Goal: Information Seeking & Learning: Compare options

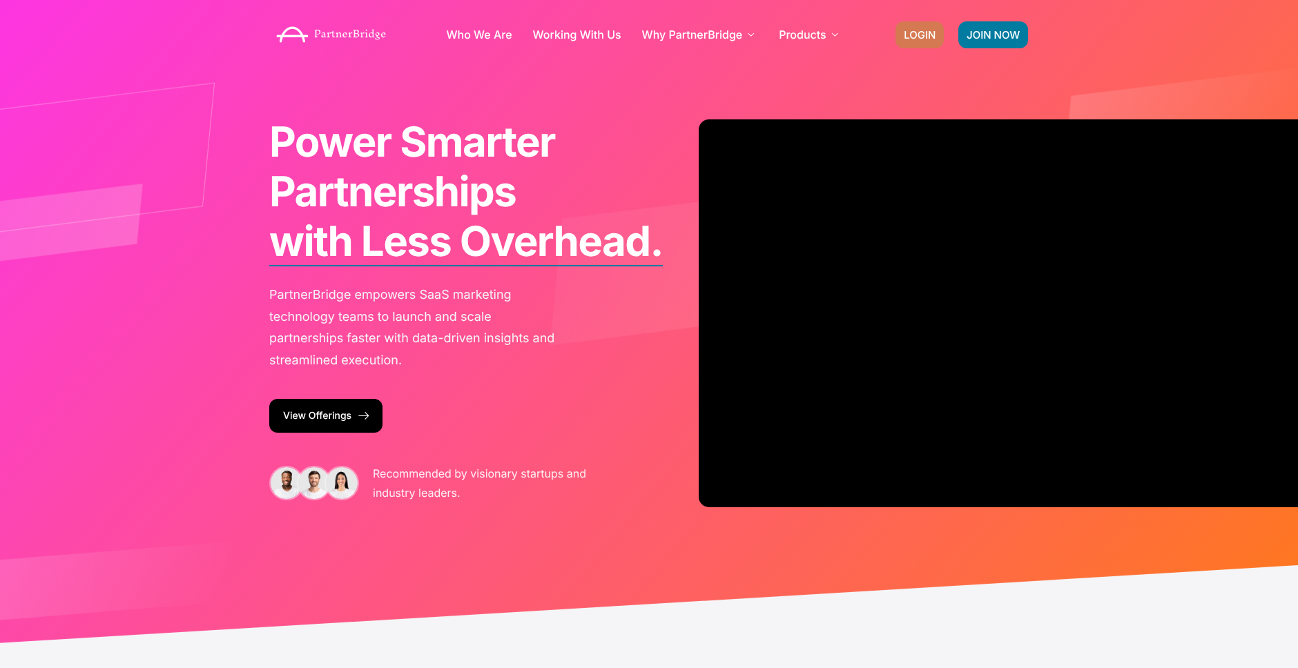
click at [907, 33] on span "LOGIN" at bounding box center [920, 35] width 32 height 10
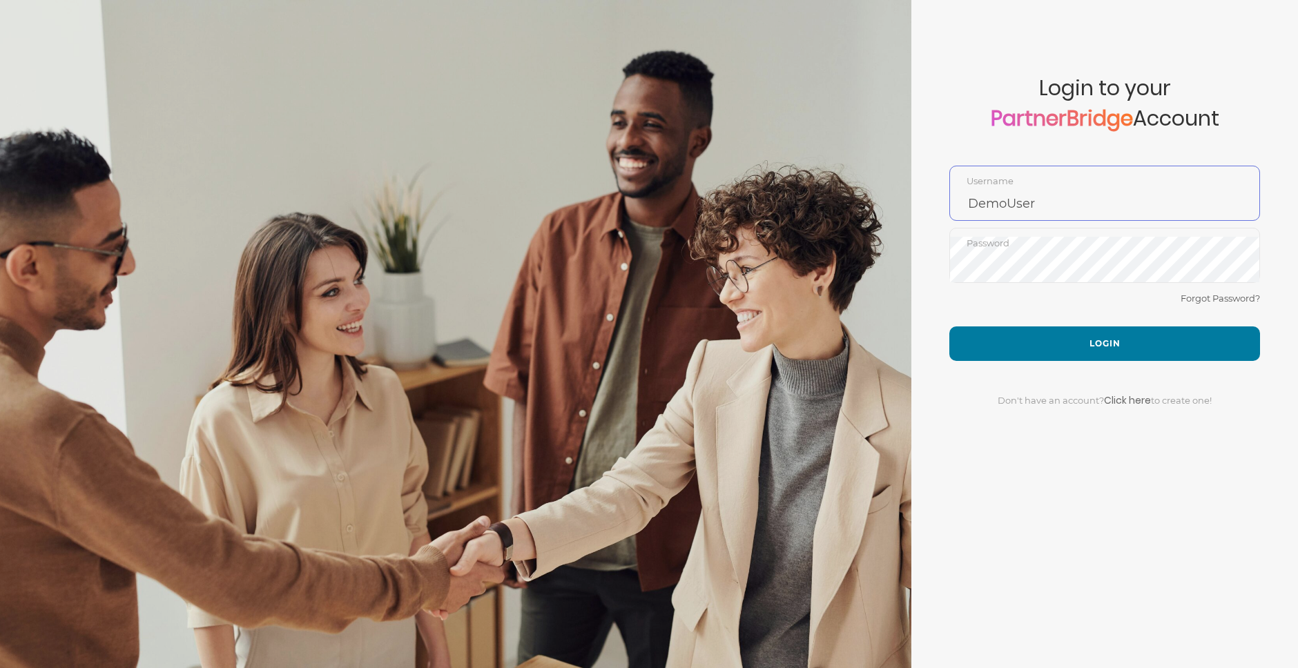
click at [1059, 203] on input "DemoUser" at bounding box center [1104, 203] width 309 height 33
click at [1059, 204] on input "DemoUser" at bounding box center [1104, 203] width 309 height 33
type input "GauthamPandiyan"
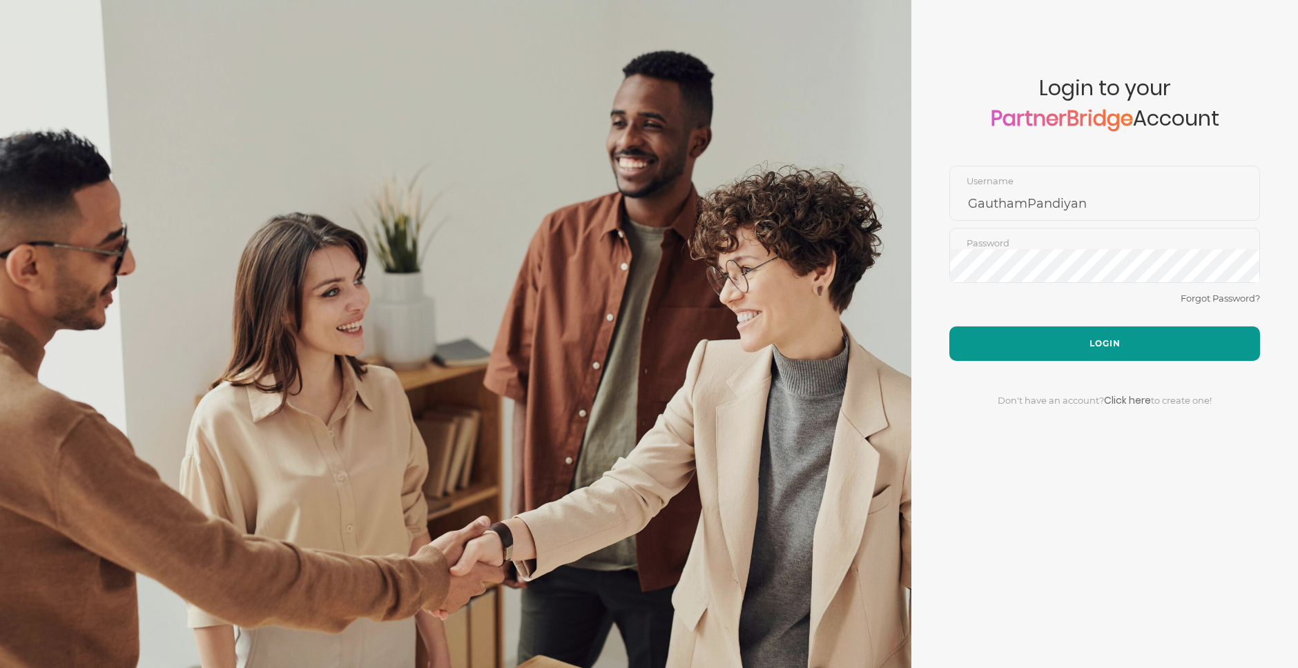
click at [1119, 333] on button "Login" at bounding box center [1104, 344] width 311 height 35
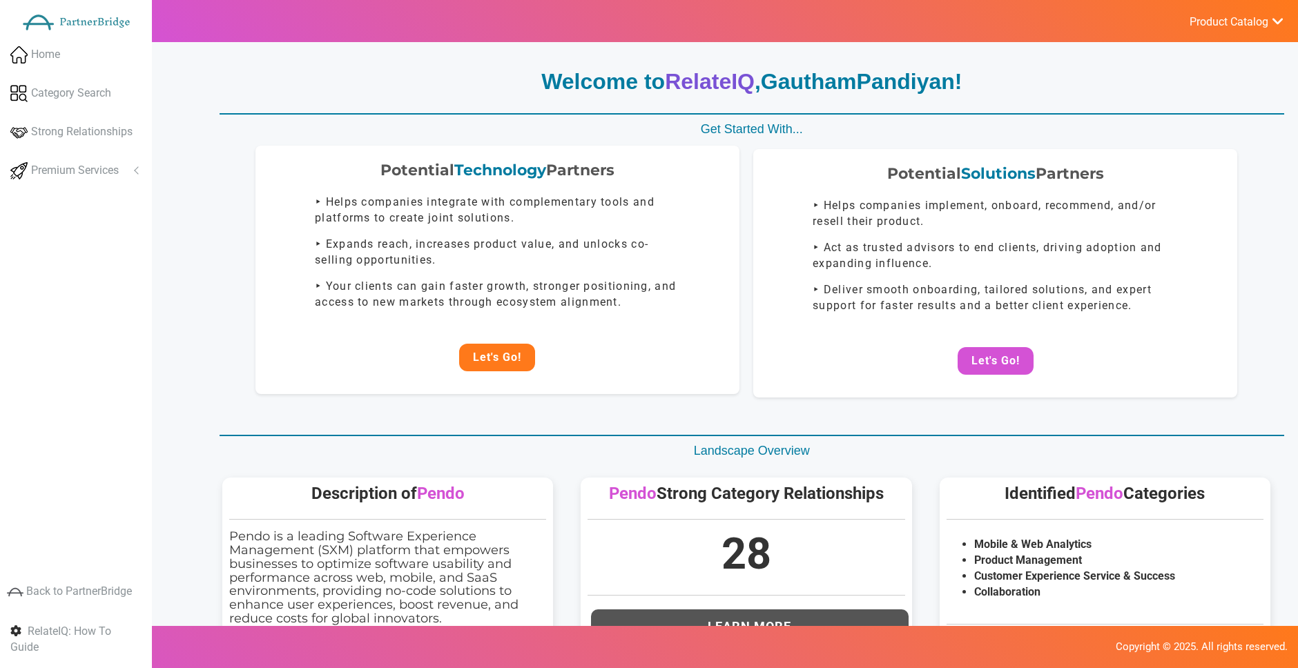
click at [504, 347] on button "Let's Go!" at bounding box center [497, 358] width 76 height 28
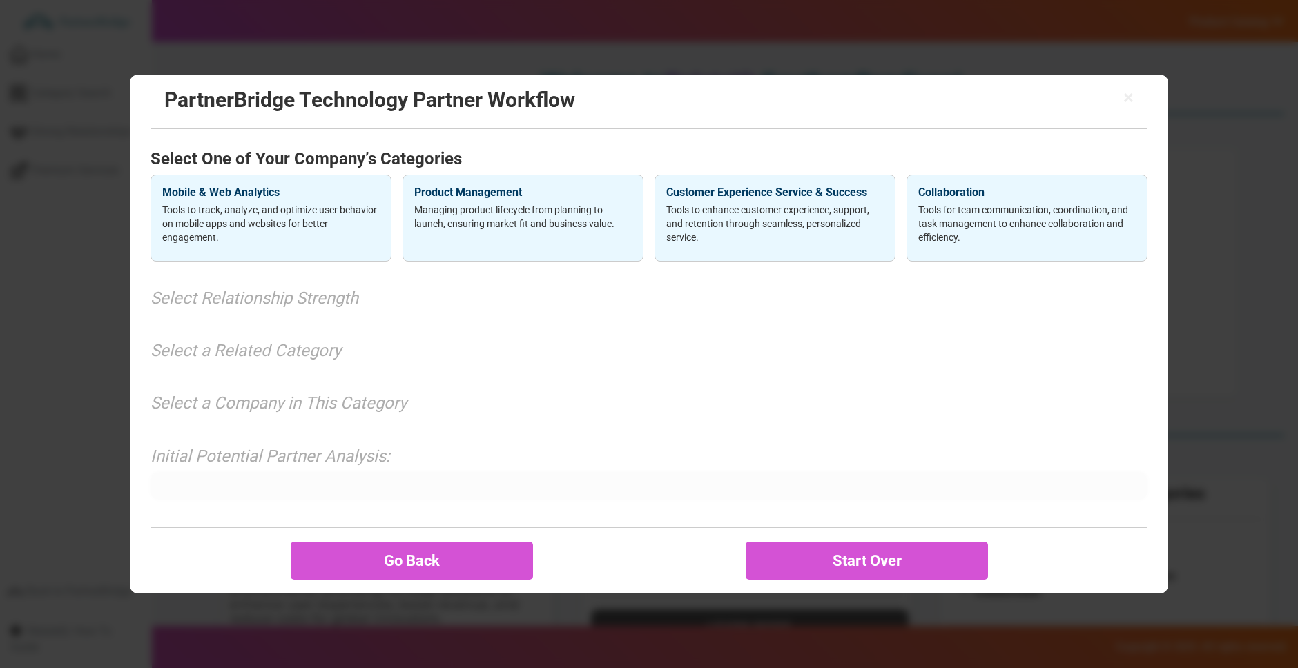
click at [293, 234] on p "Tools to track, analyze, and optimize user behavior on mobile apps and websites…" at bounding box center [271, 223] width 218 height 41
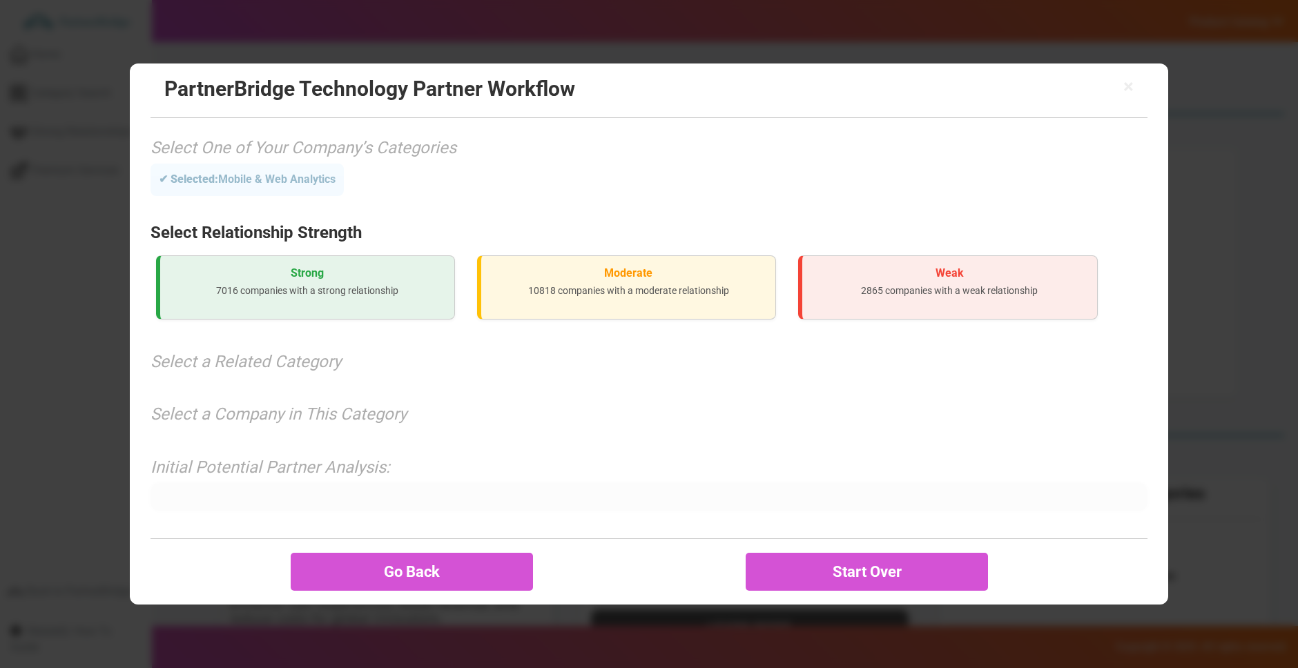
click at [313, 274] on h3 "Strong" at bounding box center [307, 273] width 272 height 12
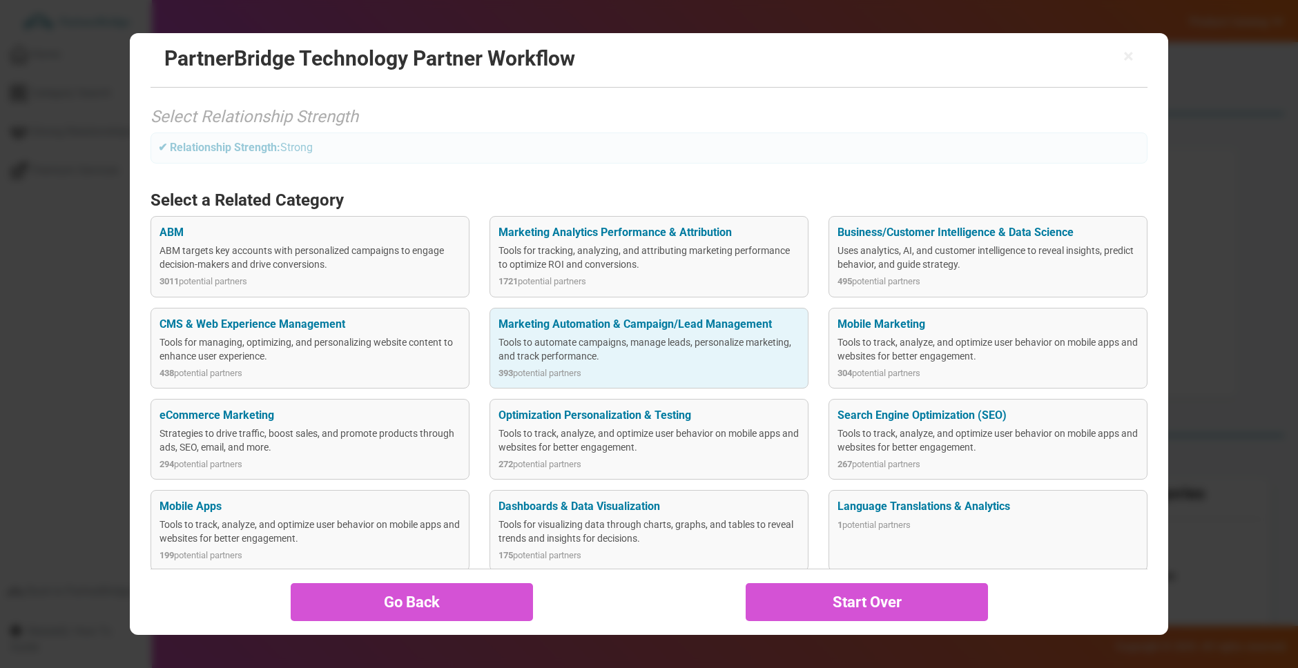
scroll to position [84, 0]
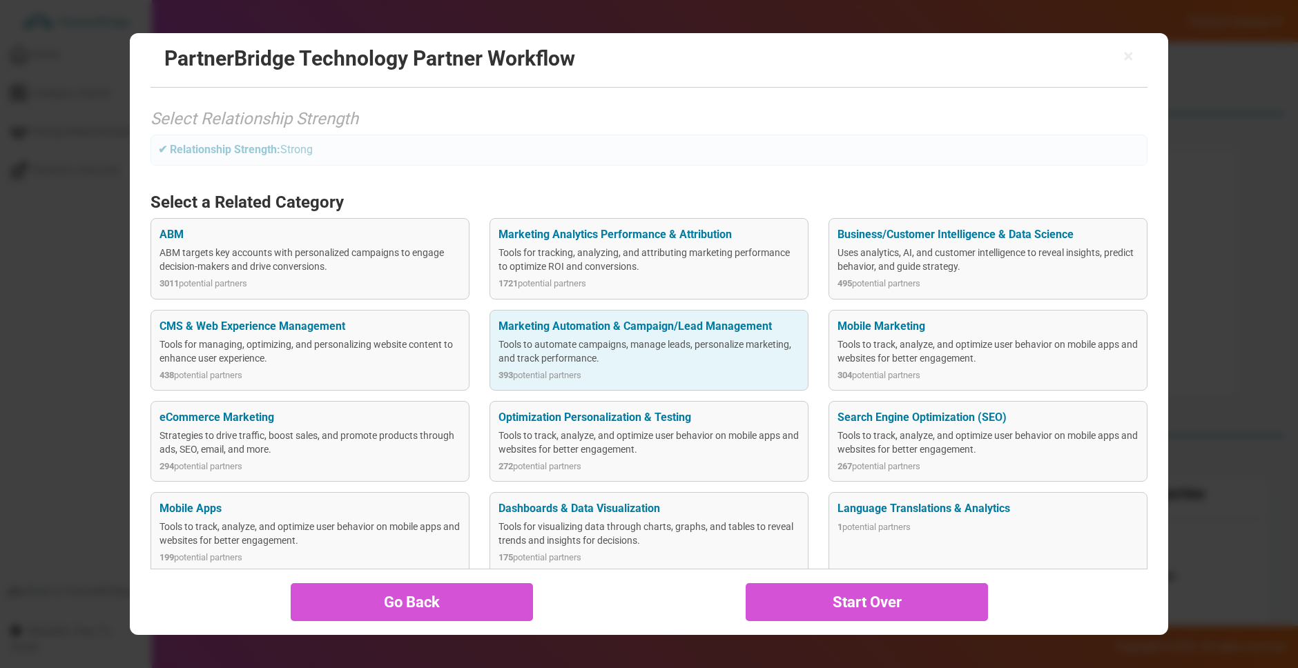
click at [803, 331] on div "Marketing Automation & Campaign/Lead Management Tools to automate campaigns, ma…" at bounding box center [649, 350] width 319 height 81
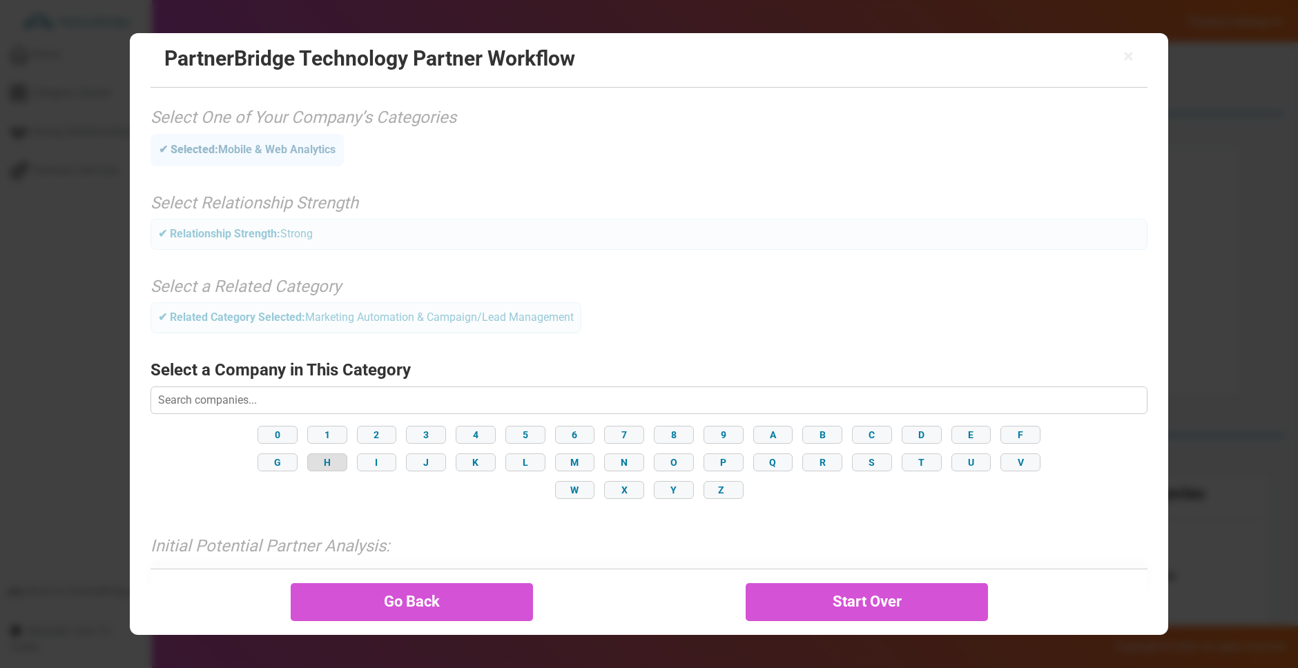
drag, startPoint x: 352, startPoint y: 461, endPoint x: 340, endPoint y: 463, distance: 12.6
click at [343, 463] on div "0 1 2 3 4 5 6 7 8 9 A B C D E F G H I J K L M N O P Q R S T U V W X Y Z" at bounding box center [649, 463] width 997 height 80
click at [340, 463] on button "H" at bounding box center [327, 463] width 40 height 18
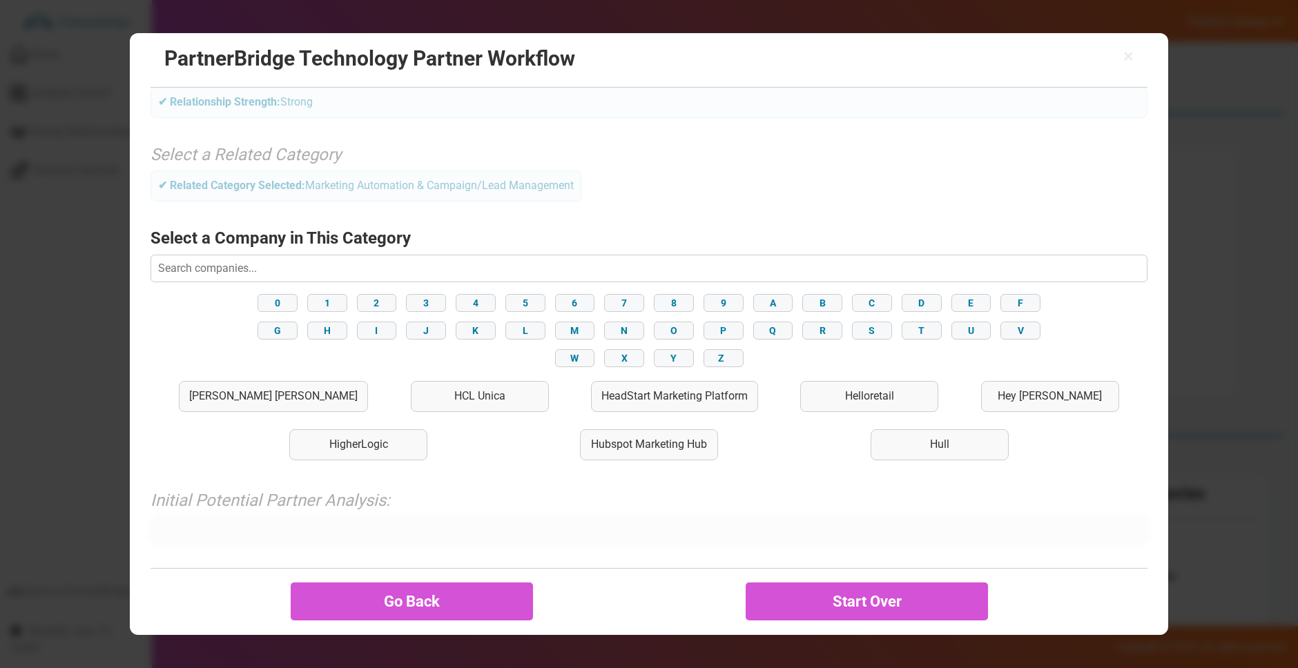
scroll to position [135, 0]
click at [580, 438] on div "Hubspot Marketing Hub" at bounding box center [649, 442] width 138 height 31
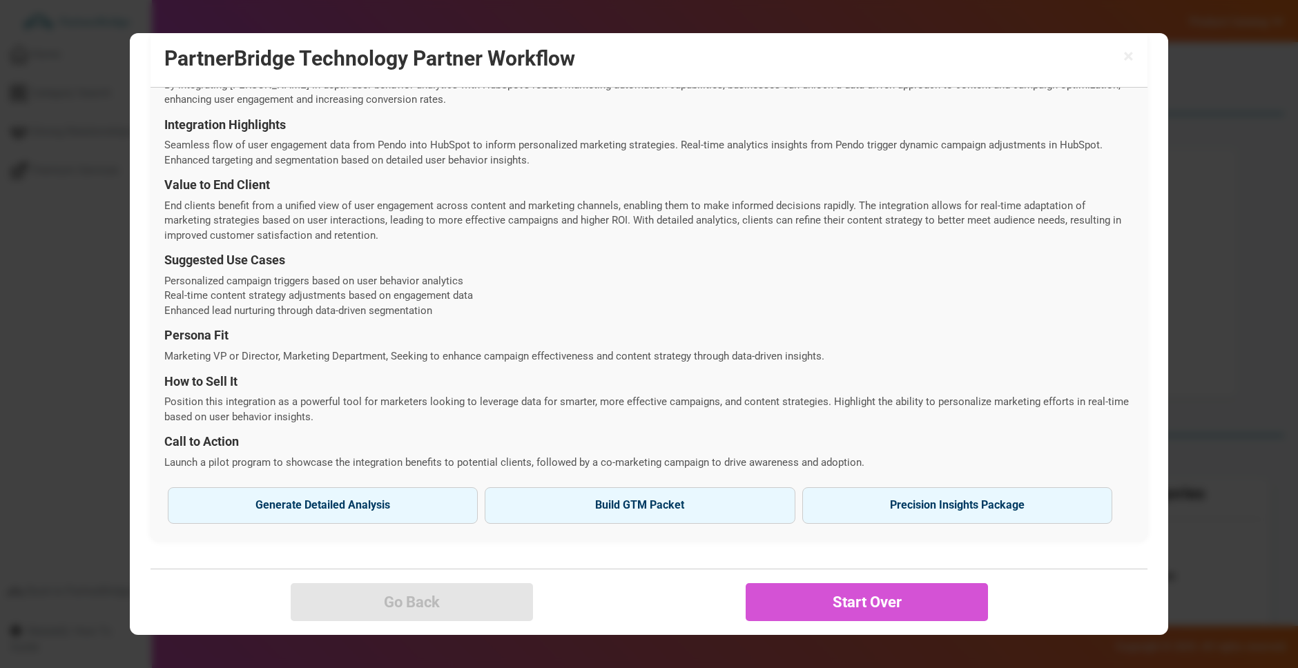
scroll to position [407, 0]
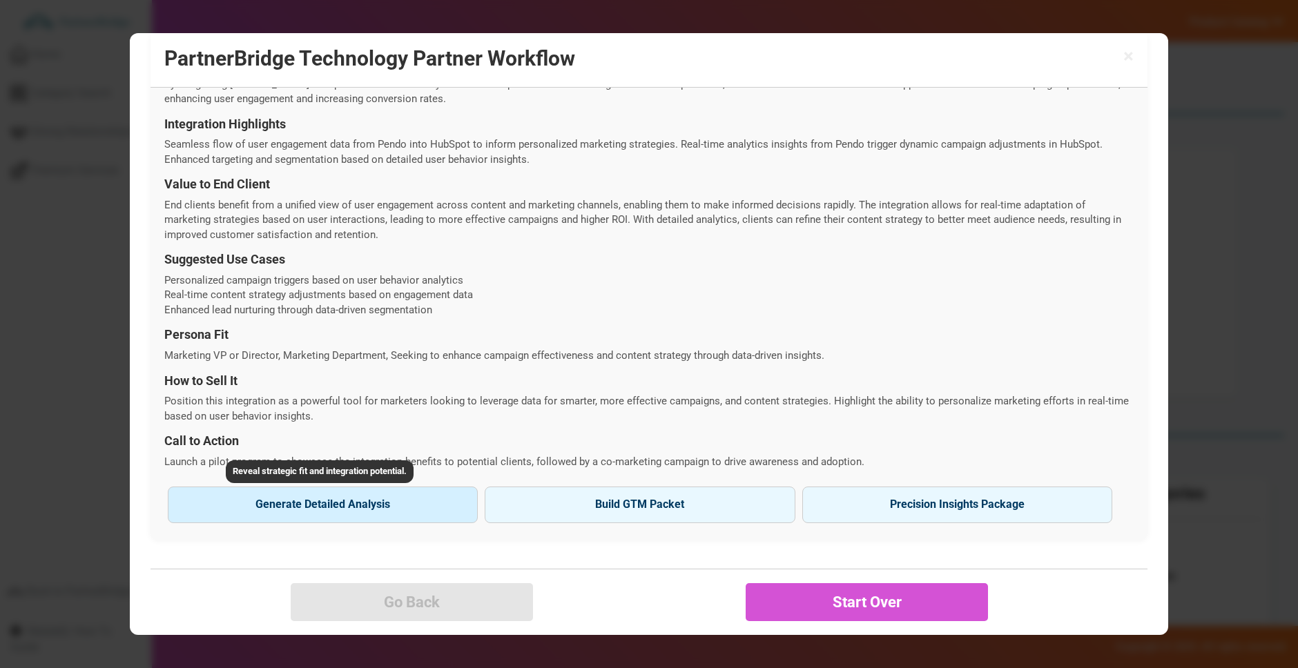
click at [311, 514] on button "Generate Detailed Analysis Reveal strategic fit and integration potential." at bounding box center [323, 505] width 310 height 36
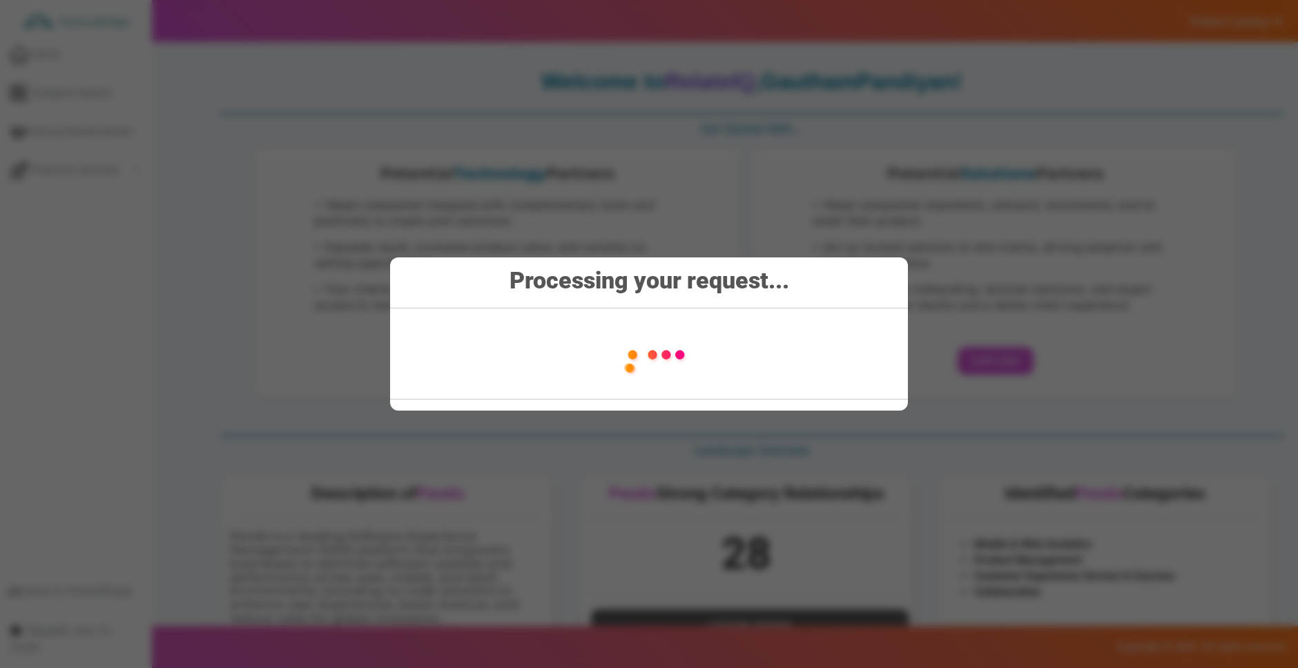
click at [657, 316] on div "Processing your request..." at bounding box center [649, 334] width 518 height 153
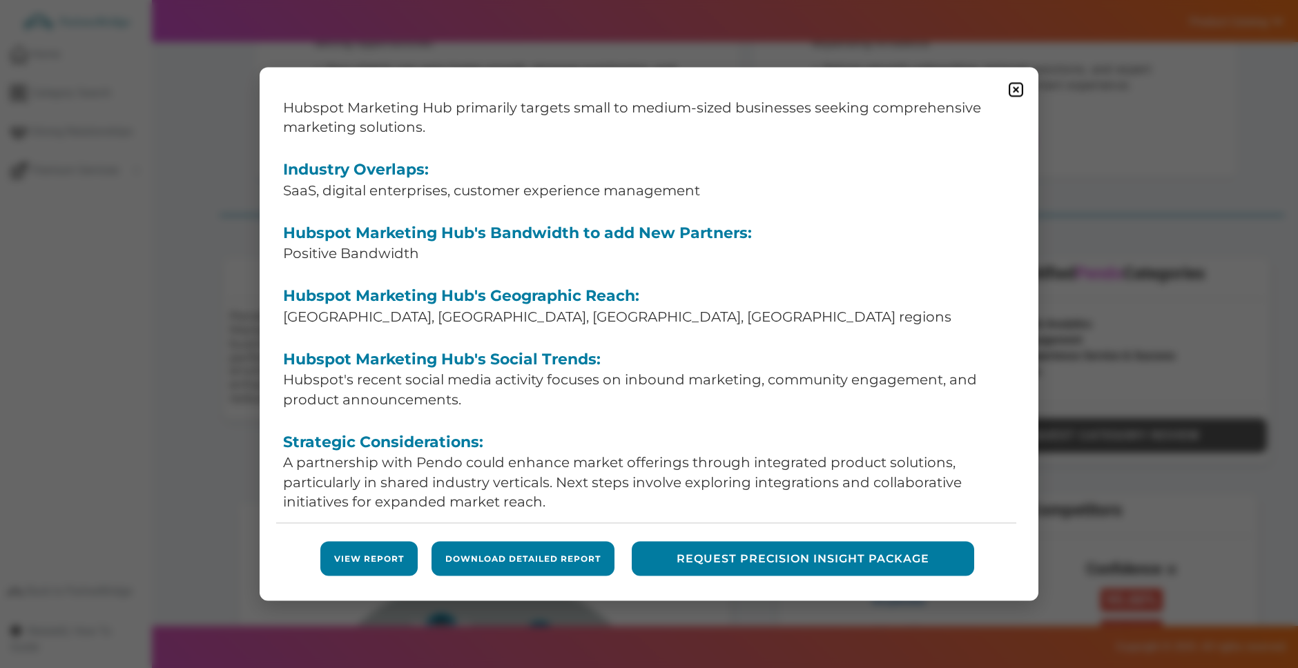
scroll to position [267, 0]
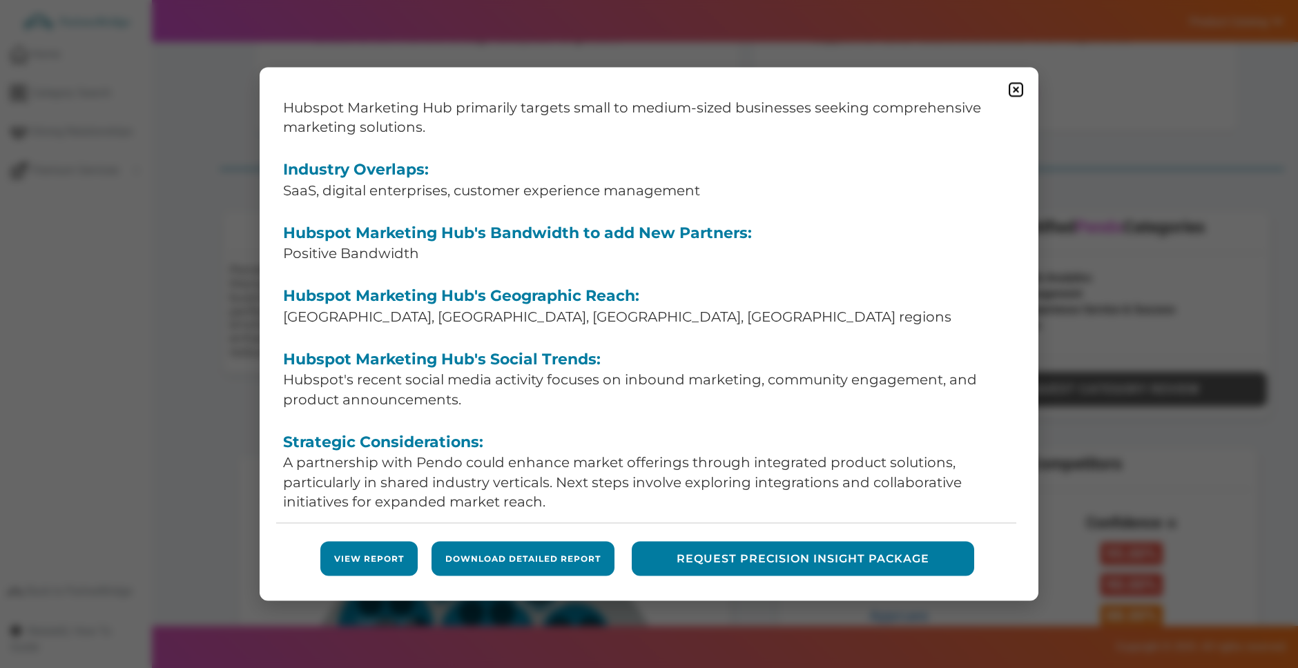
click at [371, 563] on link "View Report" at bounding box center [369, 559] width 70 height 12
click at [1011, 90] on img at bounding box center [1015, 89] width 17 height 17
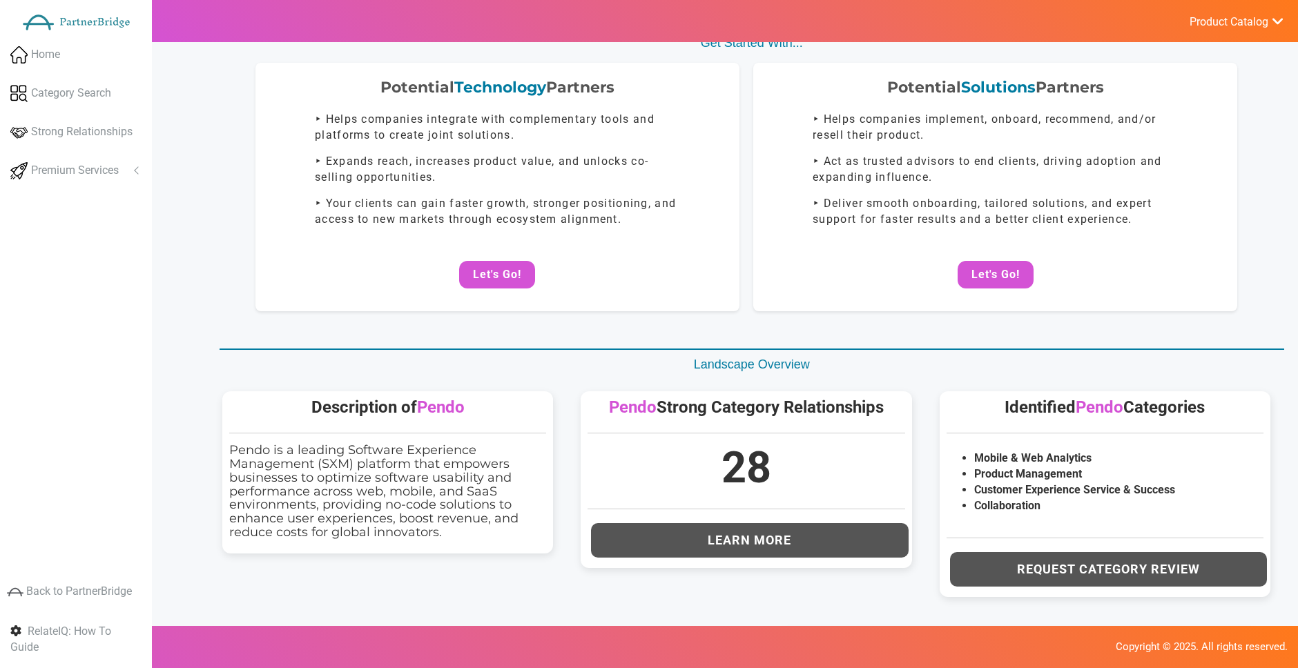
scroll to position [0, 0]
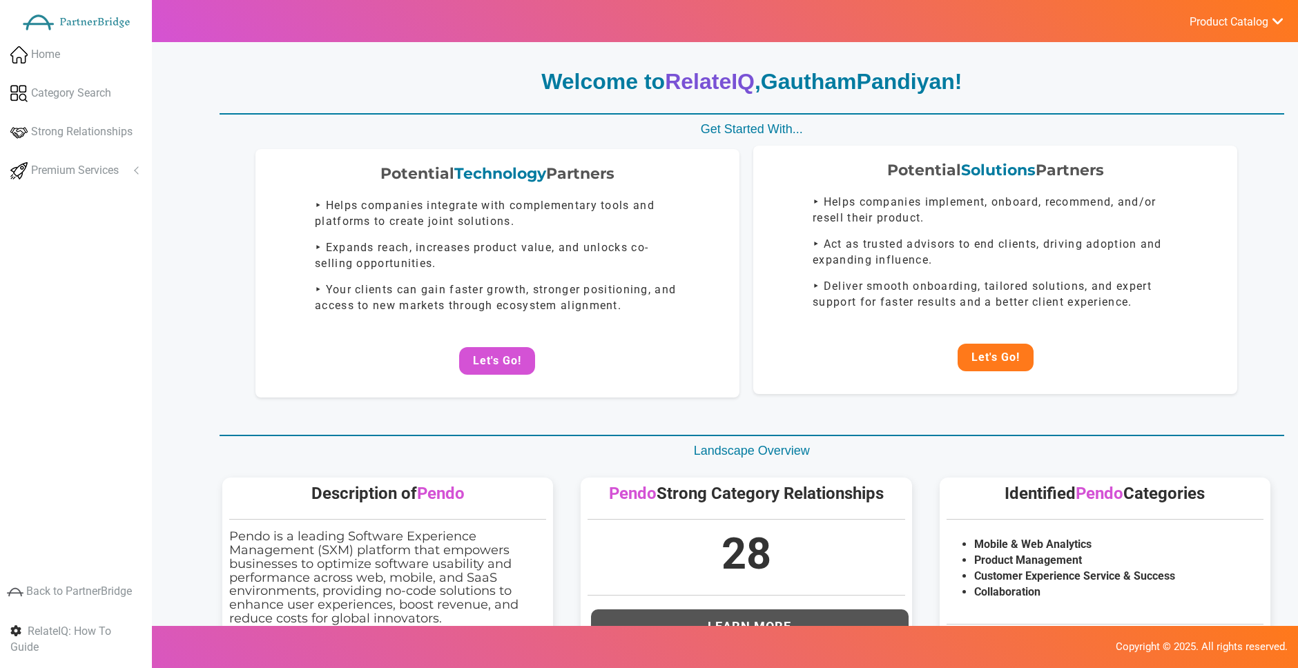
click at [994, 344] on button "Let's Go!" at bounding box center [996, 358] width 76 height 28
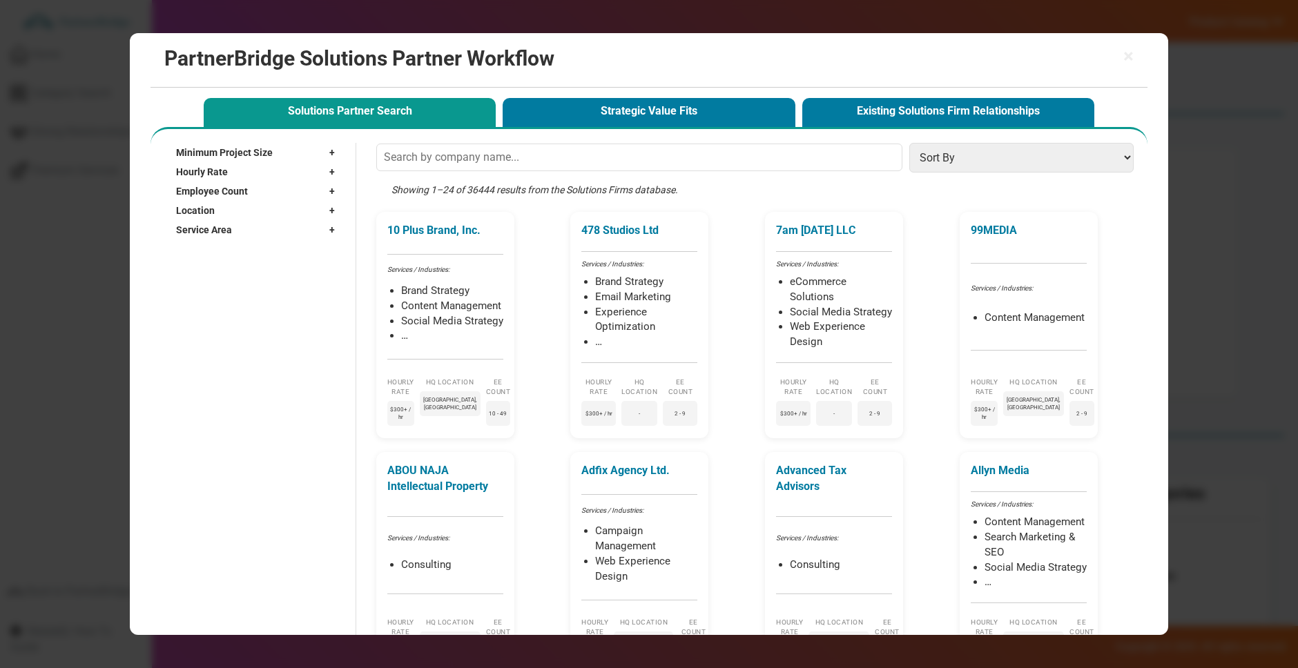
click at [296, 193] on div "Employee Count +" at bounding box center [259, 191] width 166 height 19
click at [296, 193] on div "Employee Count –" at bounding box center [259, 191] width 166 height 19
click at [587, 114] on button "Strategic Value Fits" at bounding box center [649, 112] width 292 height 28
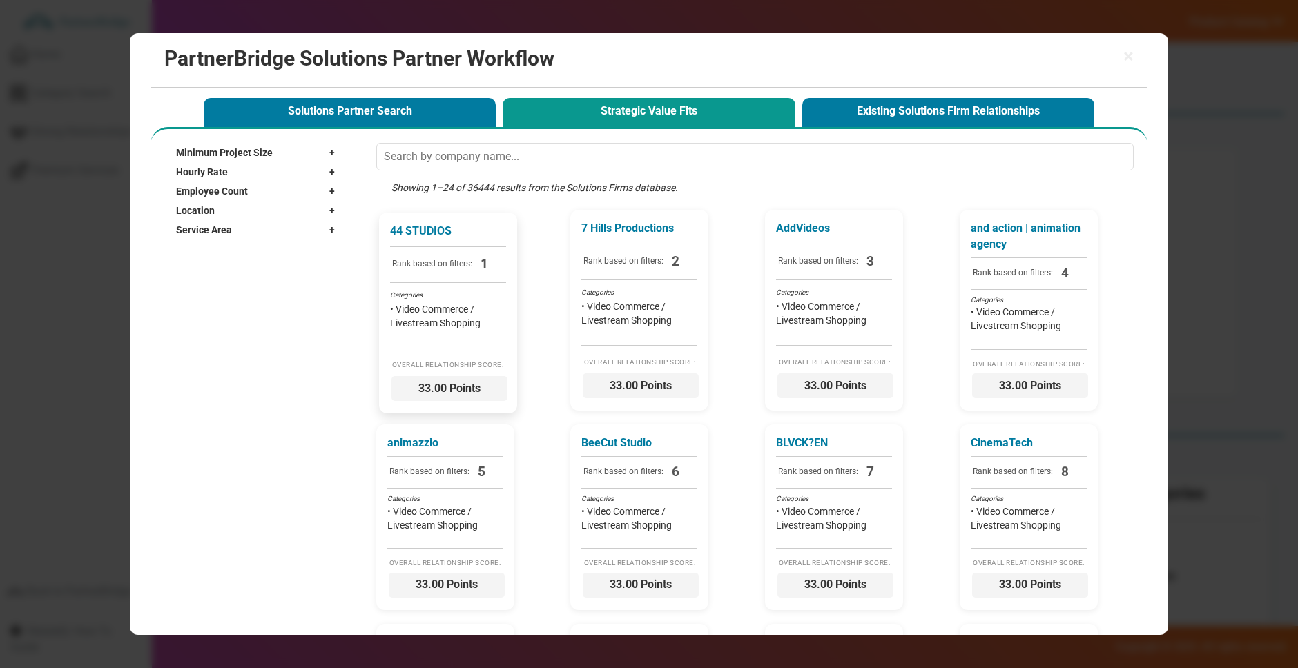
click at [503, 288] on div "44 STUDIOS Rank based on filters: 1 Categories • Video Commerce / Livestream Sh…" at bounding box center [448, 313] width 138 height 201
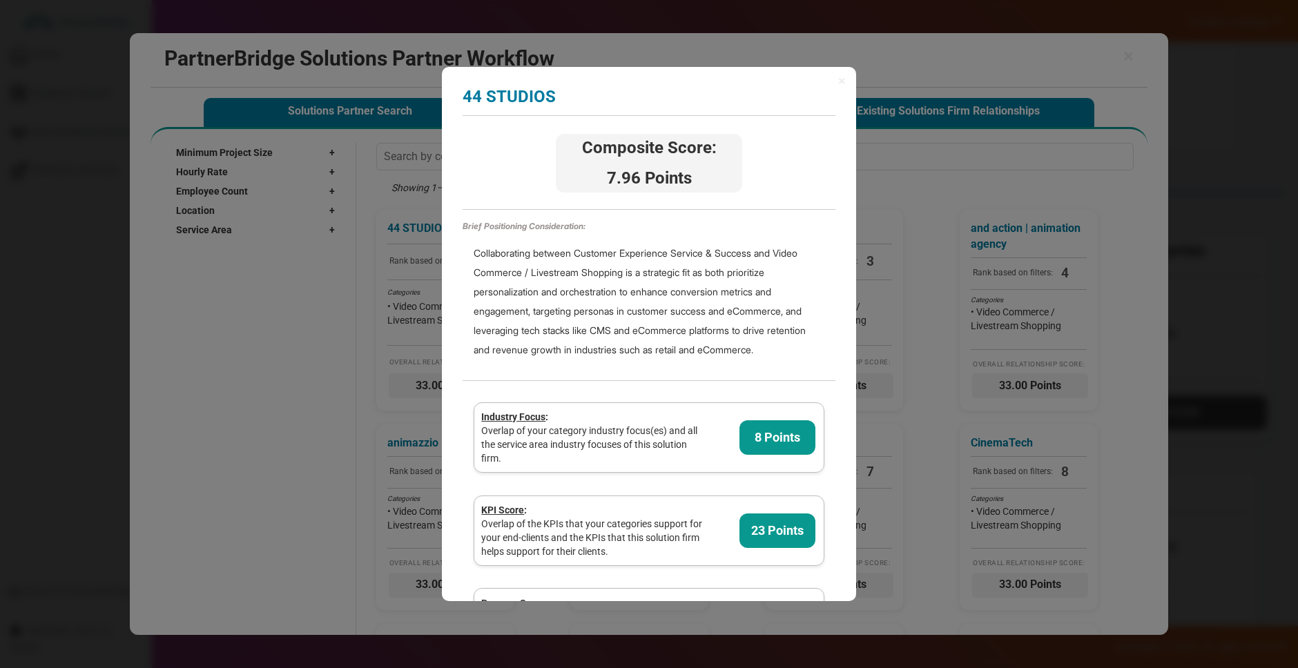
click at [880, 191] on div "× 44 STUDIOS Analyzing partner score... Composite Score: 7.96 Points Brief Posi…" at bounding box center [649, 334] width 1298 height 668
drag, startPoint x: 921, startPoint y: 190, endPoint x: 856, endPoint y: 130, distance: 89.0
click at [919, 187] on div "× 44 STUDIOS Analyzing partner score... Composite Score: 7.96 Points Brief Posi…" at bounding box center [649, 334] width 1298 height 668
click at [840, 76] on span "×" at bounding box center [842, 81] width 8 height 14
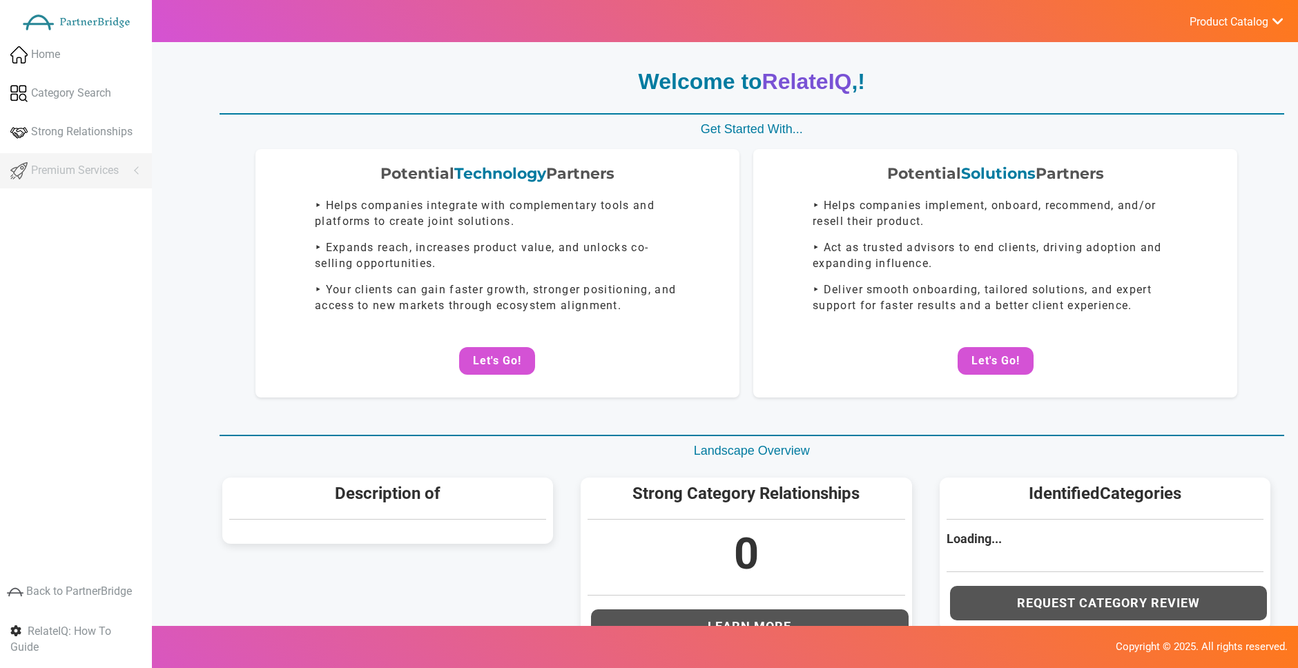
scroll to position [242, 0]
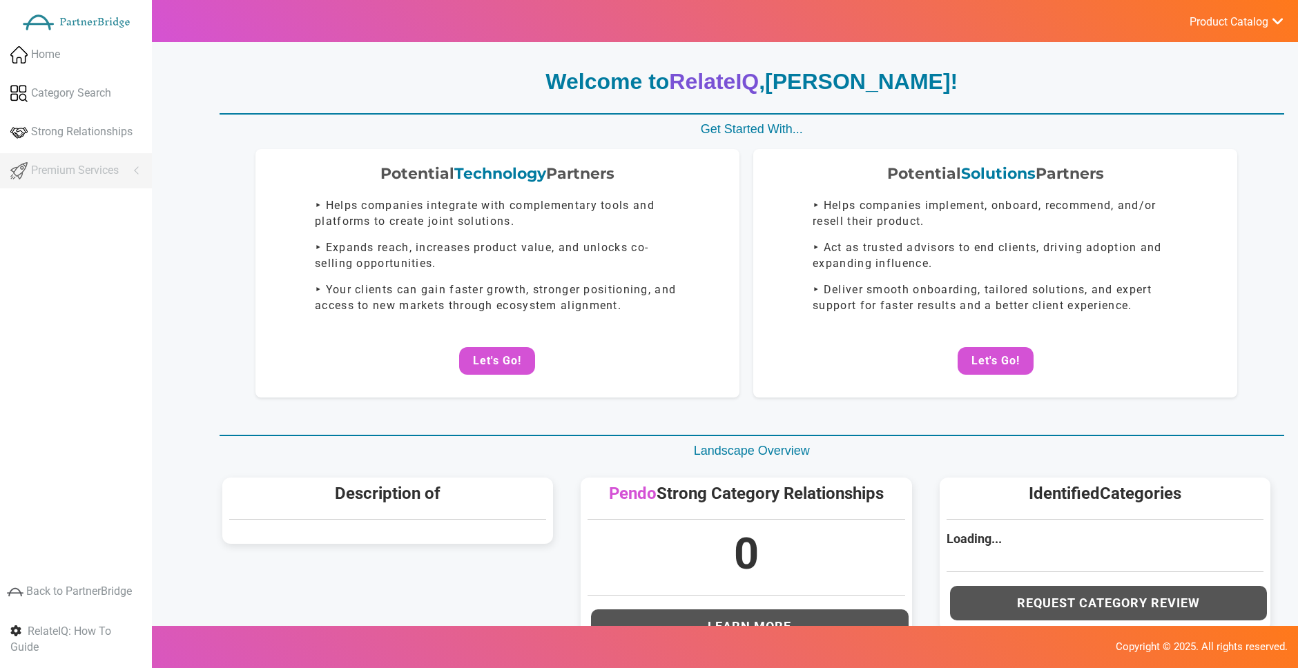
scroll to position [242, 0]
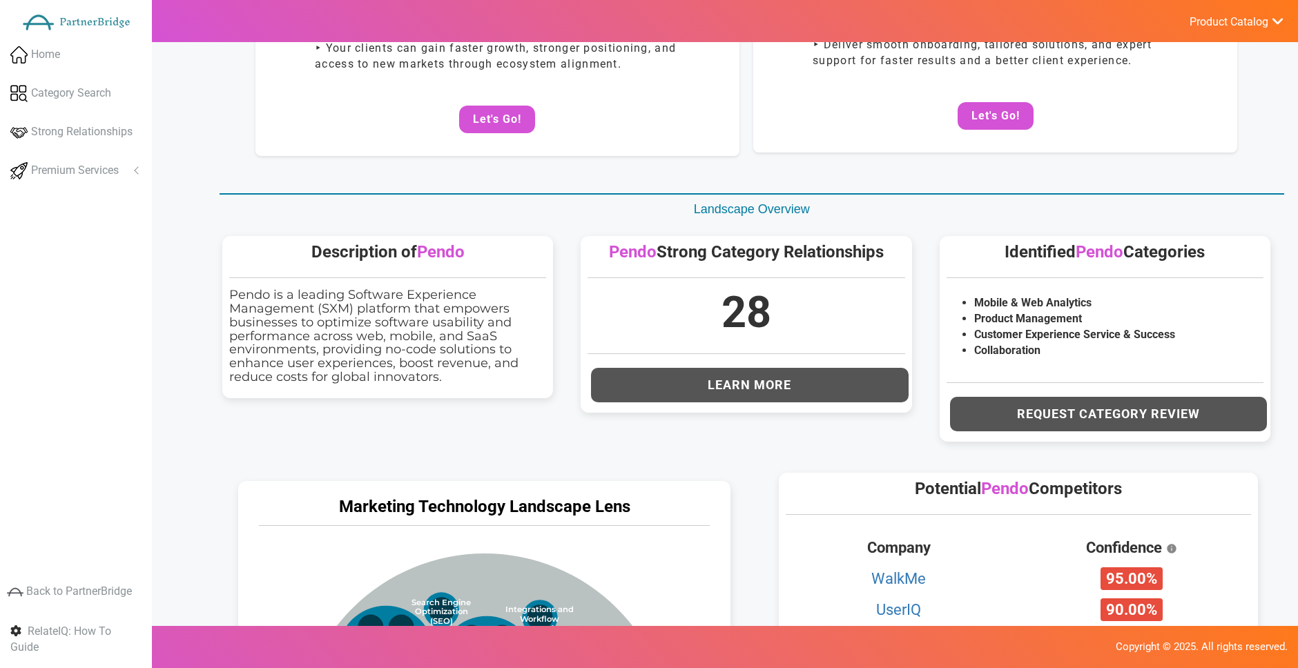
click at [863, 131] on div "Potential Solutions Partners ‣ Helps companies implement, onboard, recommend, a…" at bounding box center [995, 28] width 484 height 249
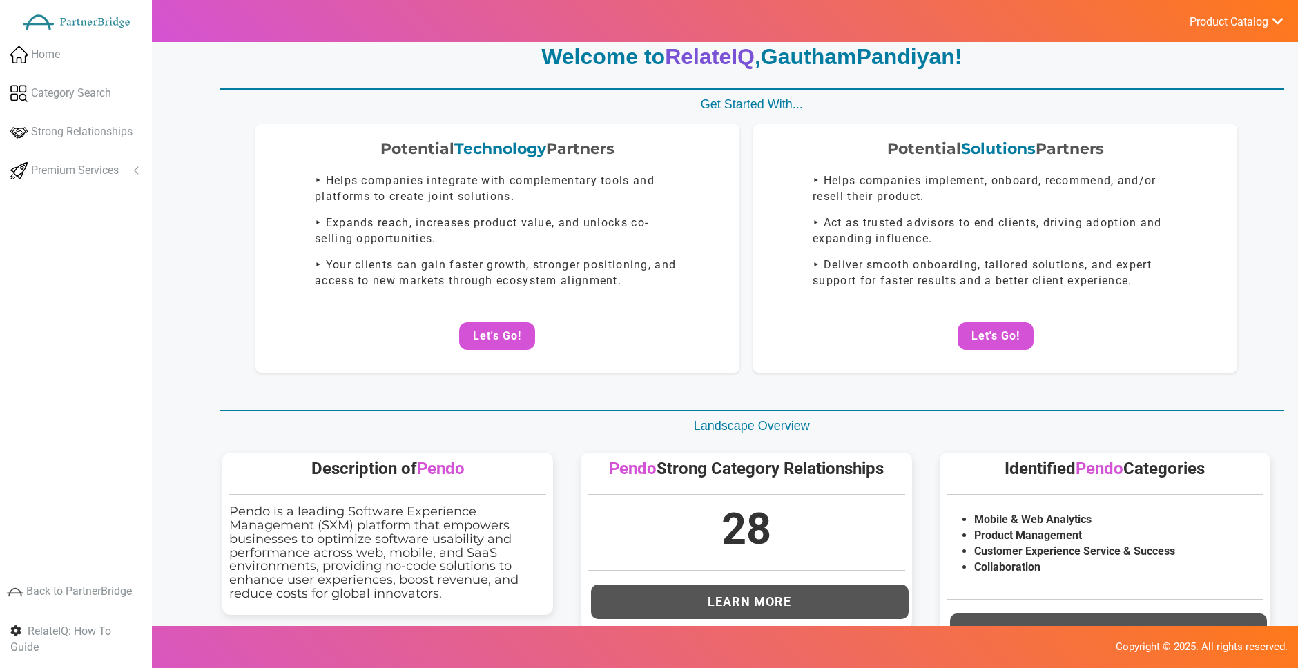
scroll to position [0, 0]
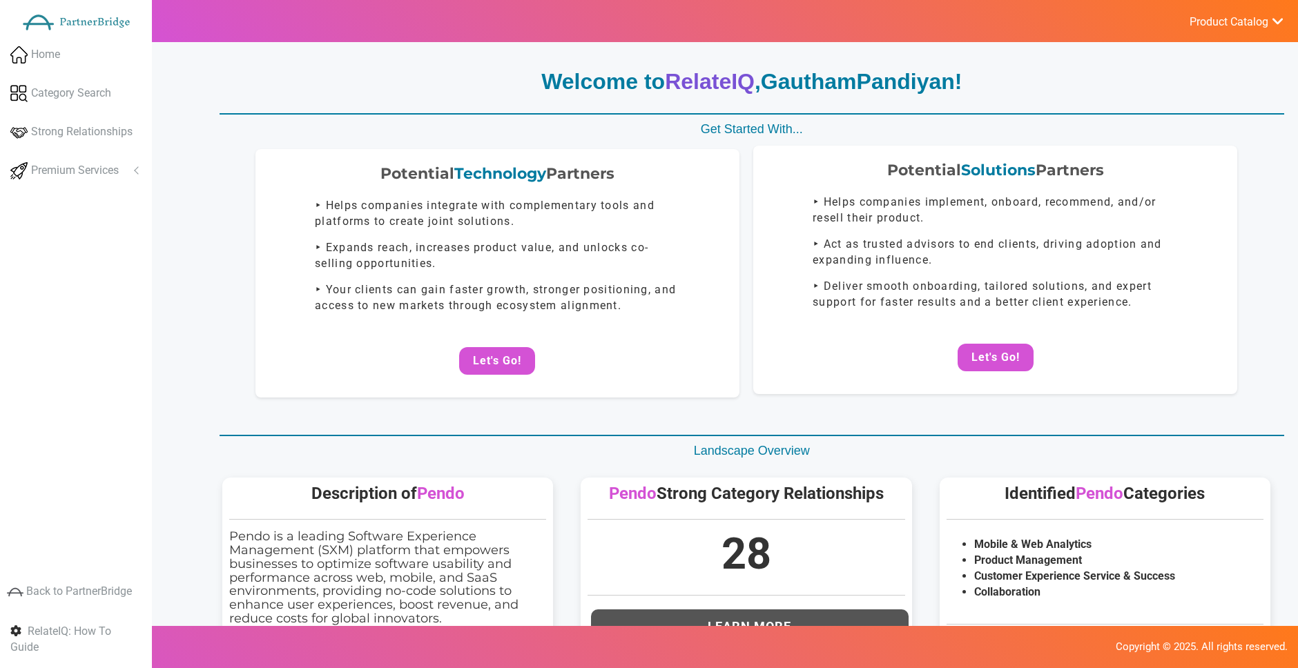
drag, startPoint x: 958, startPoint y: 382, endPoint x: 966, endPoint y: 375, distance: 10.8
click at [959, 382] on div "Potential Solutions Partners ‣ Helps companies implement, onboard, recommend, a…" at bounding box center [995, 270] width 484 height 249
click at [973, 360] on button "Let's Go!" at bounding box center [996, 358] width 76 height 28
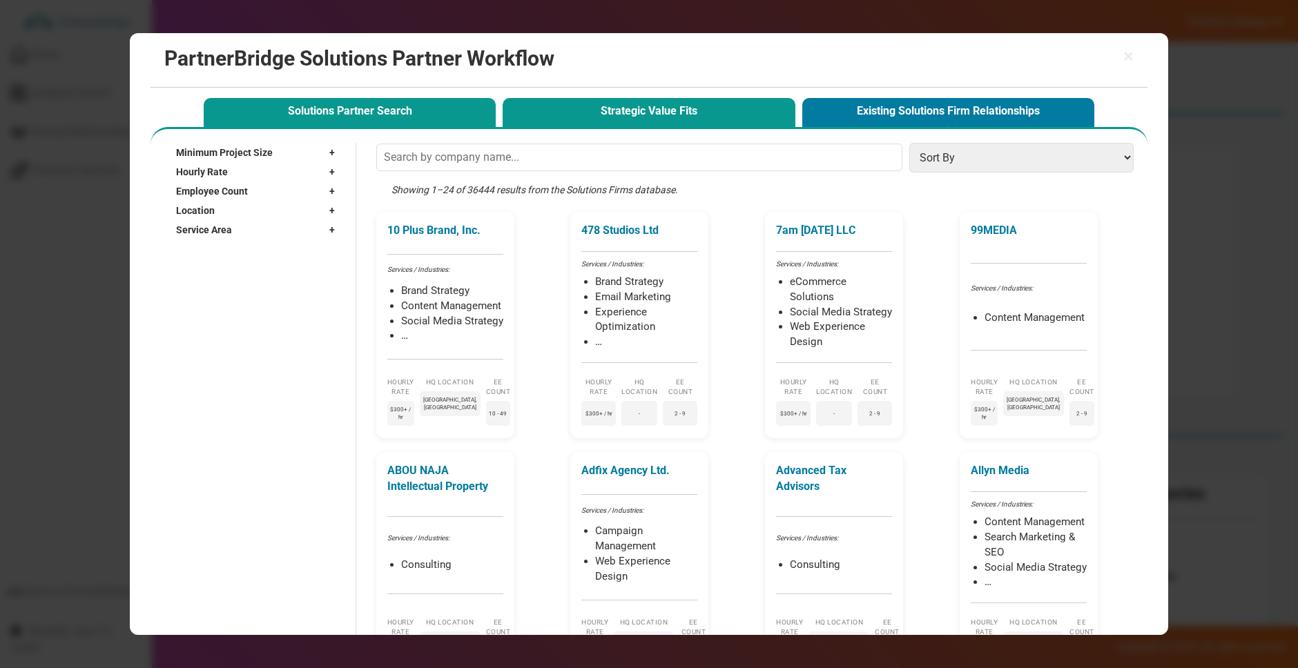
drag, startPoint x: 549, startPoint y: 103, endPoint x: 557, endPoint y: 117, distance: 15.8
click at [549, 103] on button "Strategic Value Fits" at bounding box center [649, 112] width 292 height 28
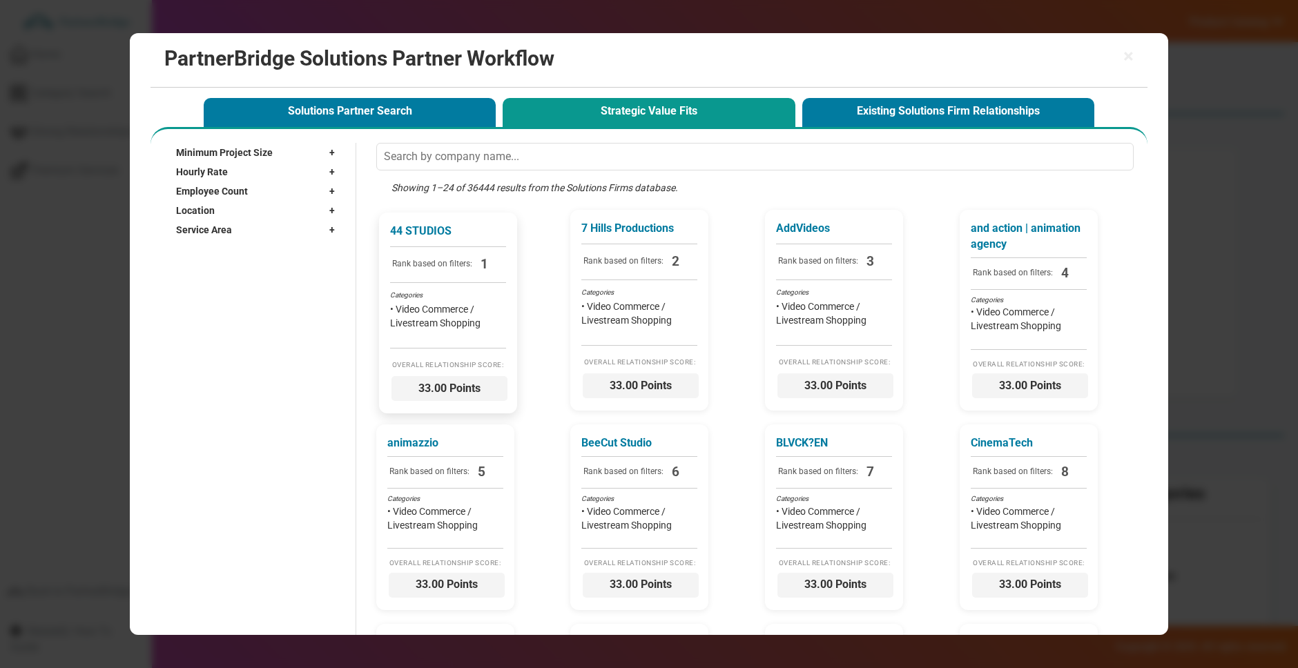
click at [452, 298] on div "Categories" at bounding box center [448, 296] width 116 height 10
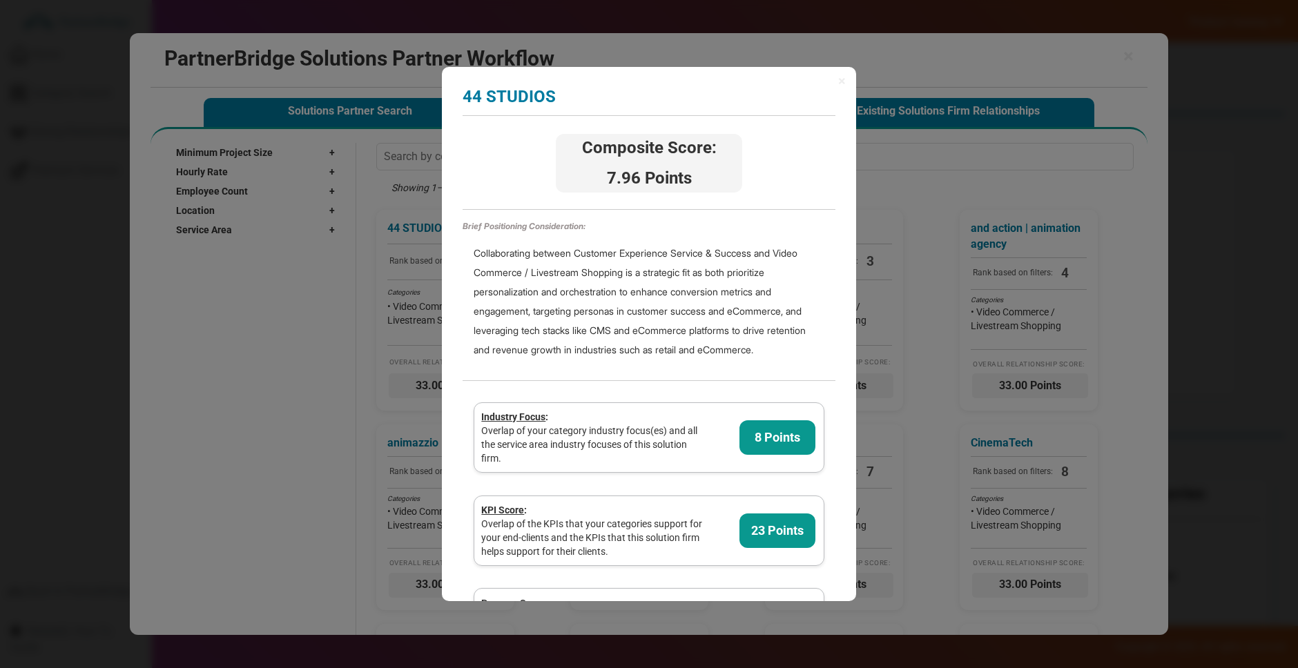
click at [928, 153] on div "× 44 STUDIOS Analyzing partner score... Composite Score: 7.96 Points Brief Posi…" at bounding box center [649, 334] width 1298 height 668
click at [848, 83] on div "× 44 STUDIOS Analyzing partner score... Composite Score: 7.96 Points Brief Posi…" at bounding box center [649, 334] width 414 height 534
click at [848, 81] on div "× 44 STUDIOS Analyzing partner score... Composite Score: 7.96 Points Brief Posi…" at bounding box center [649, 334] width 414 height 534
drag, startPoint x: 844, startPoint y: 79, endPoint x: 863, endPoint y: 113, distance: 39.0
click at [846, 81] on div "× 44 STUDIOS Analyzing partner score... Composite Score: 7.96 Points Brief Posi…" at bounding box center [649, 334] width 414 height 534
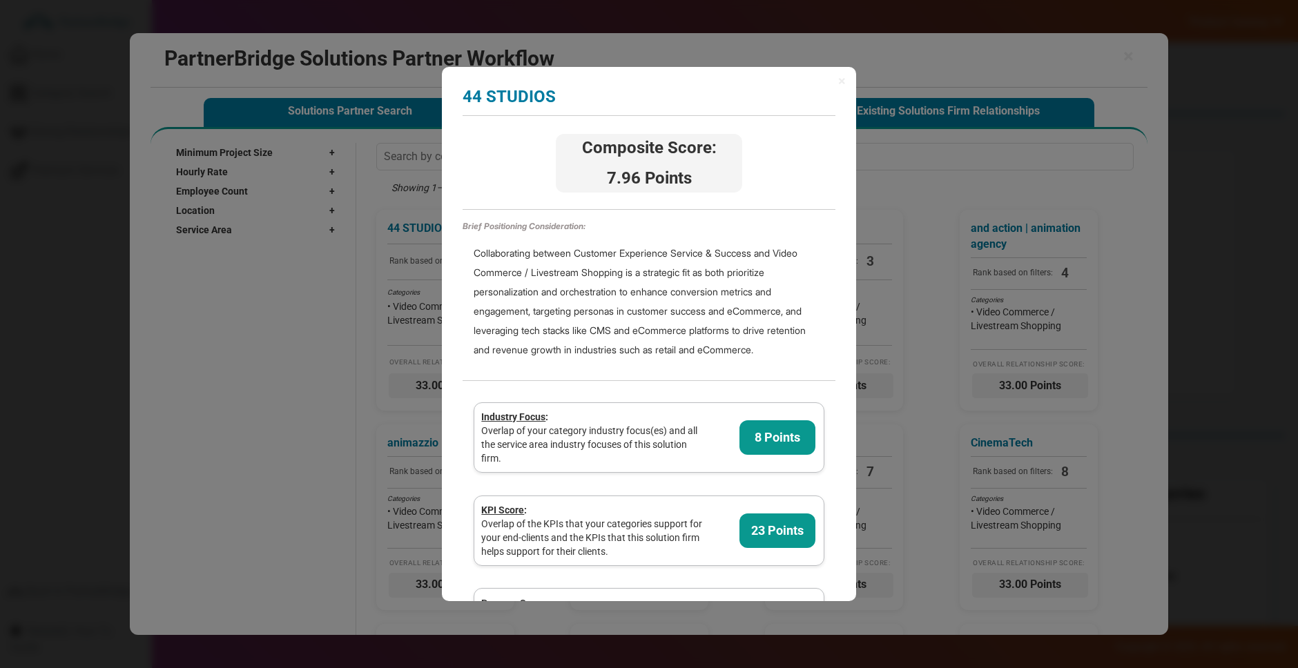
click at [836, 80] on div "× 44 STUDIOS Analyzing partner score... Composite Score: 7.96 Points Brief Posi…" at bounding box center [649, 334] width 414 height 534
drag, startPoint x: 842, startPoint y: 81, endPoint x: 981, endPoint y: 268, distance: 233.0
click at [842, 81] on span "×" at bounding box center [842, 81] width 8 height 14
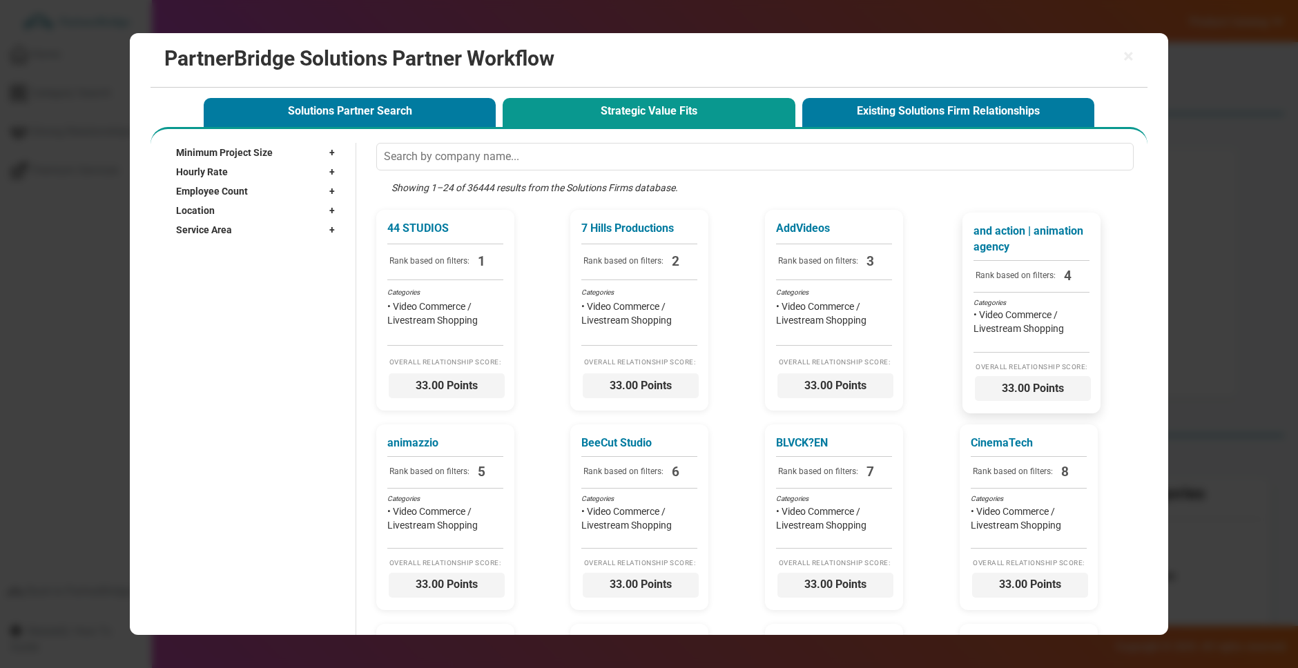
click at [1010, 295] on div "and action | animation agency Rank based on filters: 4 Categories • Video Comme…" at bounding box center [1032, 313] width 138 height 201
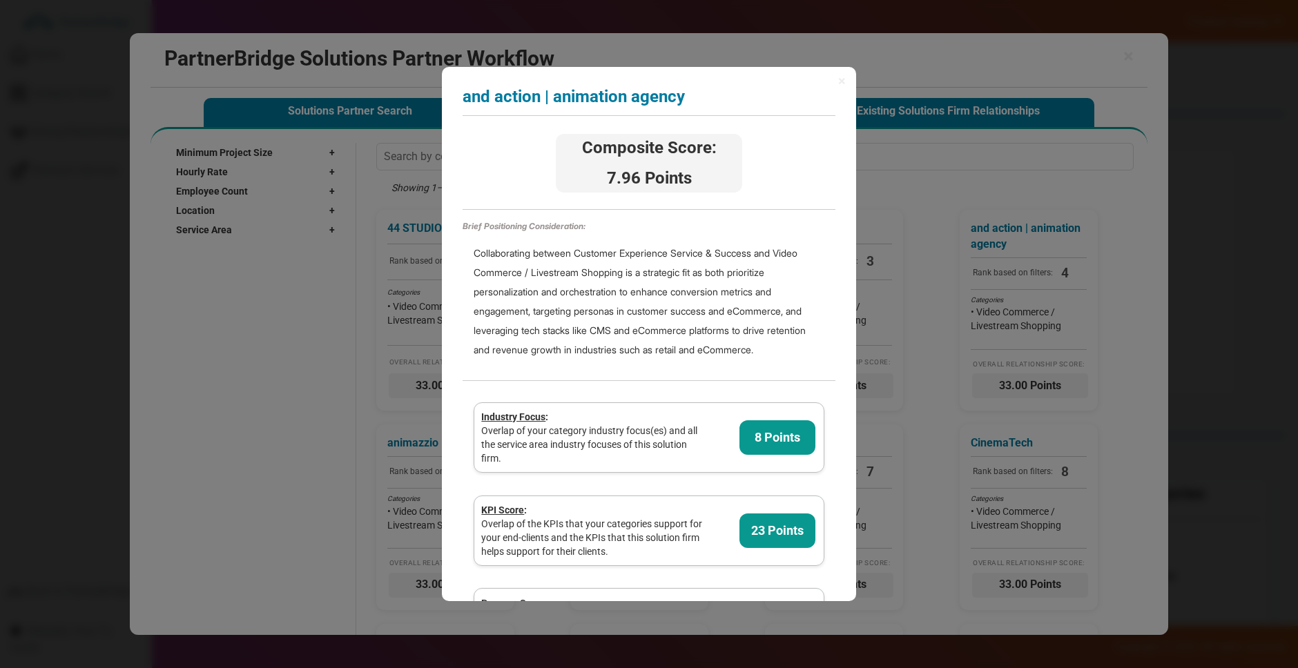
click at [843, 80] on span "×" at bounding box center [842, 81] width 8 height 14
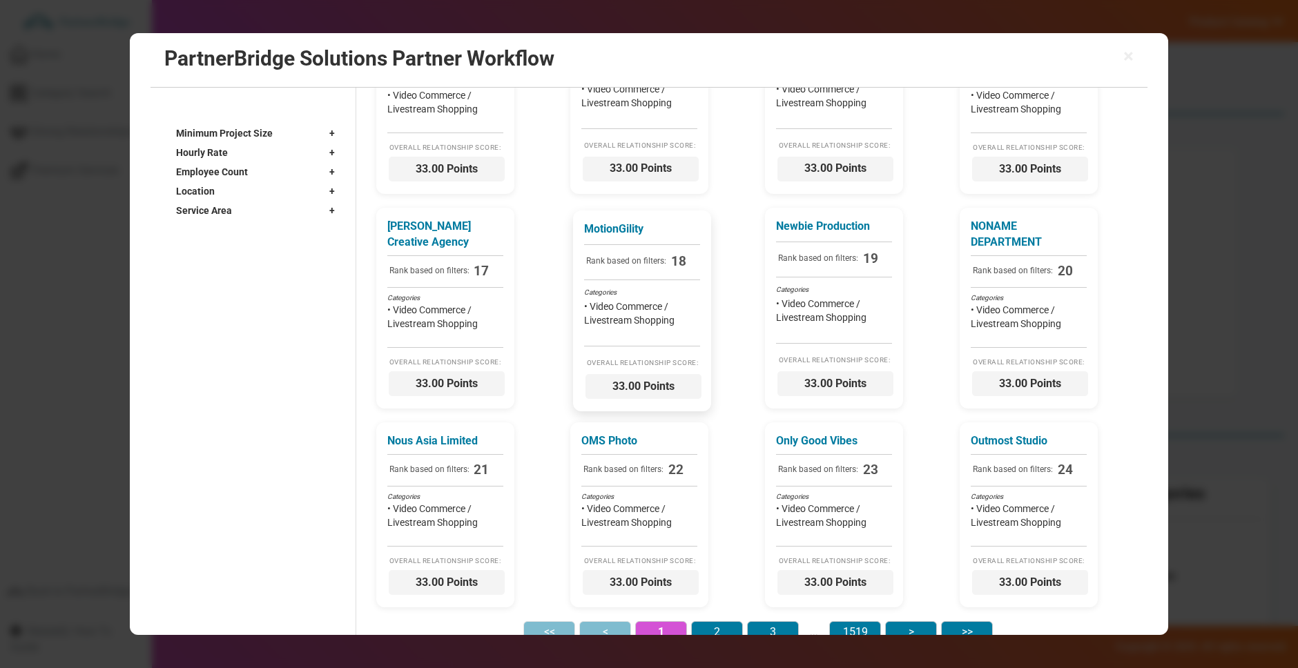
scroll to position [869, 0]
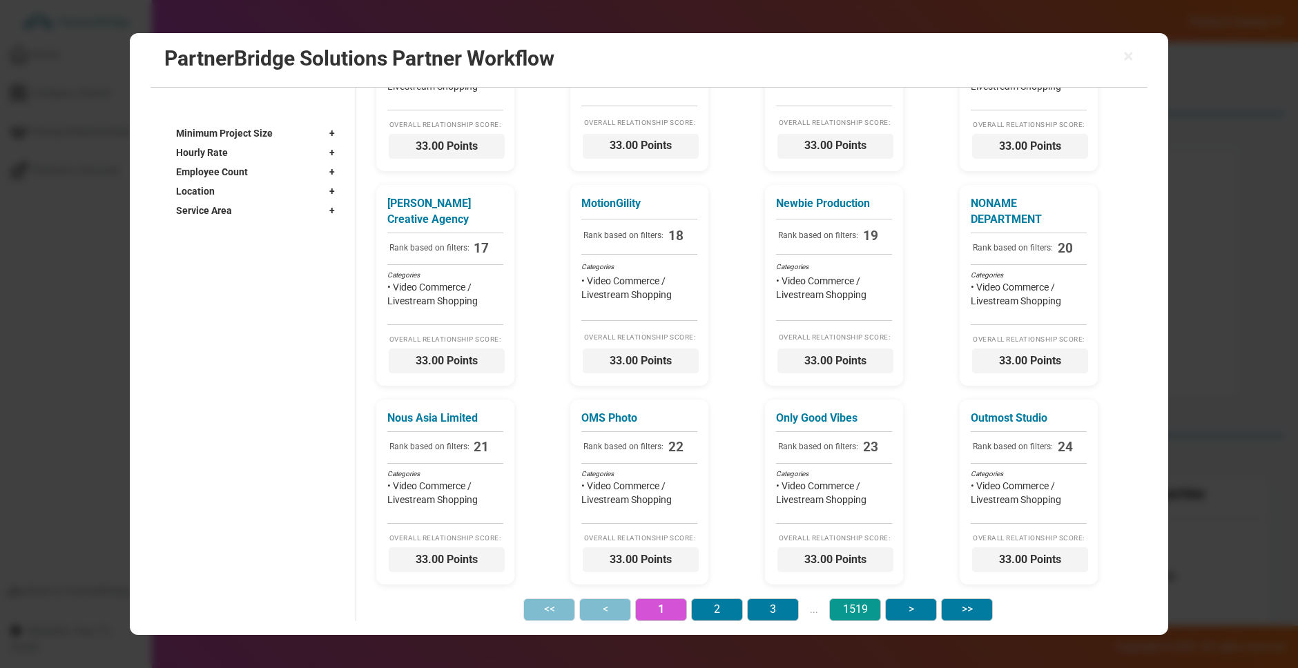
click at [853, 615] on button "1519" at bounding box center [855, 610] width 52 height 22
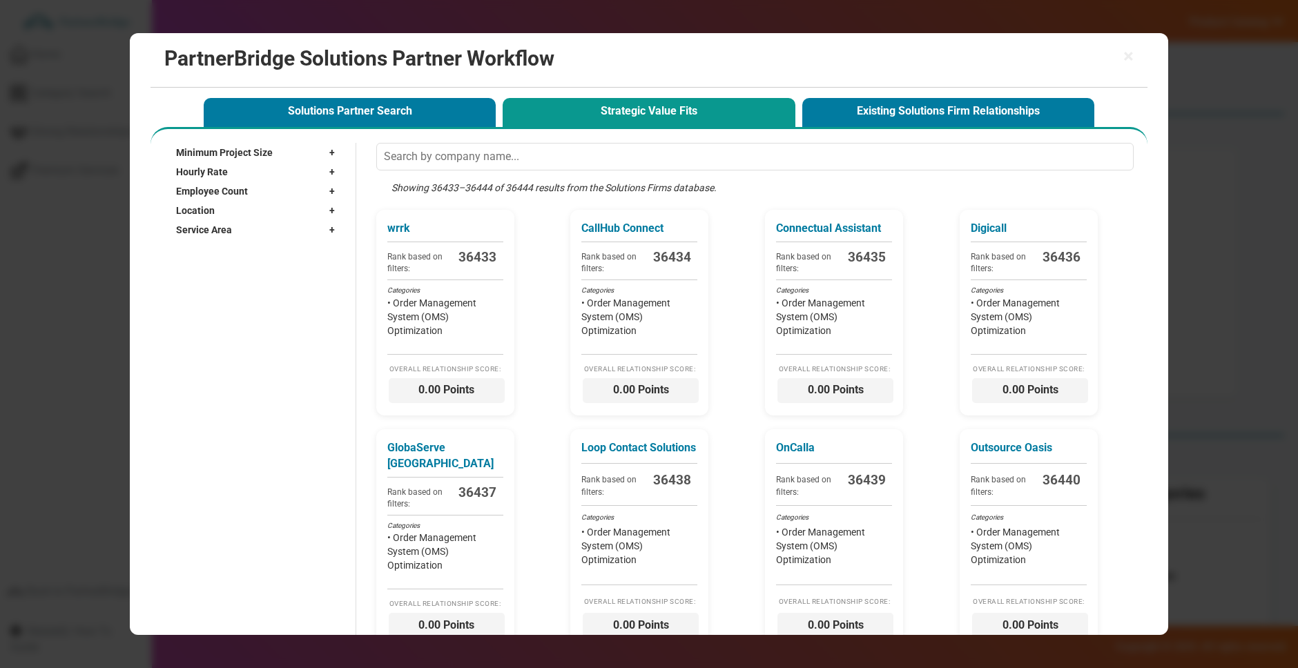
click at [242, 177] on div "Hourly Rate +" at bounding box center [259, 171] width 166 height 19
click at [222, 189] on label "Undisclosed" at bounding box center [217, 188] width 52 height 12
click at [187, 189] on input "Undisclosed" at bounding box center [182, 187] width 9 height 9
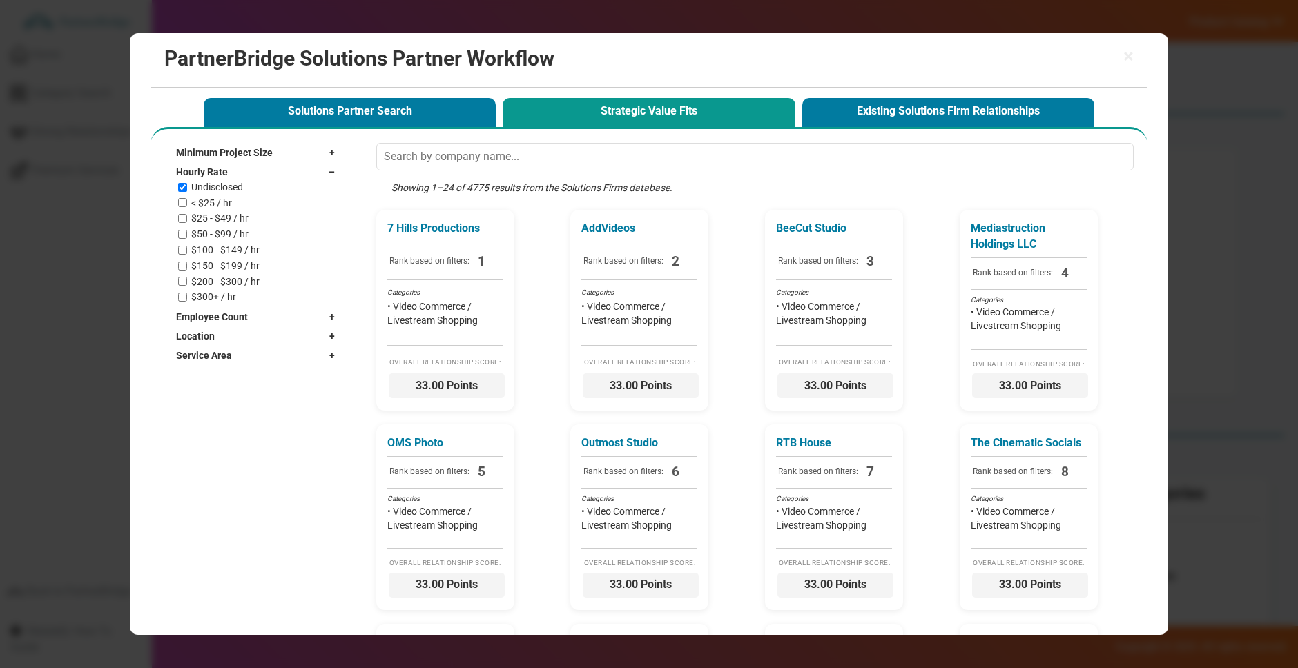
click at [225, 189] on label "Undisclosed" at bounding box center [217, 188] width 52 height 12
click at [187, 189] on input "Undisclosed" at bounding box center [182, 187] width 9 height 9
checkbox input "false"
click at [226, 200] on label "< $25 / hr" at bounding box center [211, 203] width 41 height 12
click at [187, 200] on input "< $25 / hr" at bounding box center [182, 202] width 9 height 9
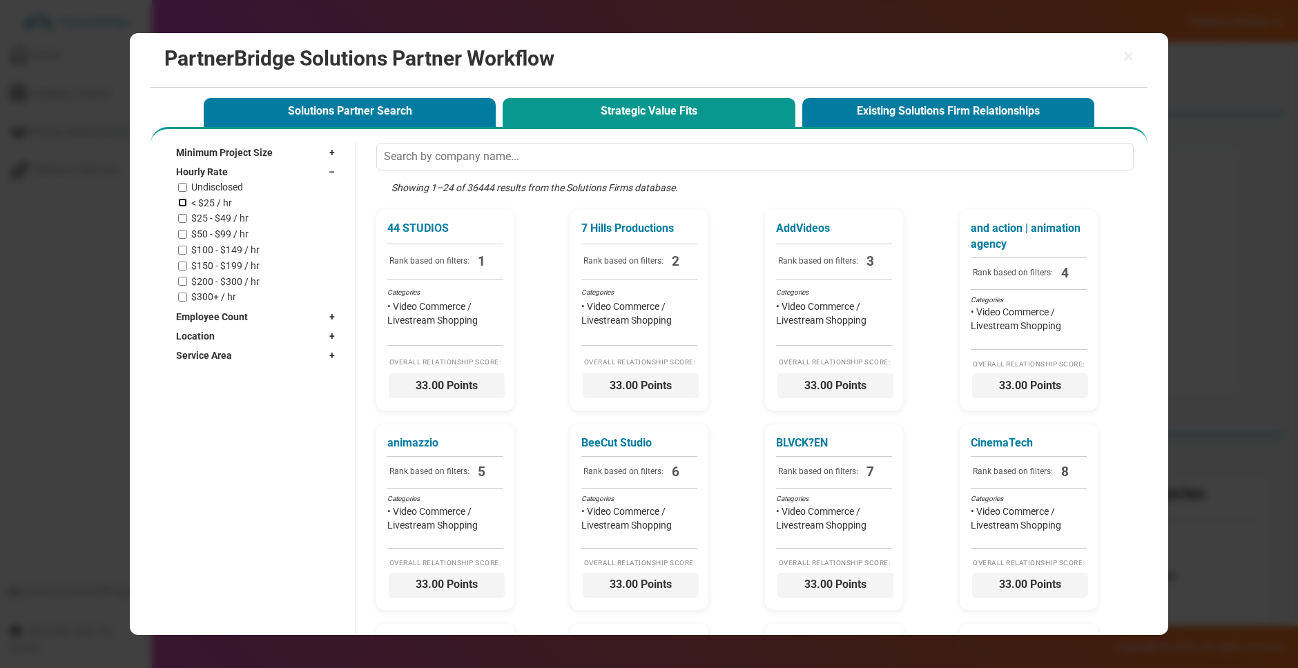
checkbox input "true"
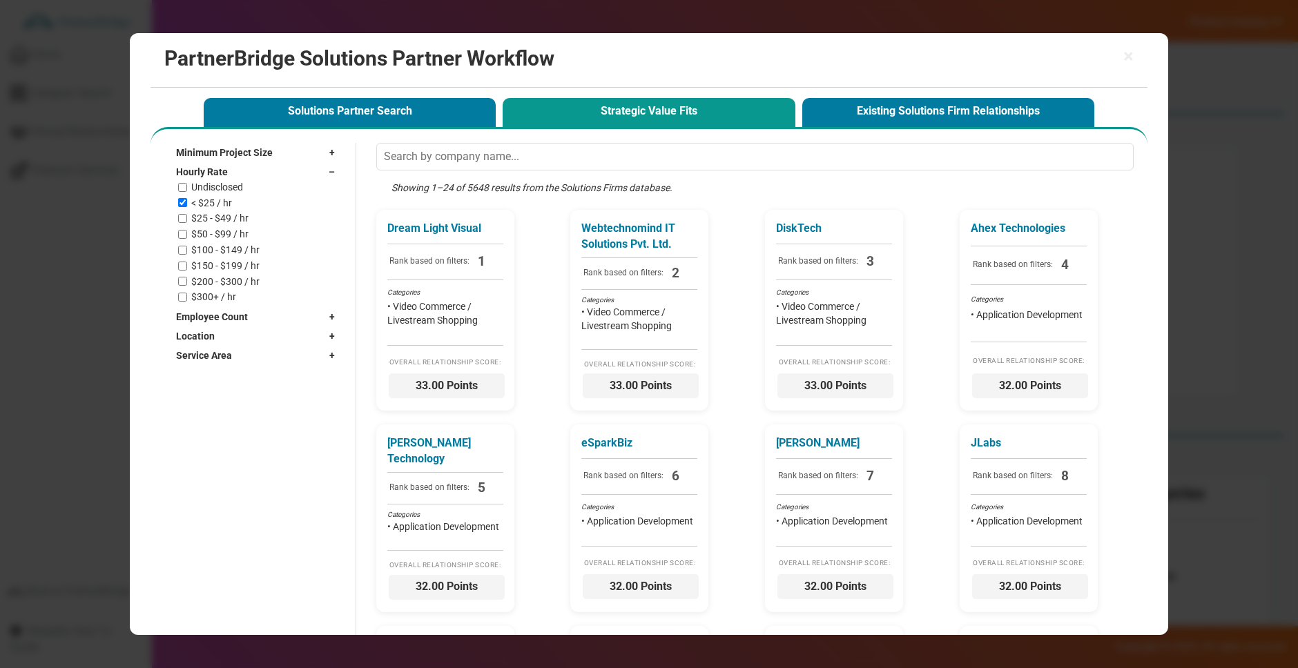
click at [229, 230] on label "$50 - $99 / hr" at bounding box center [219, 235] width 57 height 12
click at [187, 230] on input "$50 - $99 / hr" at bounding box center [182, 234] width 9 height 9
checkbox input "true"
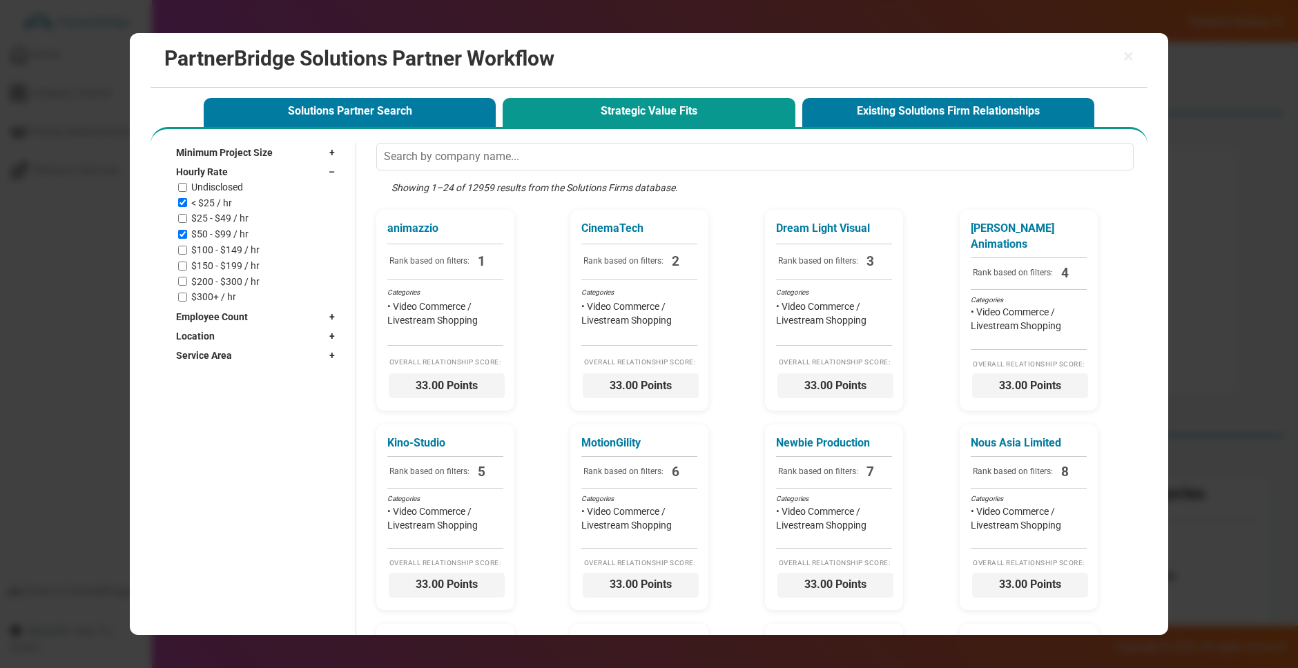
click at [215, 219] on label "$25 - $49 / hr" at bounding box center [219, 219] width 57 height 12
click at [187, 219] on input "$25 - $49 / hr" at bounding box center [182, 218] width 9 height 9
checkbox input "true"
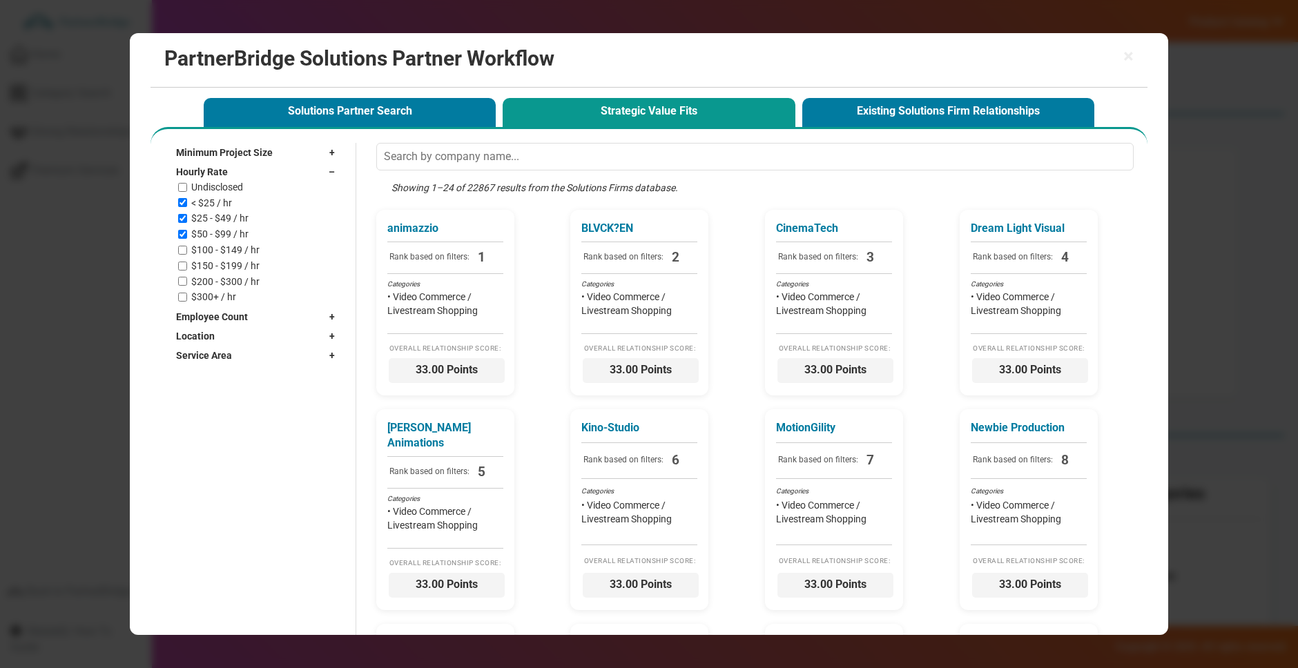
click at [224, 258] on div "Undisclosed < $25 / hr $25 - $49 / hr $50 - $99 / hr $100 - $149 / hr $150 - $1…" at bounding box center [260, 243] width 164 height 122
click at [220, 251] on label "$100 - $149 / hr" at bounding box center [225, 250] width 68 height 12
click at [187, 251] on input "$100 - $149 / hr" at bounding box center [182, 250] width 9 height 9
checkbox input "true"
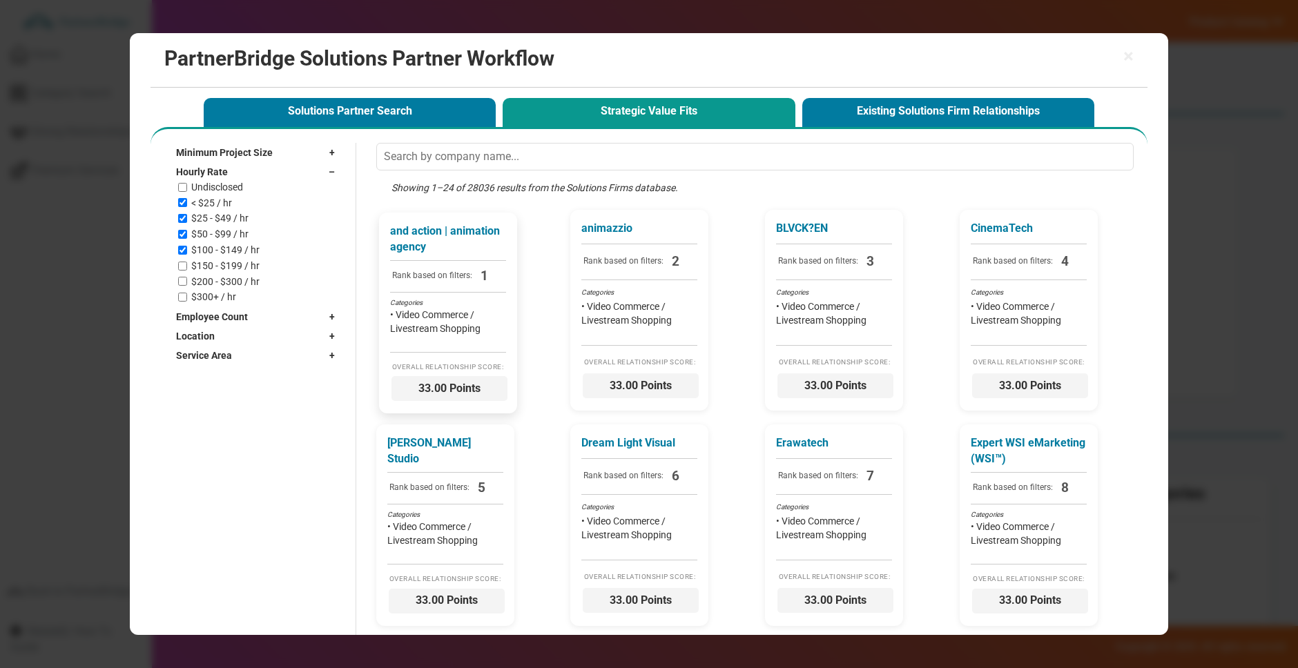
click at [447, 315] on li "• Video Commerce / Livestream Shopping" at bounding box center [448, 322] width 116 height 28
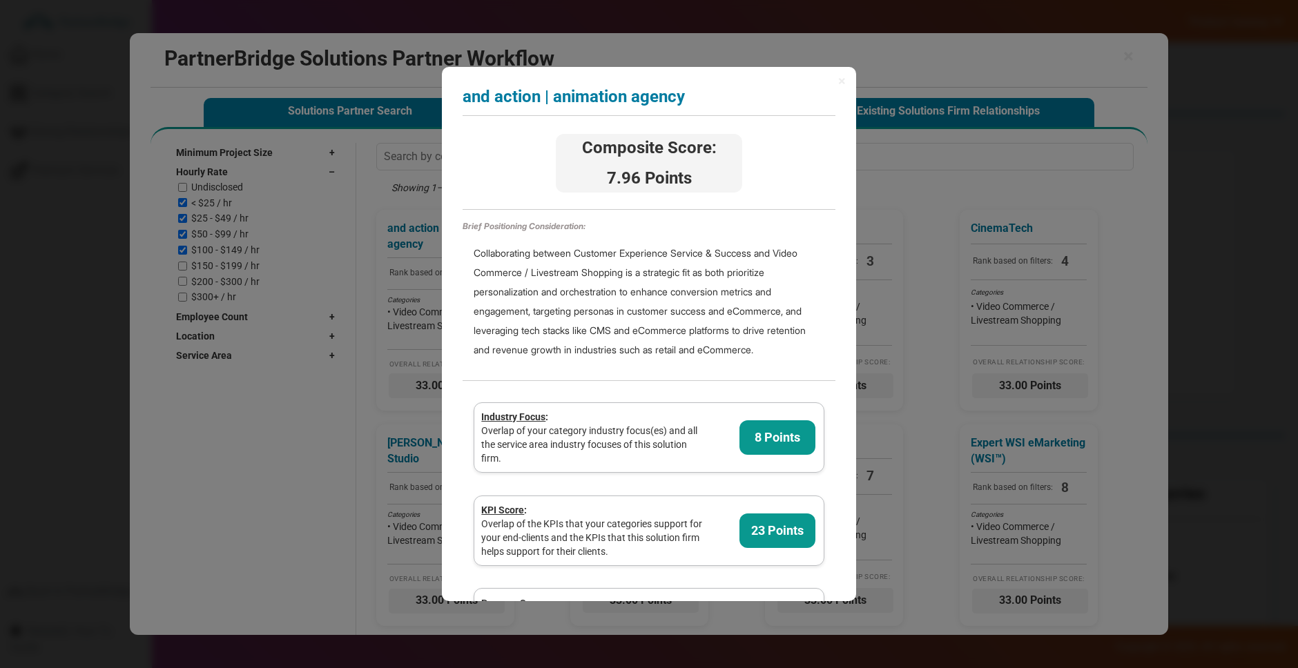
click at [845, 86] on span "×" at bounding box center [842, 81] width 8 height 14
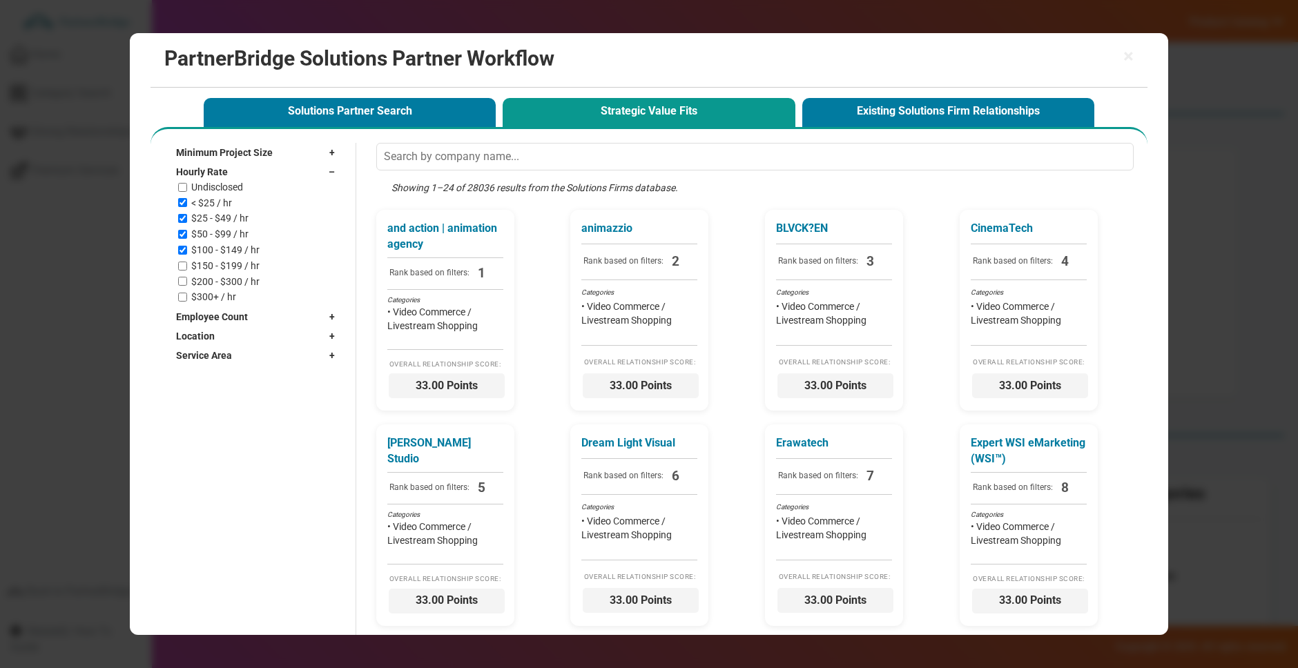
click at [208, 281] on label "$200 - $300 / hr" at bounding box center [225, 282] width 68 height 12
click at [187, 281] on input "$200 - $300 / hr" at bounding box center [182, 281] width 9 height 9
checkbox input "true"
click at [234, 315] on span "Employee Count" at bounding box center [212, 317] width 72 height 14
click at [200, 337] on label "Freelancer" at bounding box center [213, 333] width 45 height 12
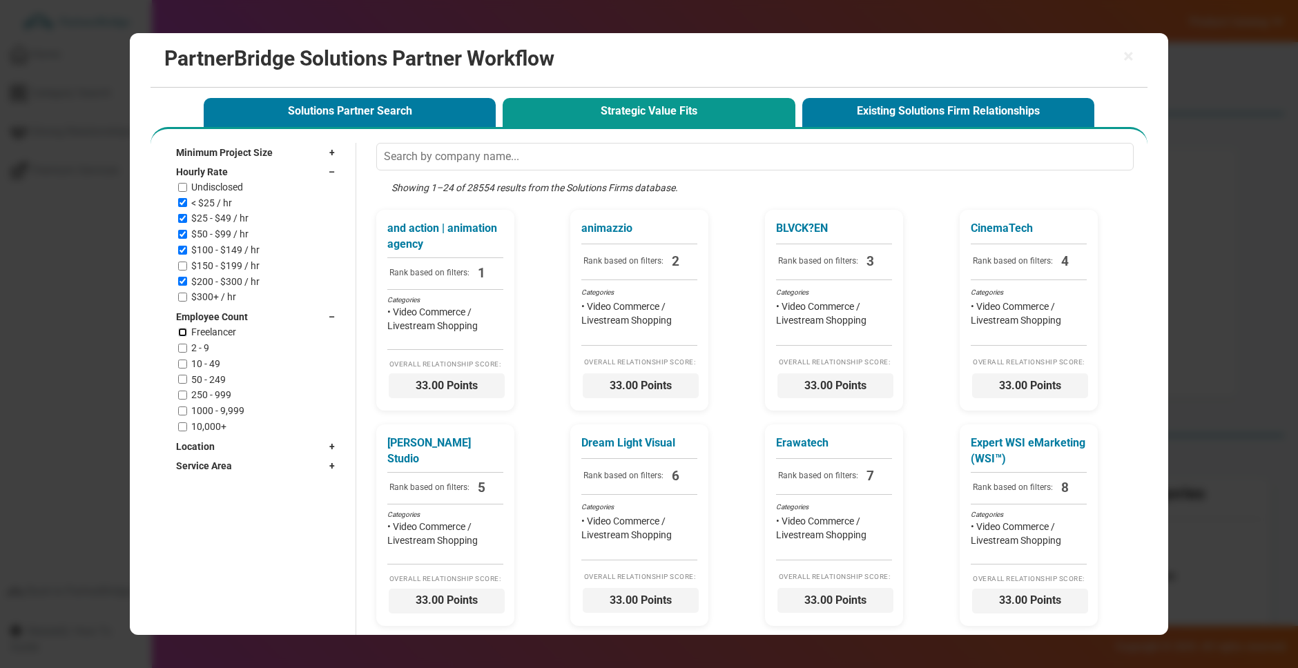
click at [187, 337] on input "Freelancer" at bounding box center [182, 332] width 9 height 9
checkbox input "true"
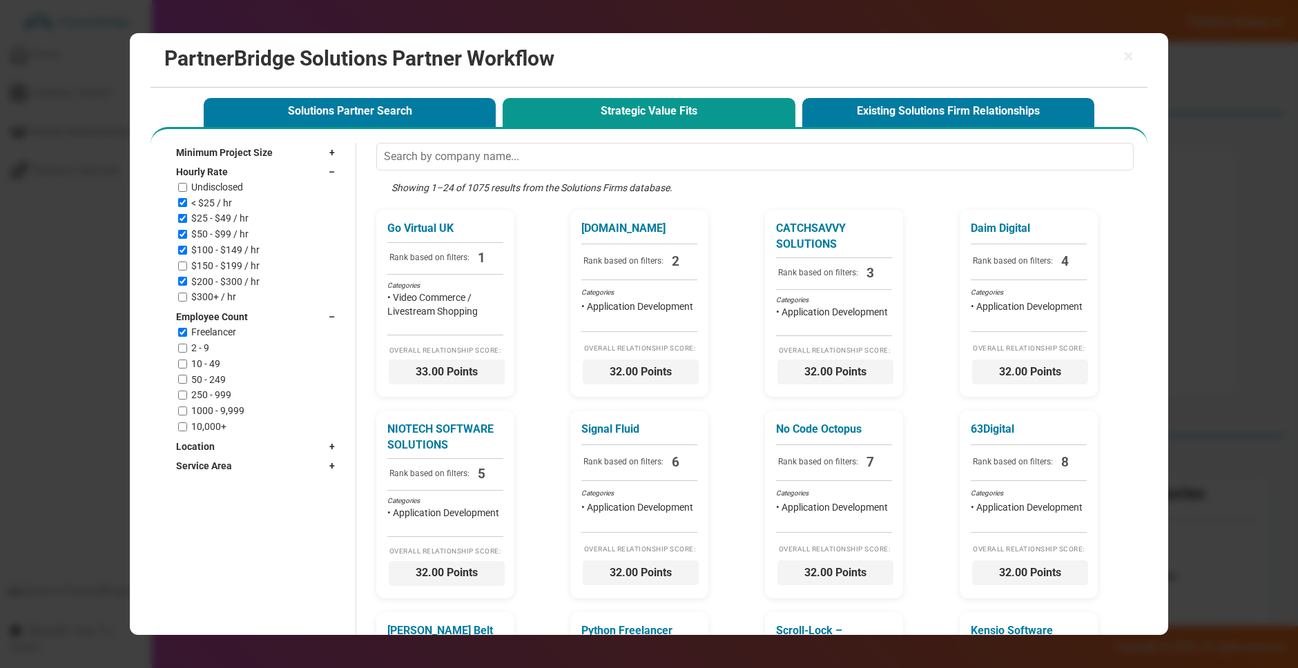
click at [198, 353] on label "2 - 9" at bounding box center [200, 349] width 18 height 12
click at [187, 353] on input "2 - 9" at bounding box center [182, 348] width 9 height 9
checkbox input "true"
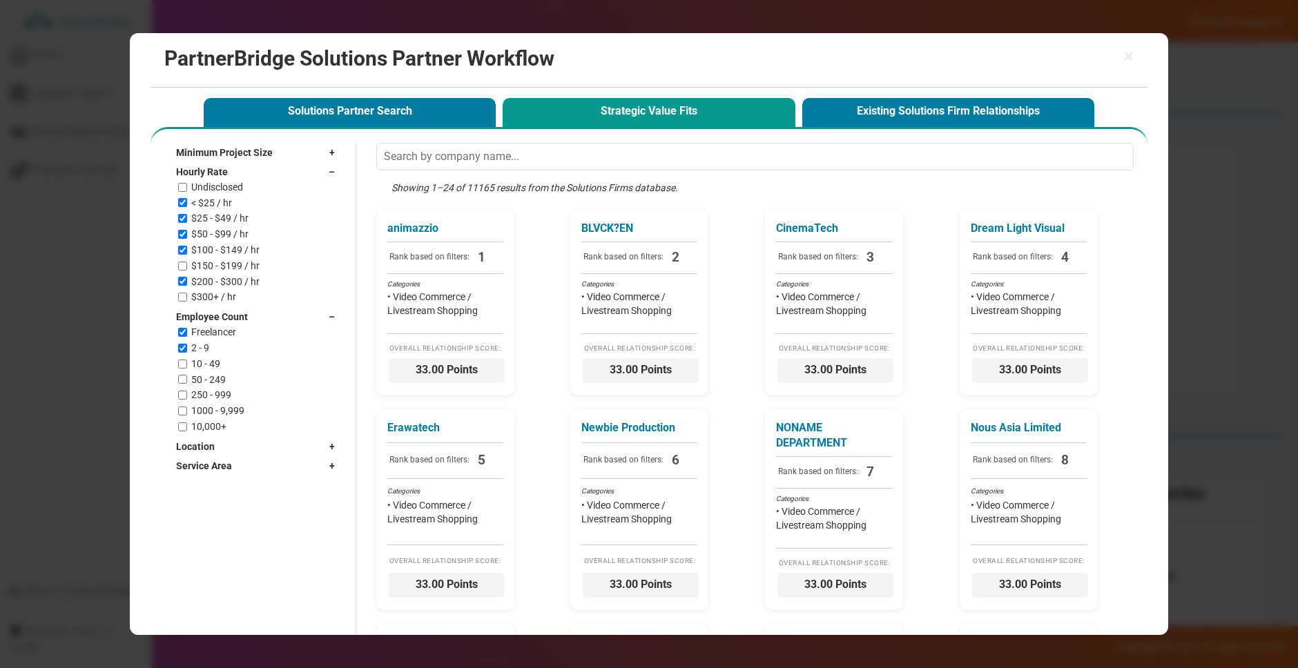
click at [226, 218] on label "$25 - $49 / hr" at bounding box center [219, 219] width 57 height 12
click at [187, 218] on input "$25 - $49 / hr" at bounding box center [182, 218] width 9 height 9
checkbox input "false"
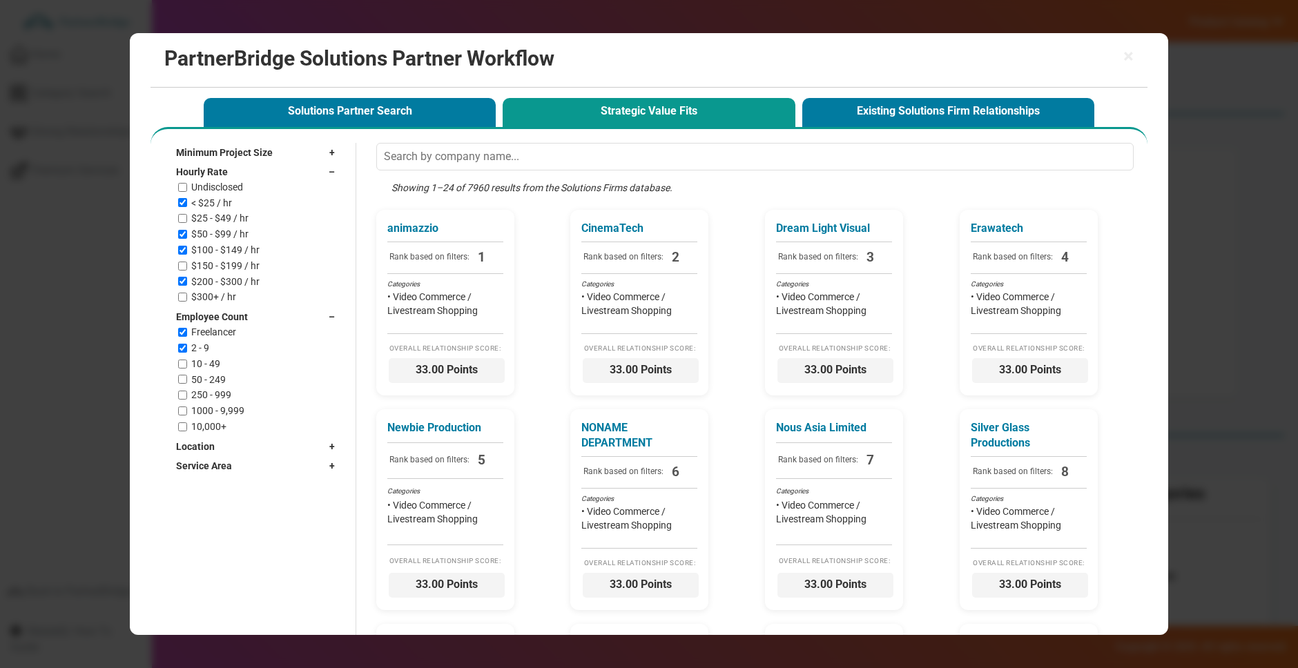
click at [213, 232] on label "$50 - $99 / hr" at bounding box center [219, 235] width 57 height 12
click at [187, 232] on input "$50 - $99 / hr" at bounding box center [182, 234] width 9 height 9
checkbox input "false"
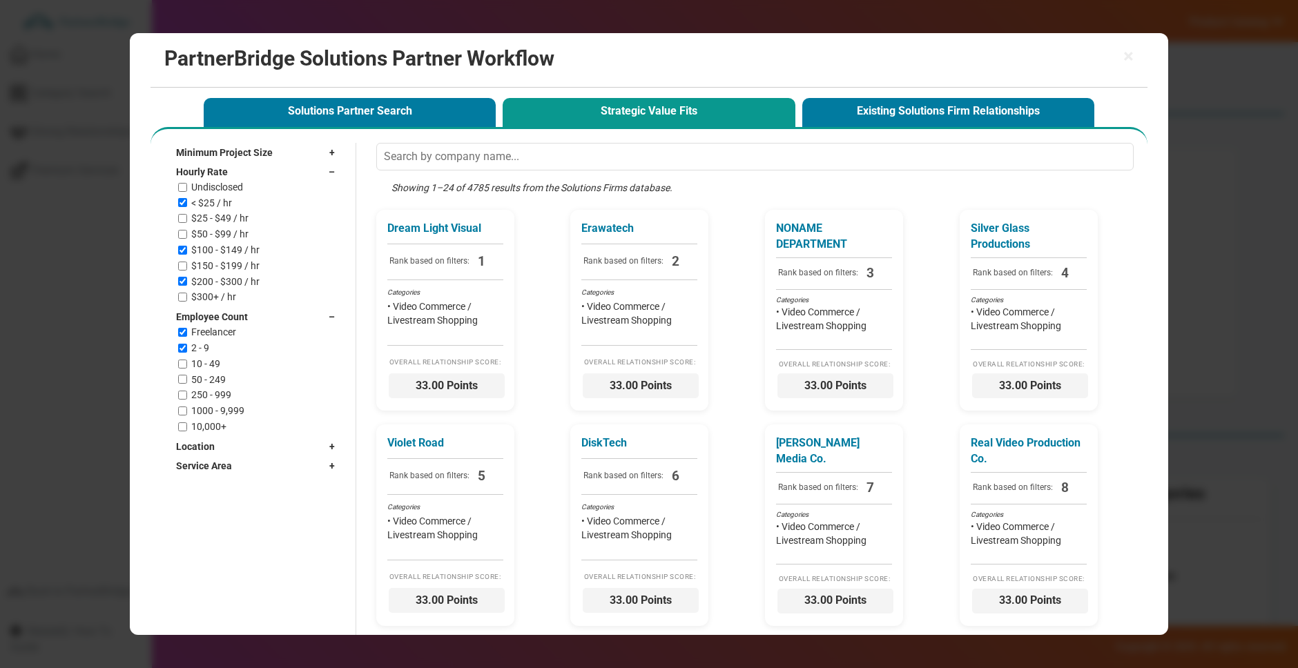
click at [213, 201] on label "< $25 / hr" at bounding box center [211, 203] width 41 height 12
click at [187, 201] on input "< $25 / hr" at bounding box center [182, 202] width 9 height 9
checkbox input "false"
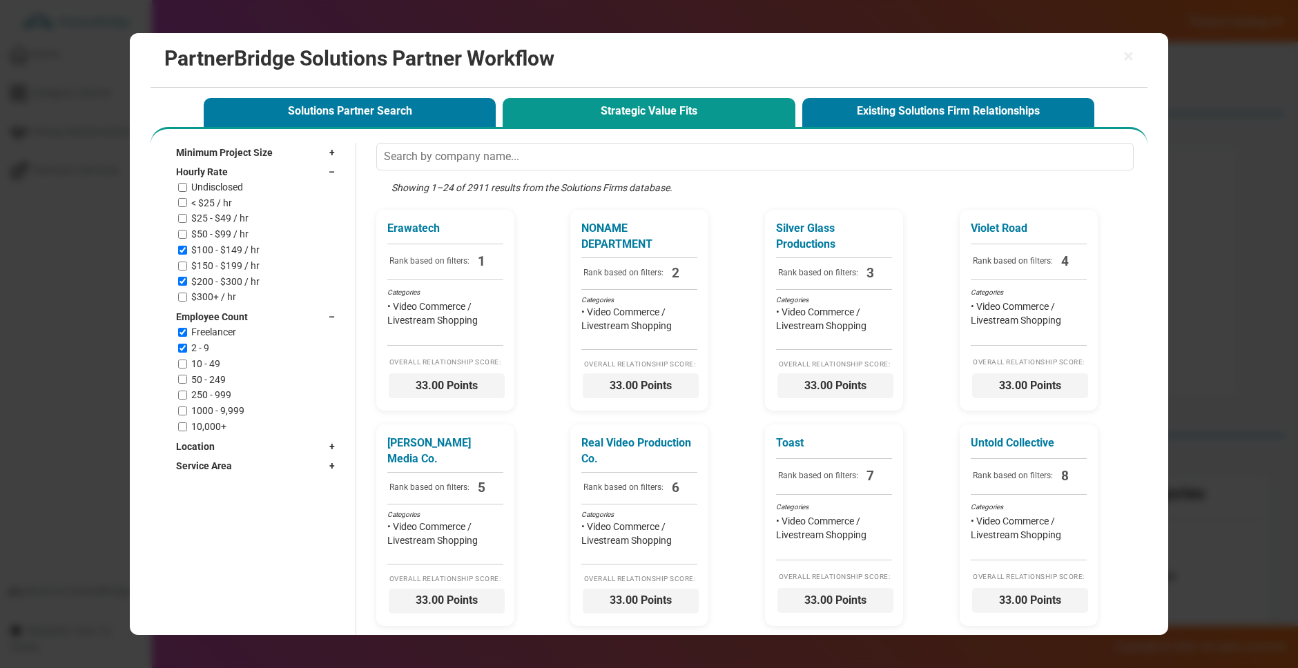
click at [192, 376] on label "50 - 249" at bounding box center [208, 380] width 35 height 12
click at [187, 376] on input "50 - 249" at bounding box center [182, 379] width 9 height 9
checkbox input "true"
drag, startPoint x: 193, startPoint y: 350, endPoint x: 199, endPoint y: 340, distance: 12.1
click at [193, 350] on label "2 - 9" at bounding box center [200, 349] width 18 height 12
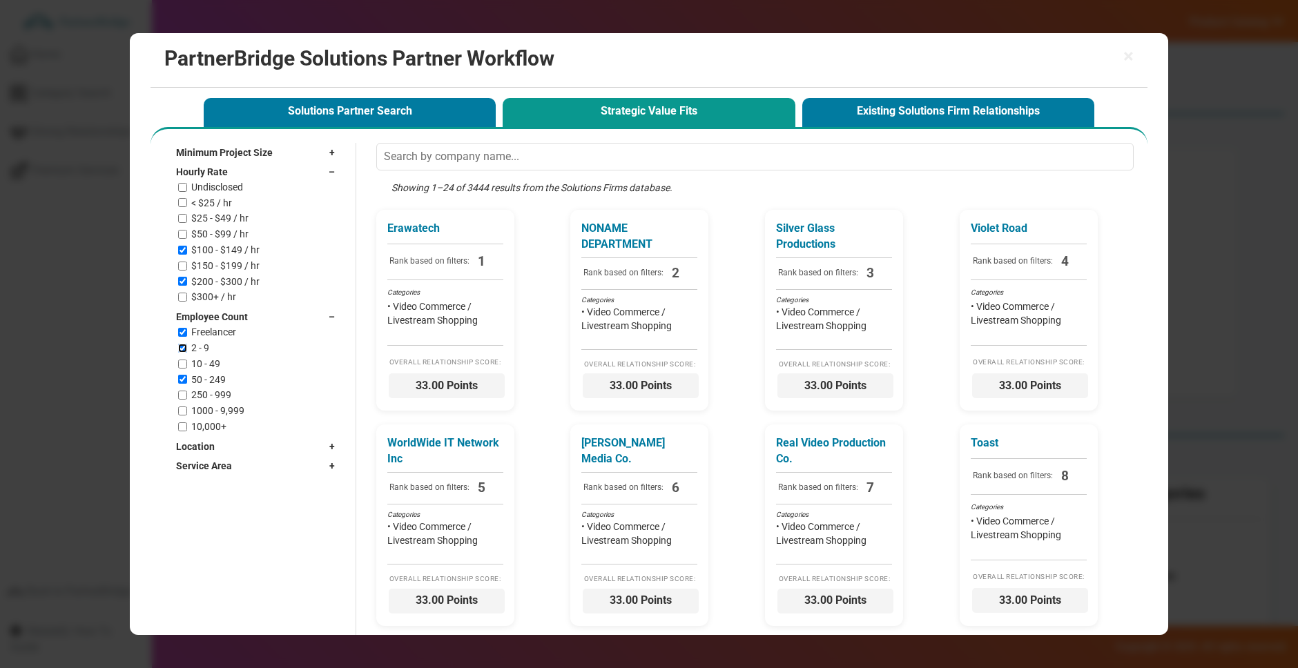
click at [187, 350] on input "2 - 9" at bounding box center [182, 348] width 9 height 9
checkbox input "false"
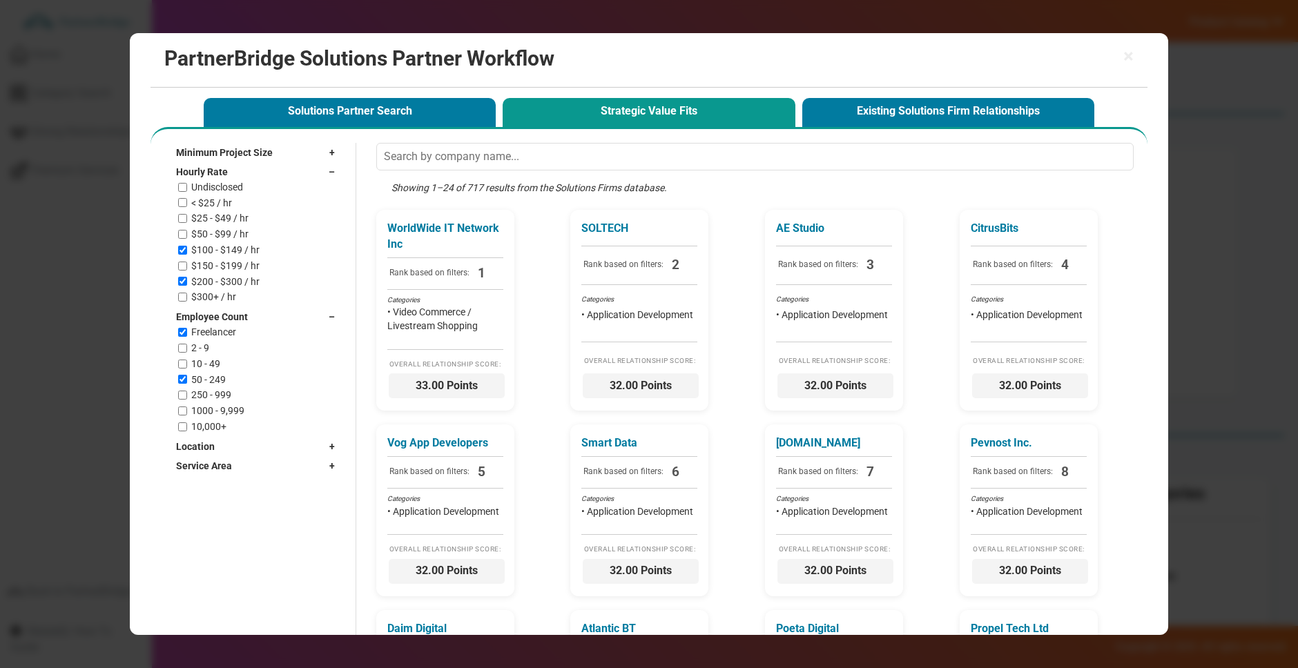
click at [200, 335] on label "Freelancer" at bounding box center [213, 333] width 45 height 12
click at [187, 335] on input "Freelancer" at bounding box center [182, 332] width 9 height 9
checkbox input "false"
click at [244, 434] on div "Minimum Project Size + Undisclosed $1,000+ $5,000+ $10,000+ $25,000+ $50,000+ $…" at bounding box center [249, 309] width 184 height 333
click at [242, 445] on div "Location +" at bounding box center [259, 446] width 166 height 19
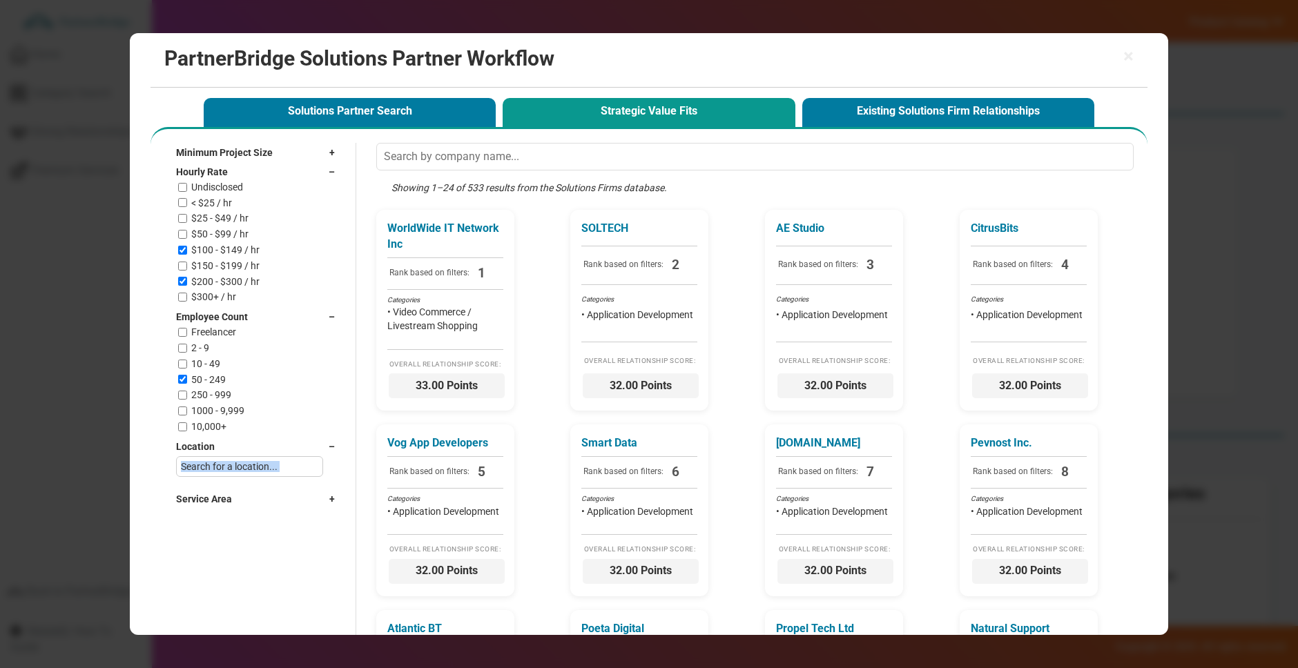
click at [238, 468] on input "text" at bounding box center [250, 466] width 148 height 21
type input "Atlanta"
click at [208, 501] on label "Atlanta, GA" at bounding box center [256, 507] width 120 height 23
click at [192, 503] on input "Atlanta, GA" at bounding box center [187, 507] width 9 height 9
checkbox input "true"
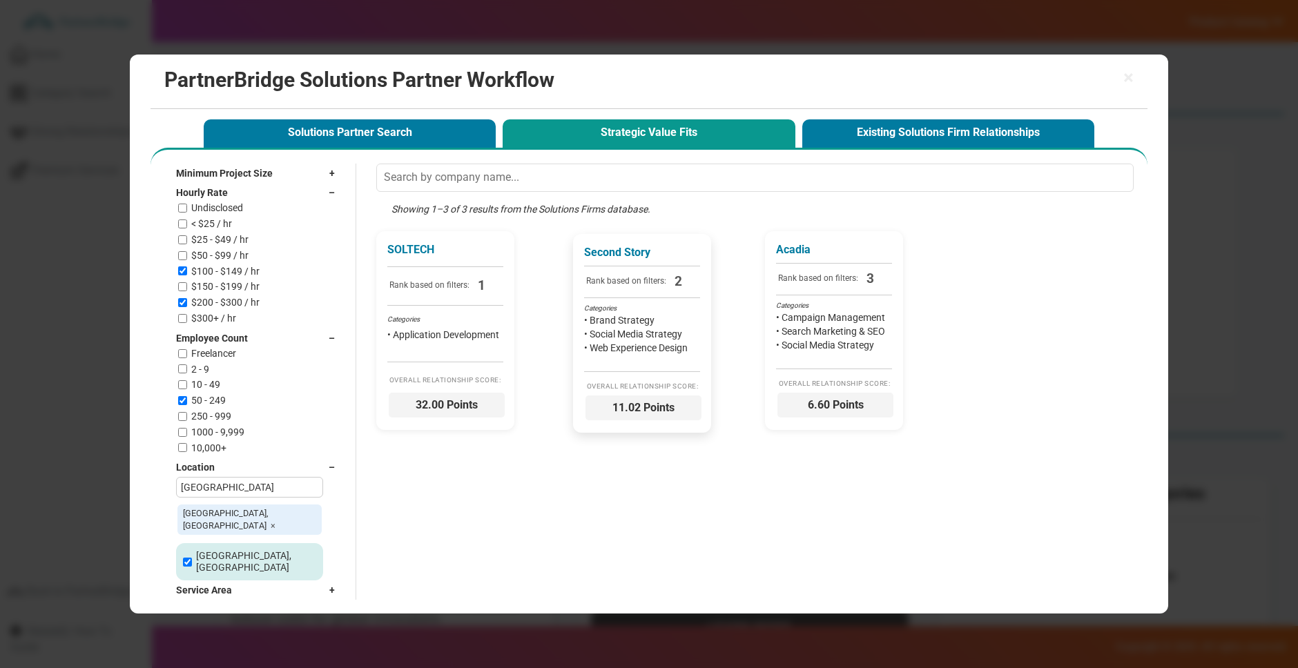
click at [702, 416] on div "Second Story Rank based on filters: 2 Categories • Brand Strategy • Social Medi…" at bounding box center [642, 333] width 138 height 199
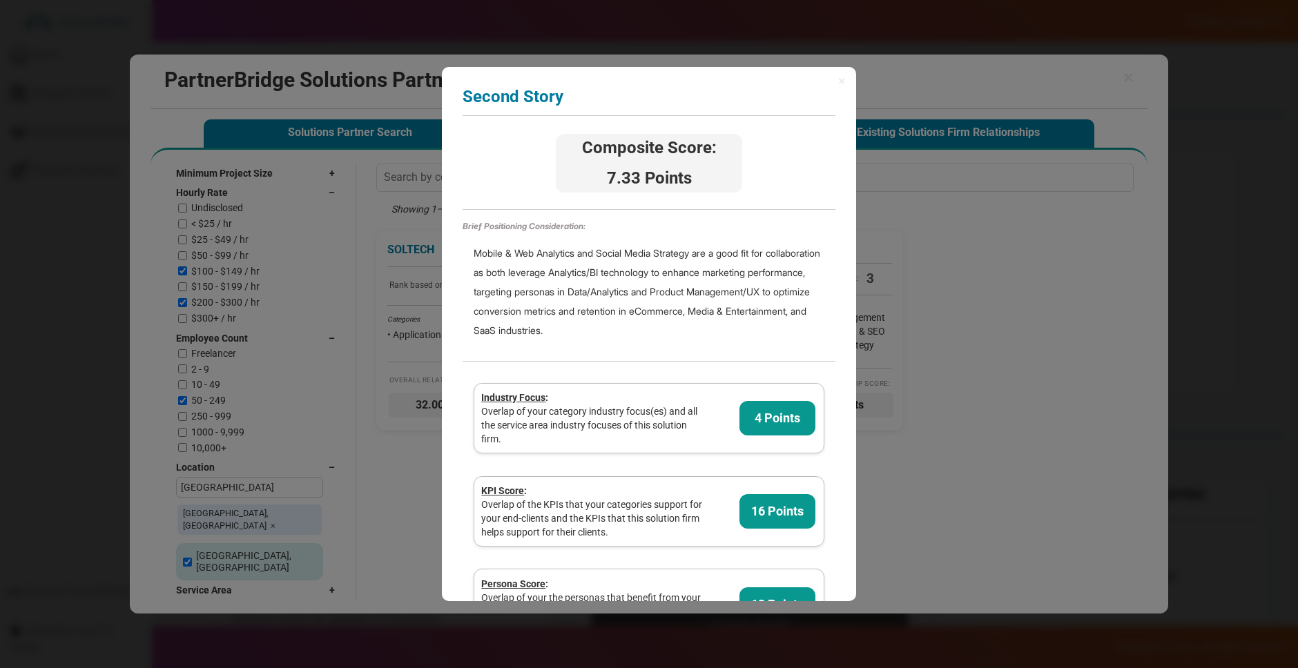
click at [835, 86] on div "× Second Story Analyzing partner score... Composite Score: 7.33 Points Brief Po…" at bounding box center [649, 334] width 414 height 534
click at [840, 82] on span "×" at bounding box center [842, 81] width 8 height 14
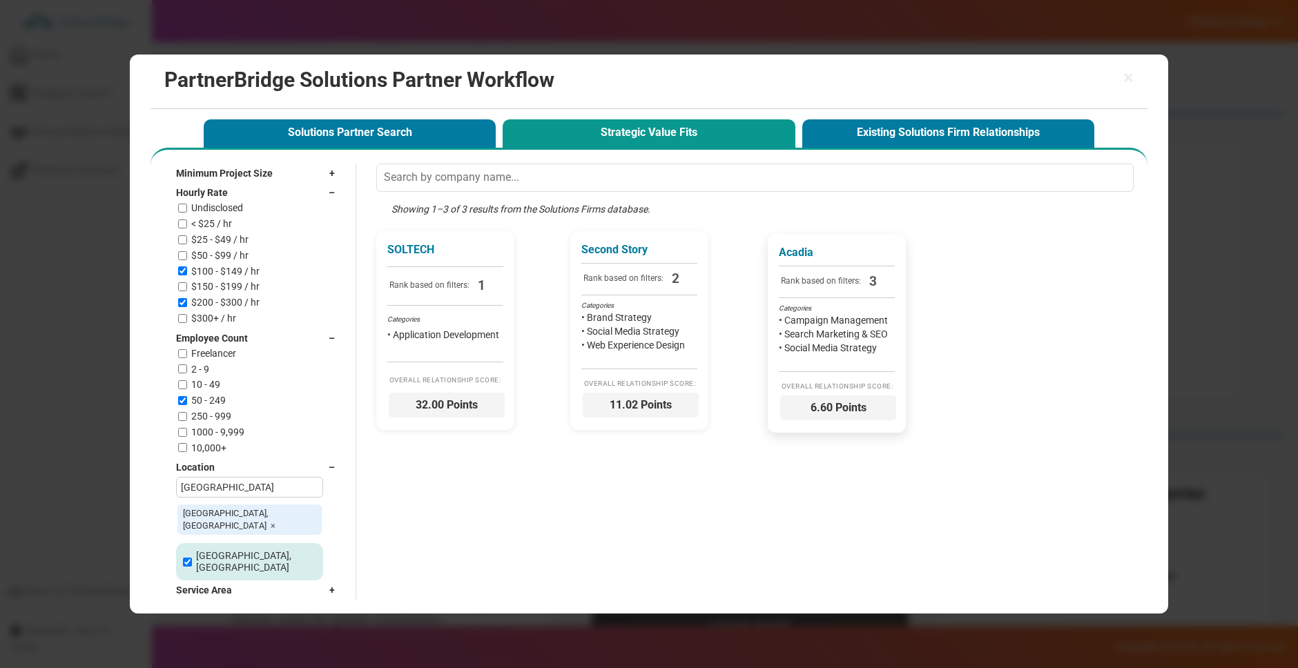
click at [793, 391] on div "Acadia Rank based on filters: 3 Categories • Campaign Management • Search Marke…" at bounding box center [837, 333] width 138 height 199
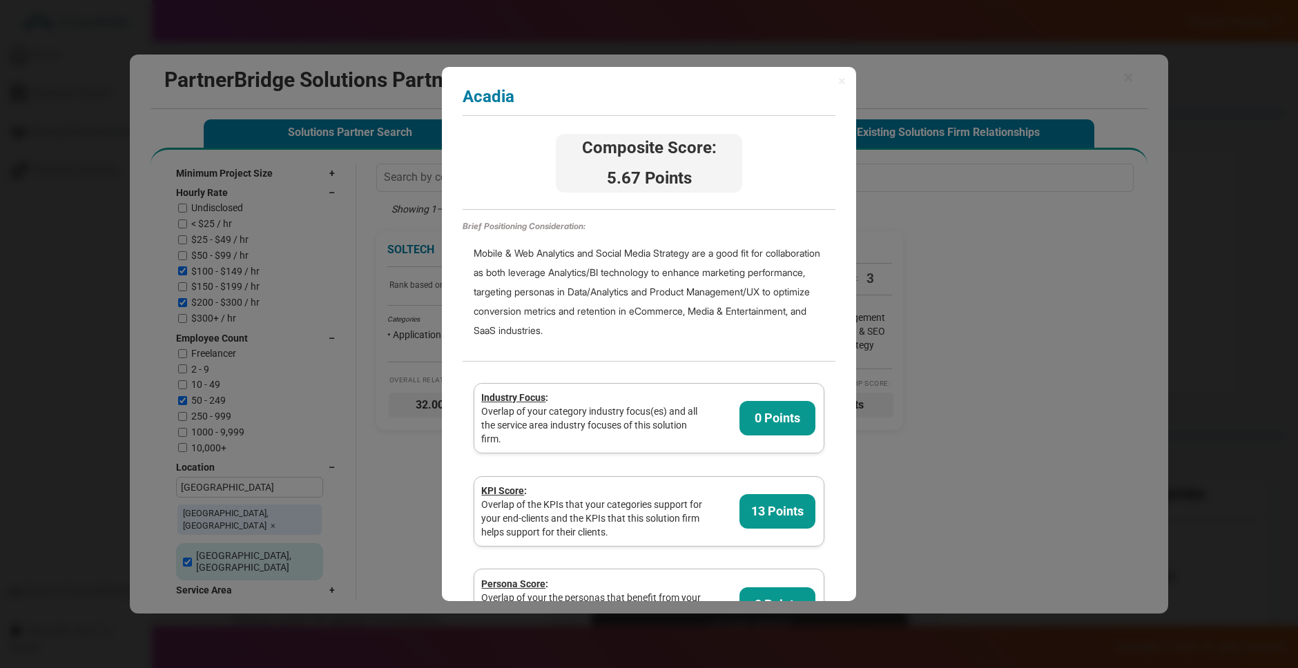
click at [847, 74] on div "× Acadia Analyzing partner score... Composite Score: 5.67 Points Brief Position…" at bounding box center [649, 334] width 414 height 534
click at [844, 78] on span "×" at bounding box center [842, 81] width 8 height 14
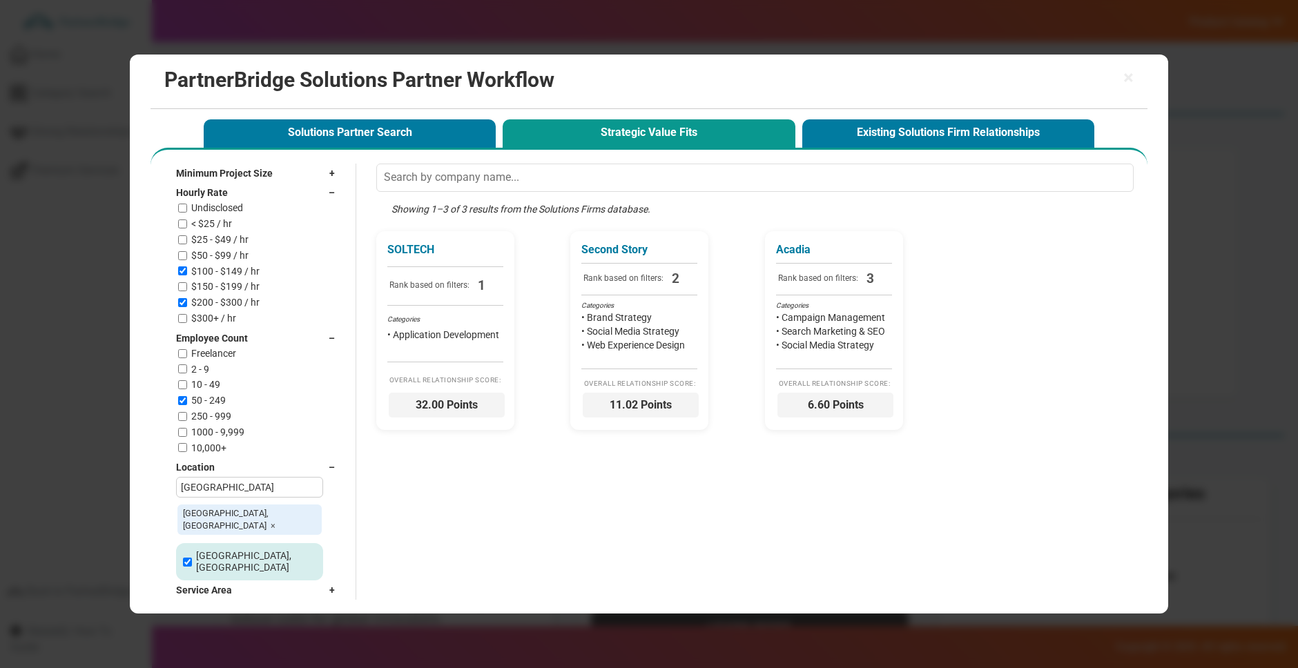
scroll to position [16, 0]
click at [1128, 88] on span "×" at bounding box center [1128, 77] width 10 height 19
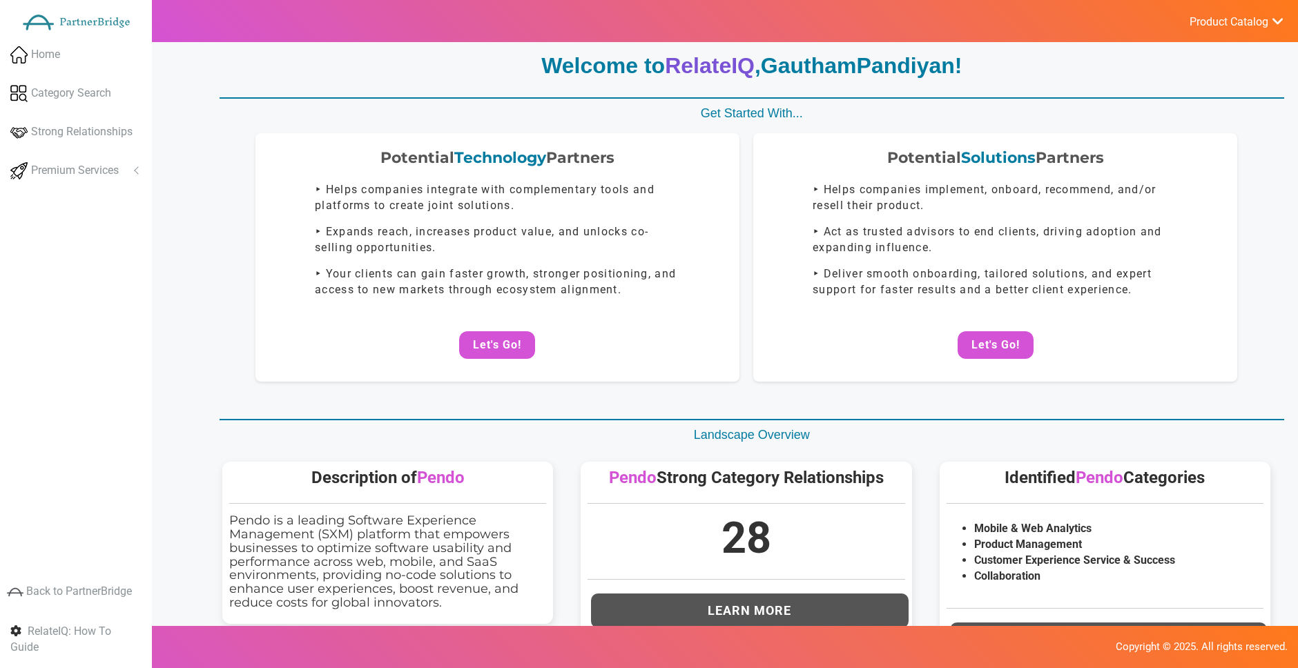
click at [1233, 25] on span "Product Catalog" at bounding box center [1229, 22] width 79 height 14
click at [1200, 136] on link "Log Out" at bounding box center [1203, 147] width 162 height 28
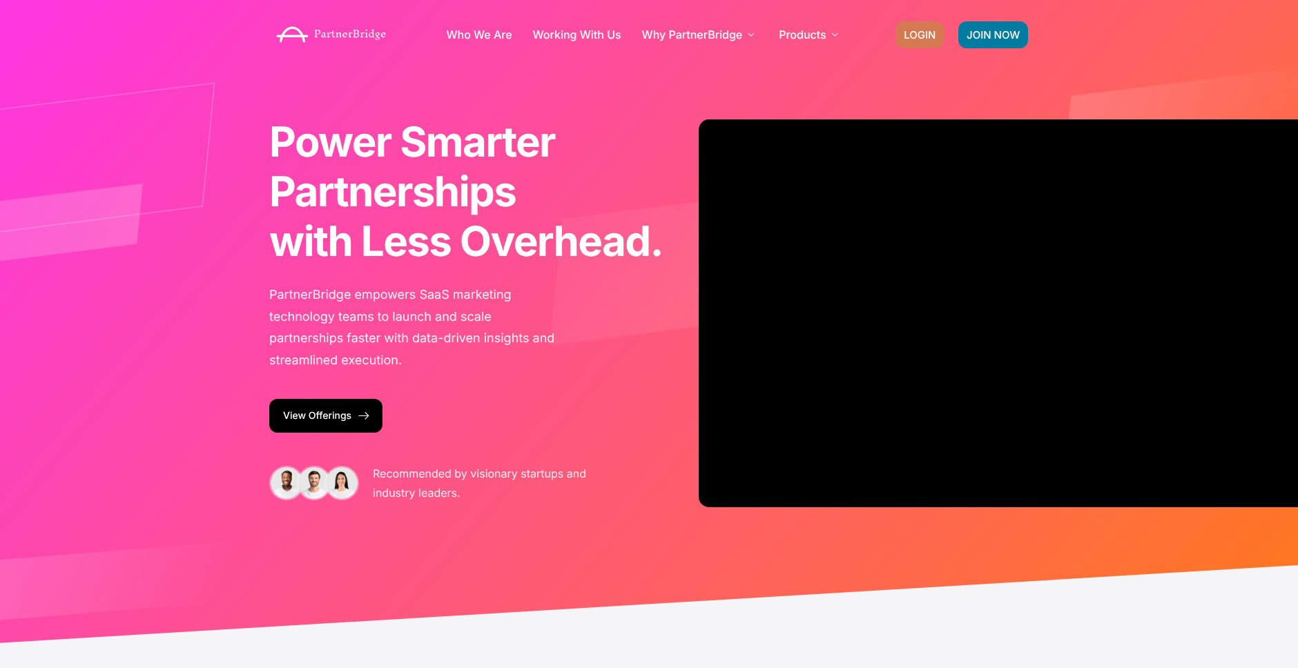
click at [921, 32] on span "LOGIN" at bounding box center [920, 35] width 32 height 10
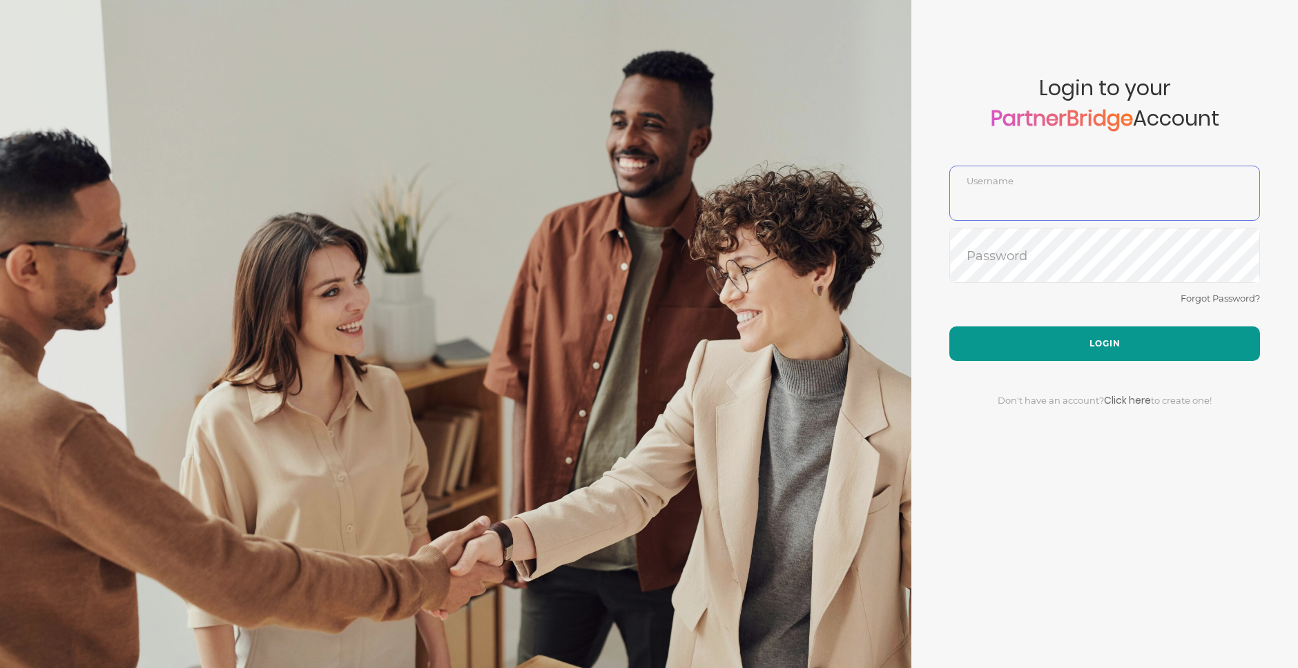
type input "GauthamPandiyan"
click at [1053, 331] on button "Login" at bounding box center [1104, 344] width 311 height 35
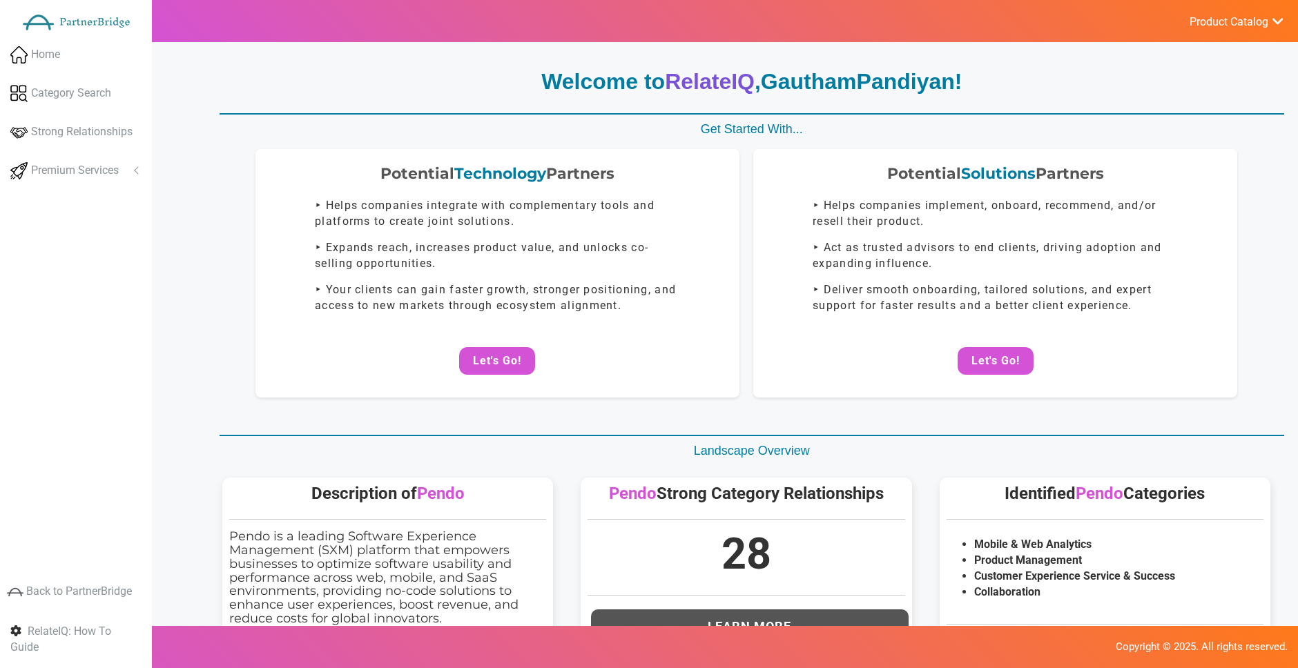
click at [997, 362] on button "Let's Go!" at bounding box center [996, 361] width 76 height 28
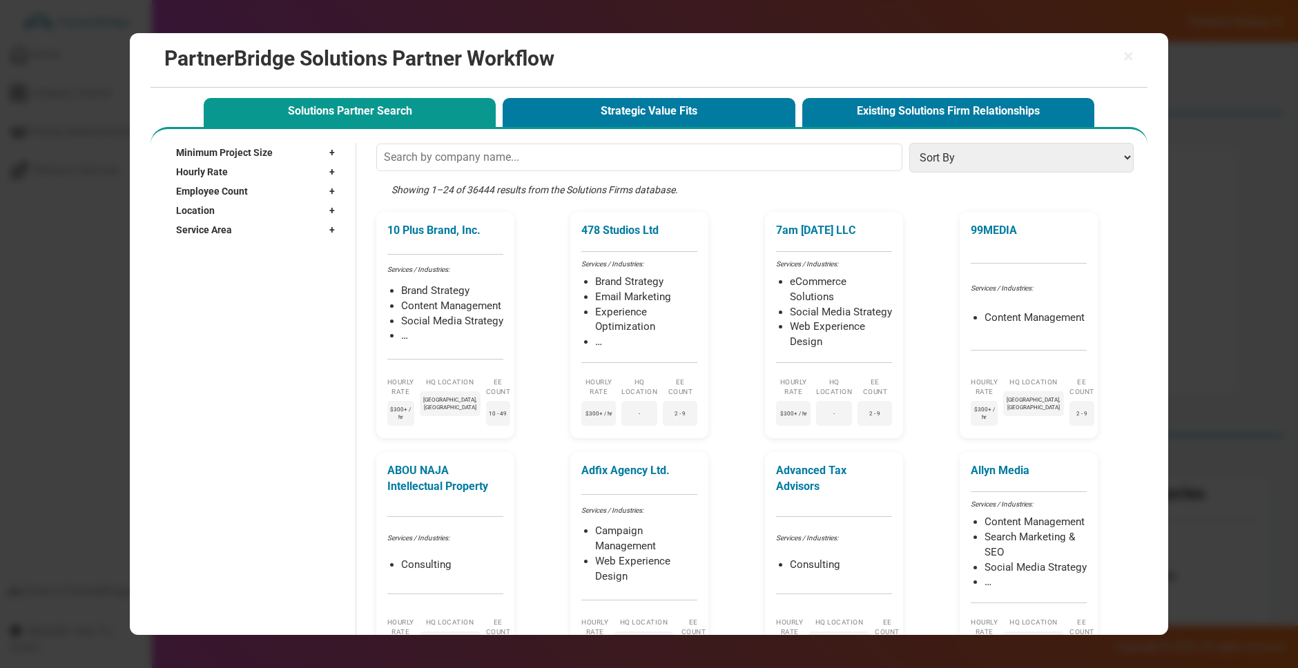
click at [676, 118] on button "Strategic Value Fits" at bounding box center [649, 112] width 292 height 28
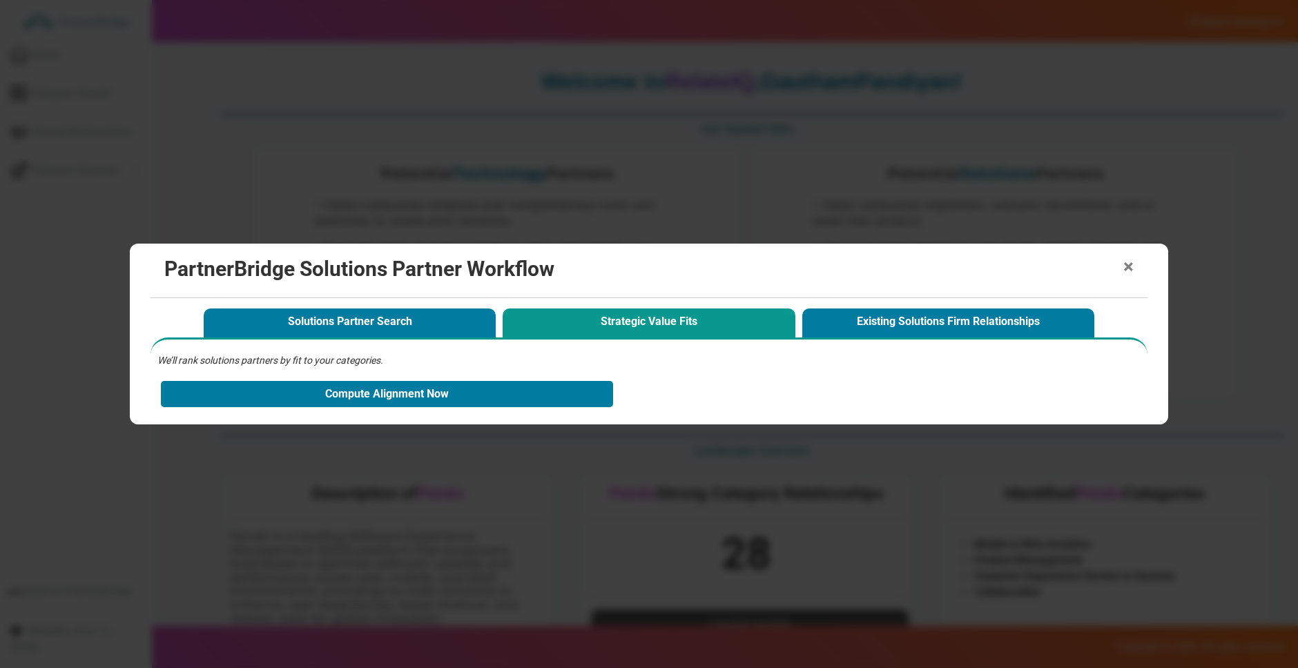
click at [1132, 268] on span "×" at bounding box center [1128, 267] width 10 height 19
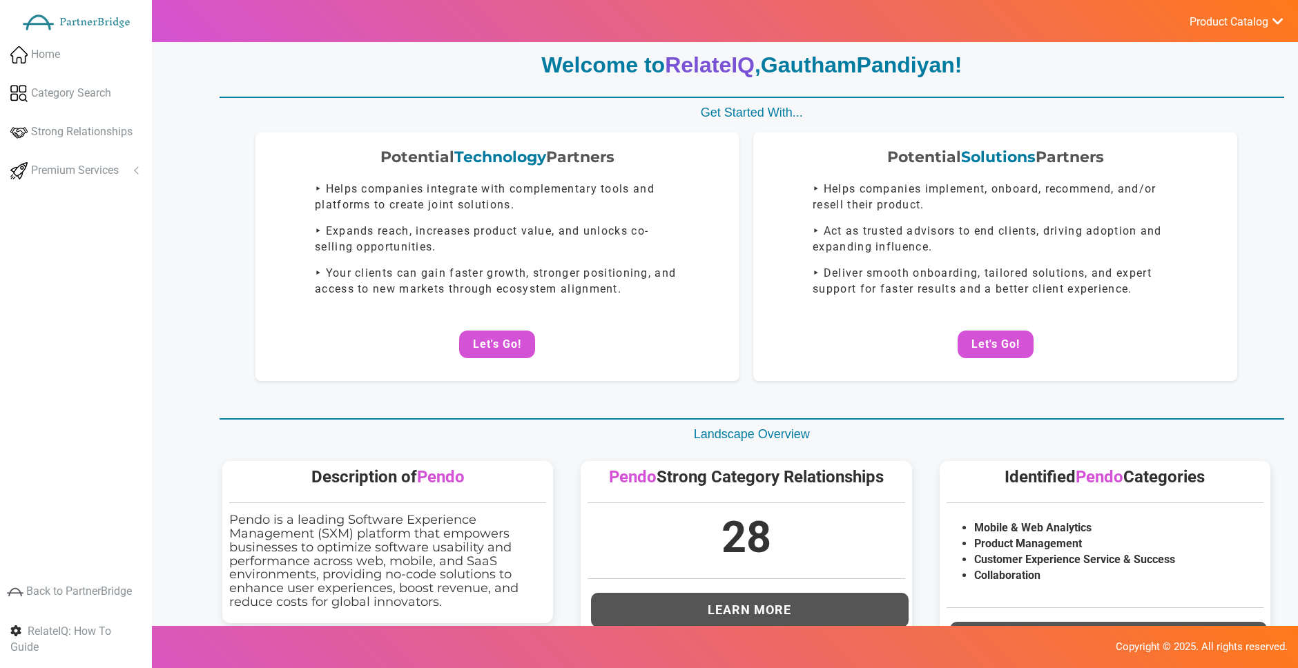
scroll to position [18, 0]
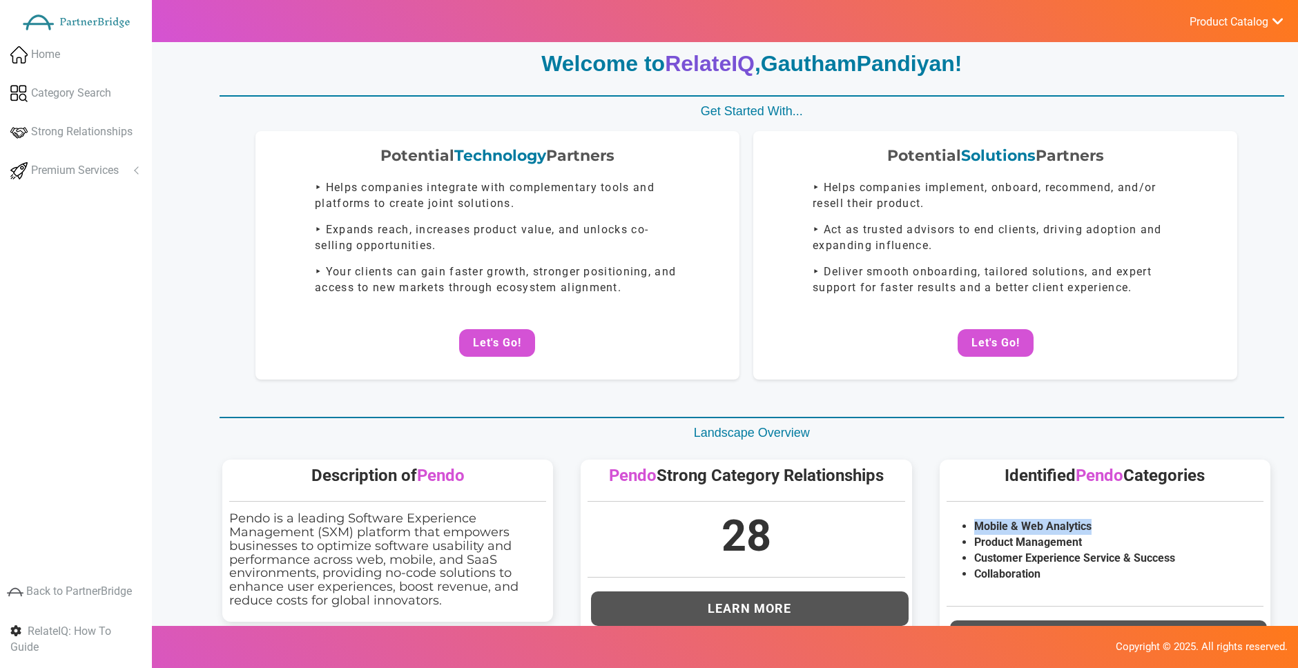
drag, startPoint x: 1104, startPoint y: 524, endPoint x: 978, endPoint y: 527, distance: 126.4
click at [974, 527] on li "Mobile & Web Analytics" at bounding box center [1118, 527] width 289 height 16
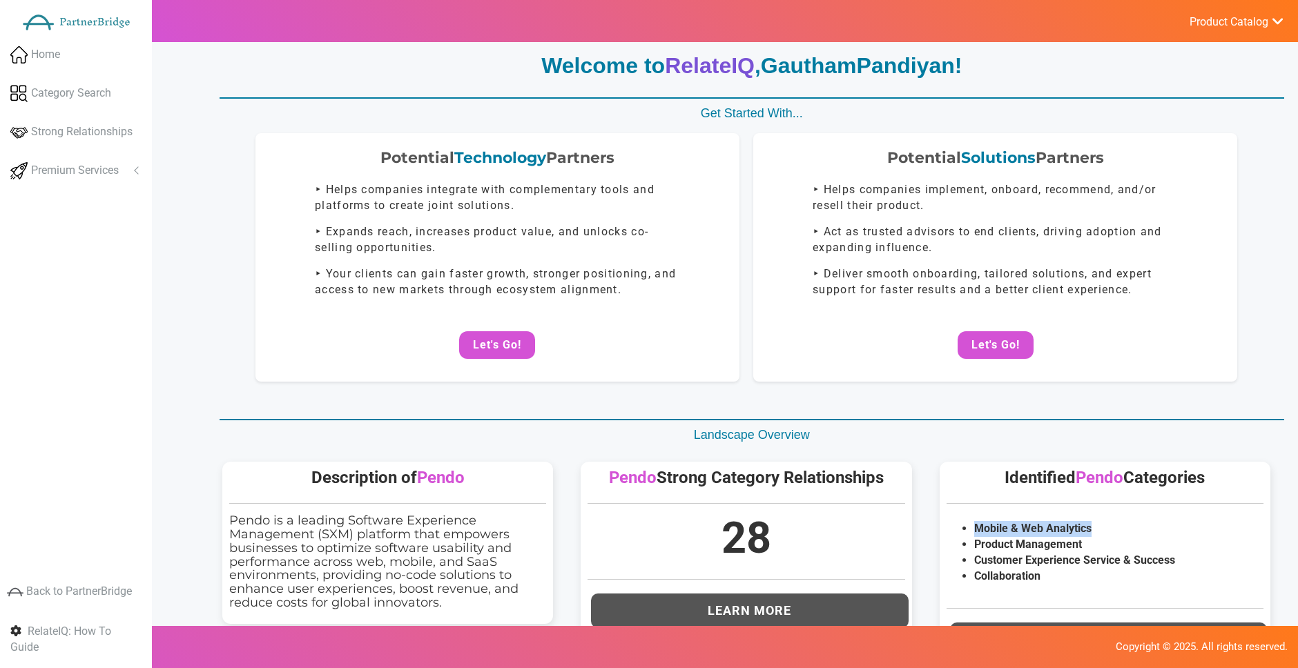
copy li "Mobile & Web Analytics"
click at [1013, 547] on li "Product Management" at bounding box center [1118, 545] width 289 height 16
drag, startPoint x: 1013, startPoint y: 547, endPoint x: 1026, endPoint y: 546, distance: 13.1
click at [1026, 546] on li "Product Management" at bounding box center [1118, 545] width 289 height 16
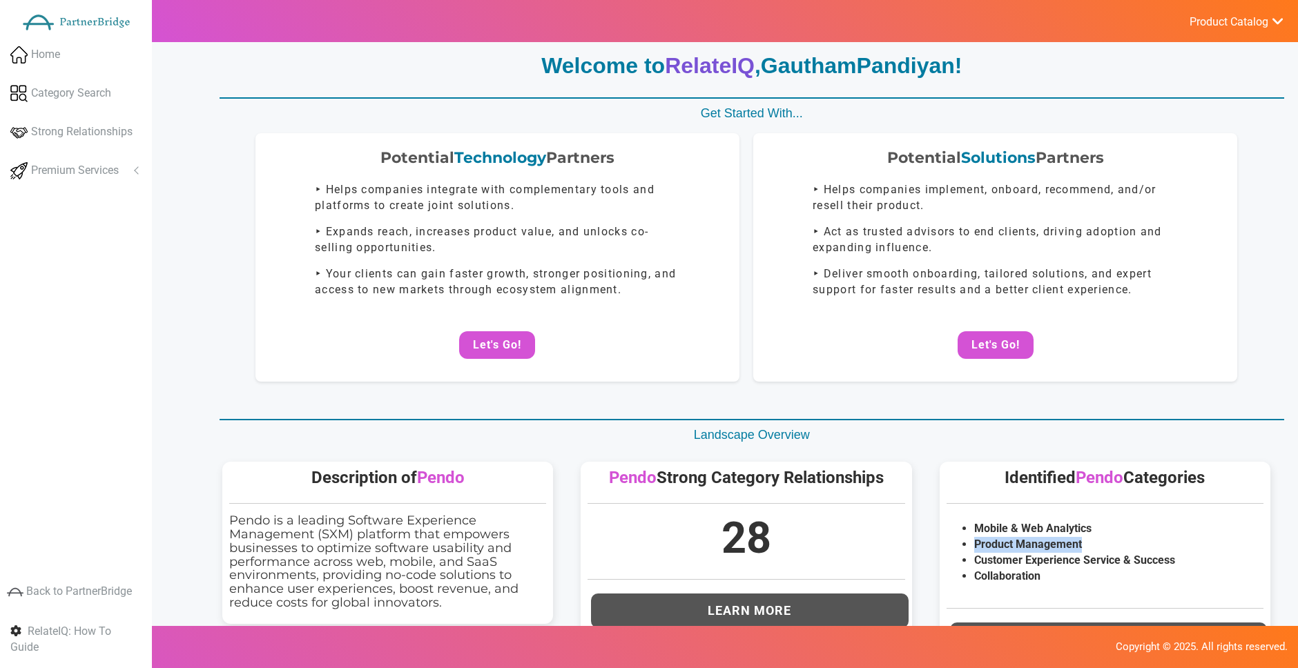
drag, startPoint x: 1026, startPoint y: 546, endPoint x: 1005, endPoint y: 546, distance: 21.4
click at [1001, 547] on li "Product Management" at bounding box center [1118, 545] width 289 height 16
copy li "Product Management"
click at [1013, 564] on li "Customer Experience Service & Success" at bounding box center [1118, 561] width 289 height 16
drag, startPoint x: 1013, startPoint y: 564, endPoint x: 1202, endPoint y: 559, distance: 188.6
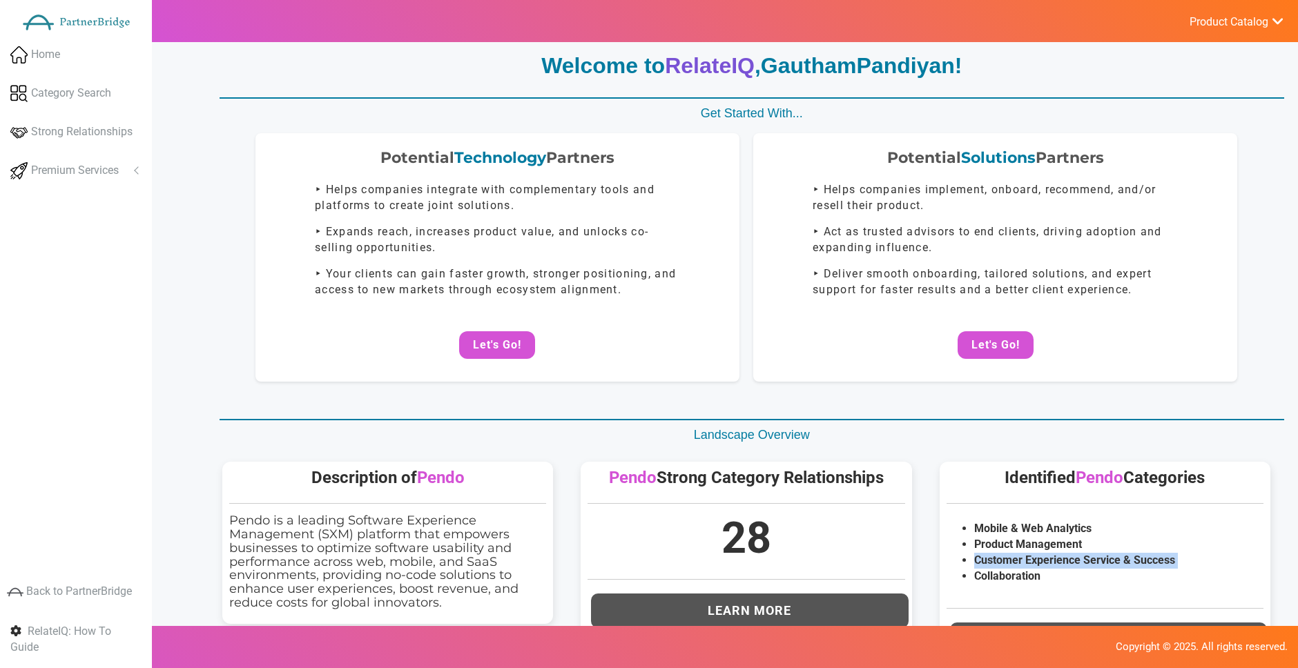
click at [1202, 559] on li "Customer Experience Service & Success" at bounding box center [1118, 561] width 289 height 16
copy li "Customer Experience Service & Success"
click at [1024, 577] on li "Collaboration" at bounding box center [1118, 577] width 289 height 16
copy li "Collaboration"
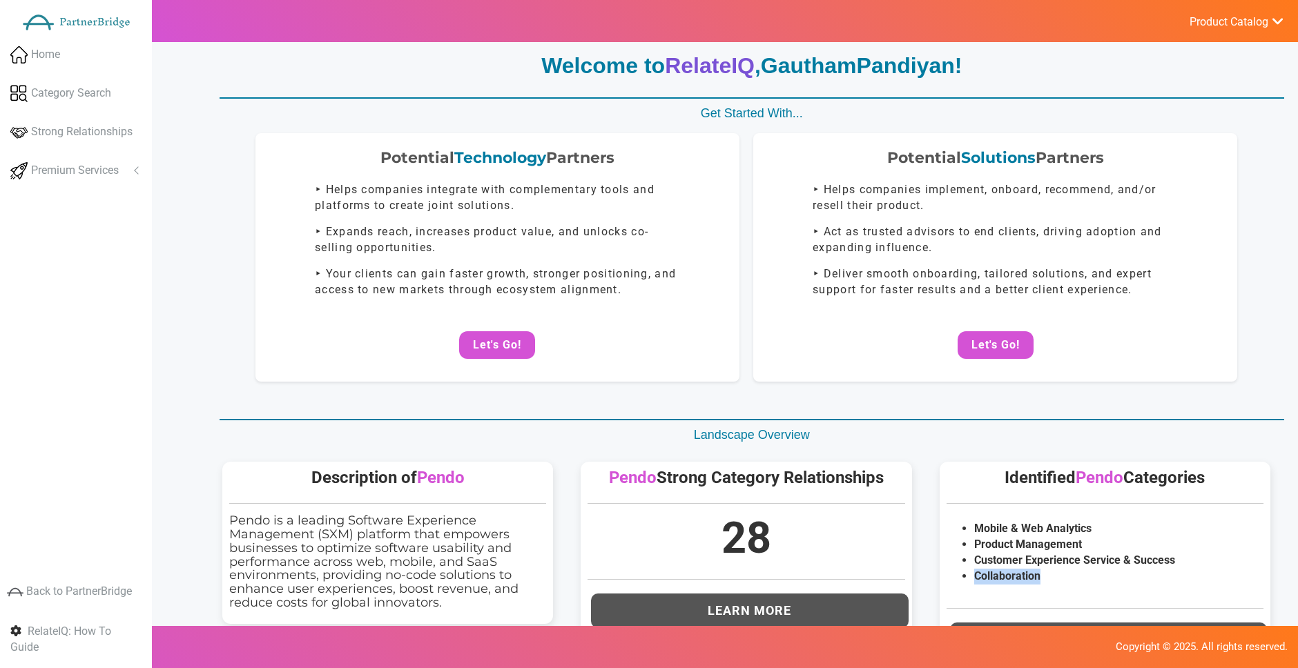
click at [1224, 22] on span "Product Catalog" at bounding box center [1229, 22] width 79 height 14
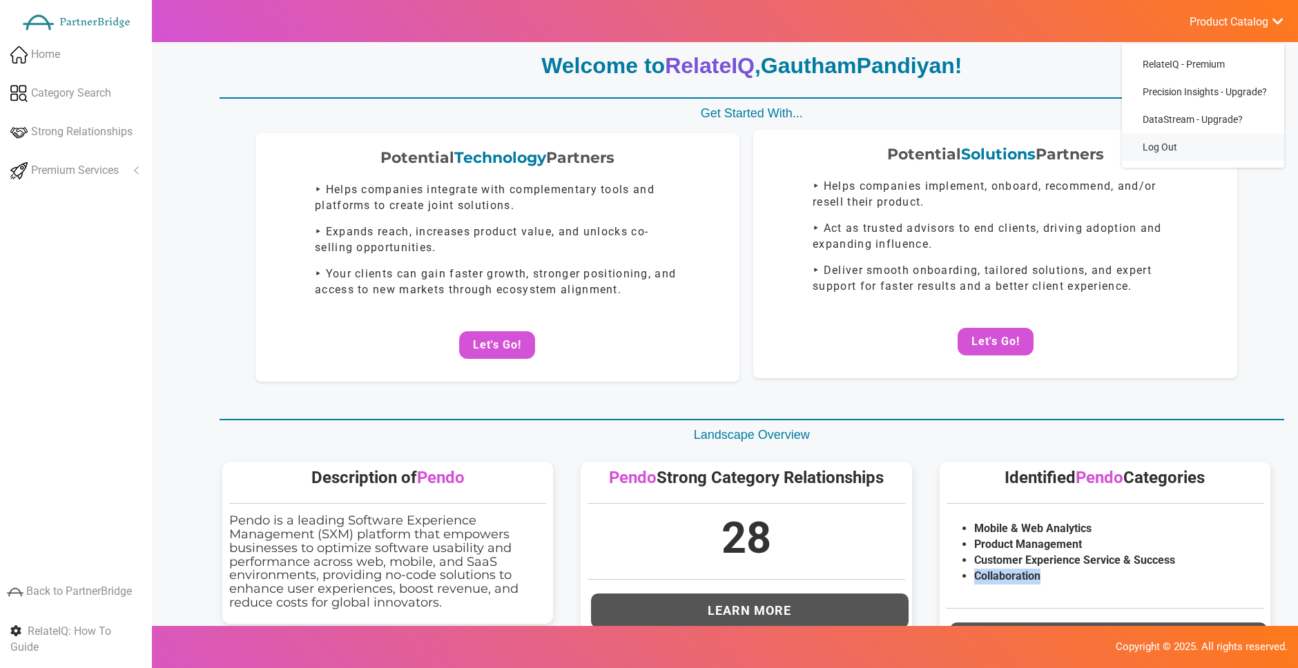
click at [1217, 145] on link "Log Out" at bounding box center [1203, 147] width 162 height 28
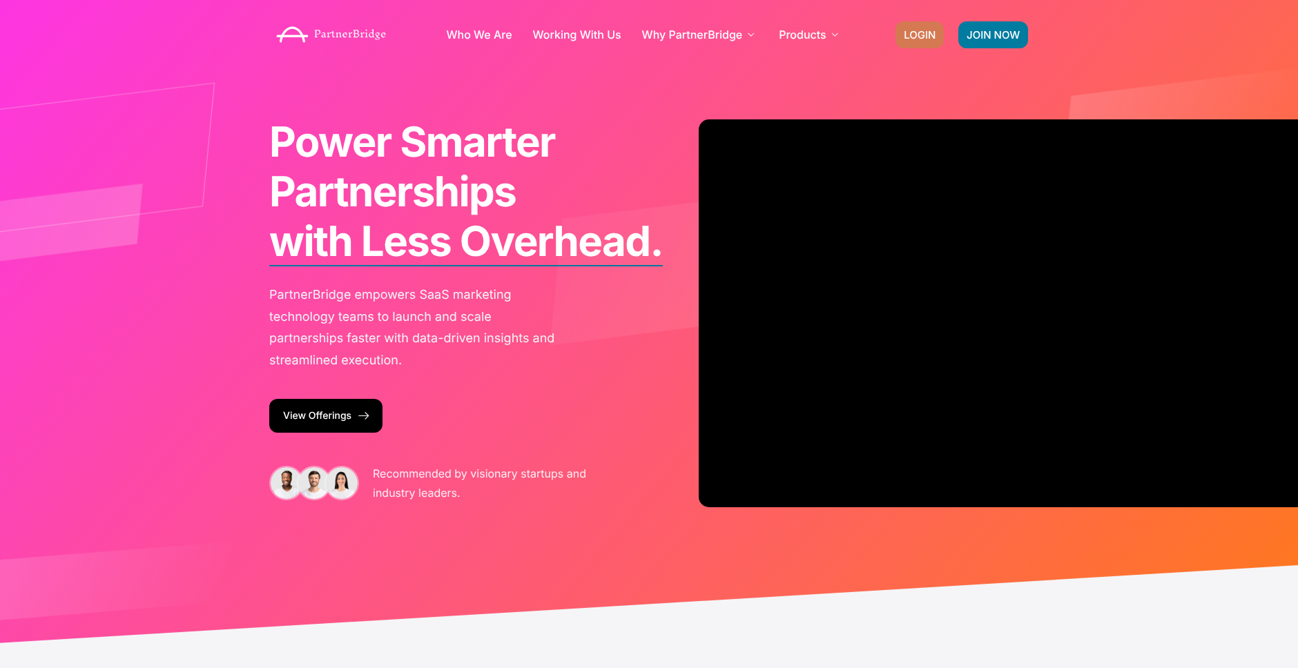
click at [918, 27] on link "LOGIN" at bounding box center [920, 34] width 48 height 27
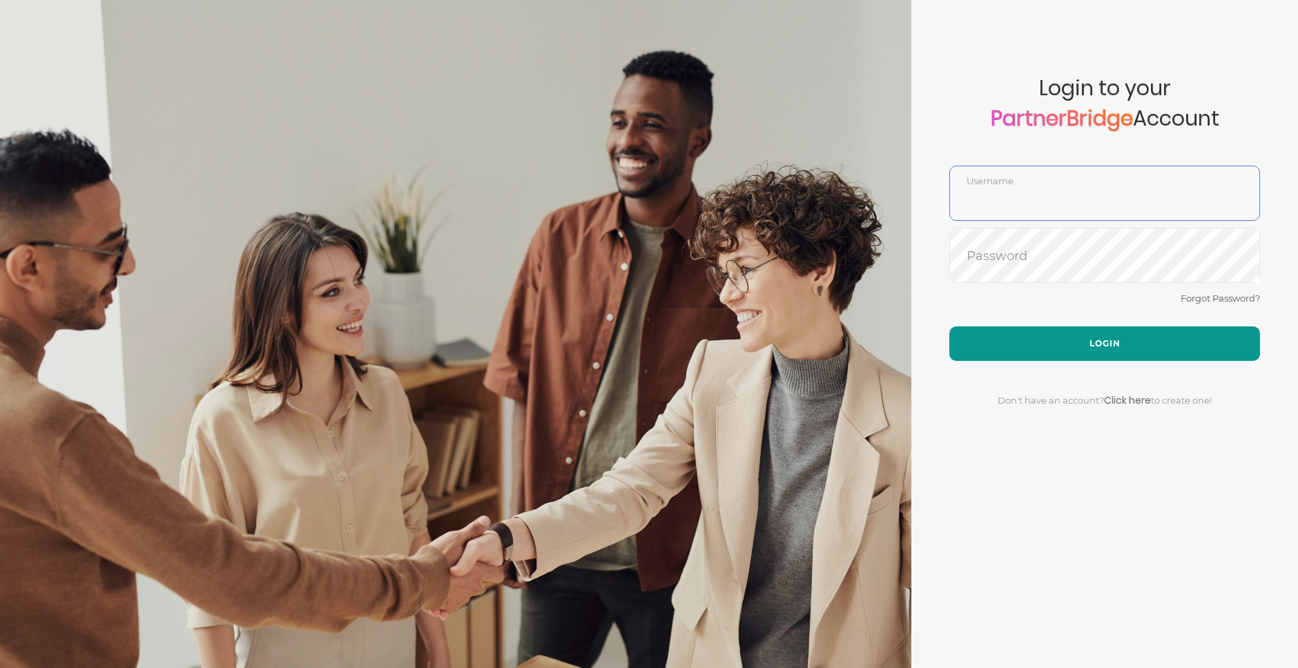
type input "GauthamPandiyan"
click at [1115, 338] on button "Login" at bounding box center [1104, 344] width 311 height 35
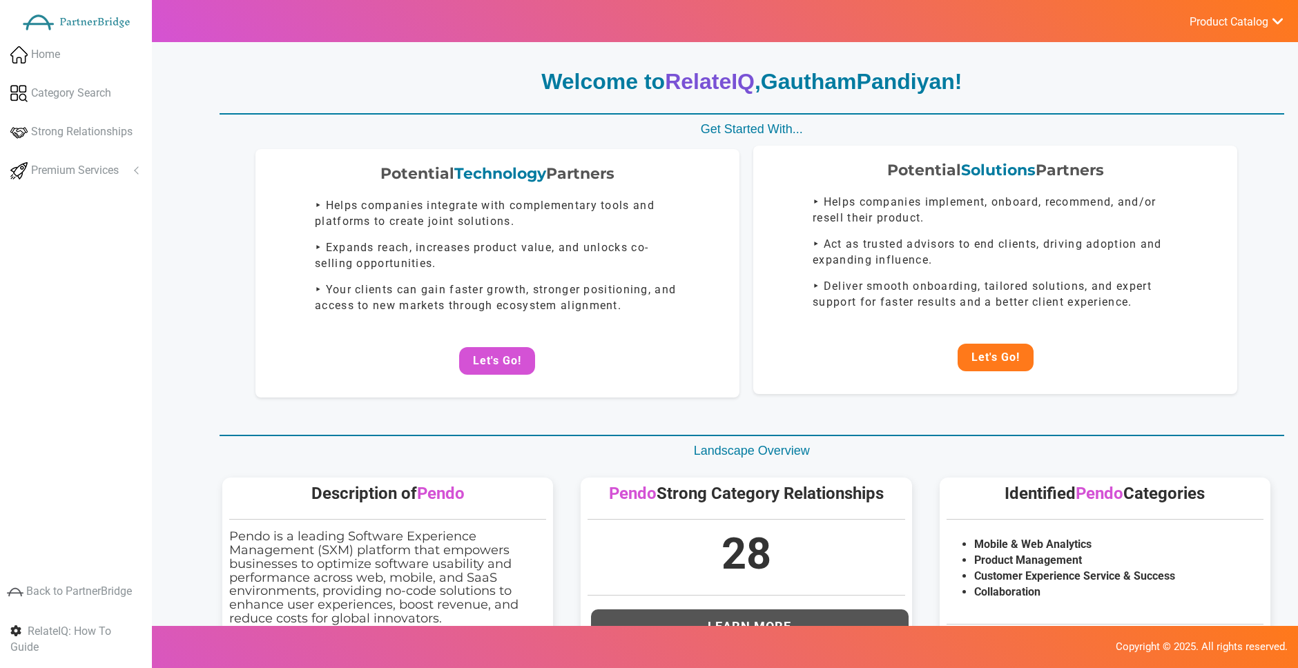
click at [1010, 363] on button "Let's Go!" at bounding box center [996, 358] width 76 height 28
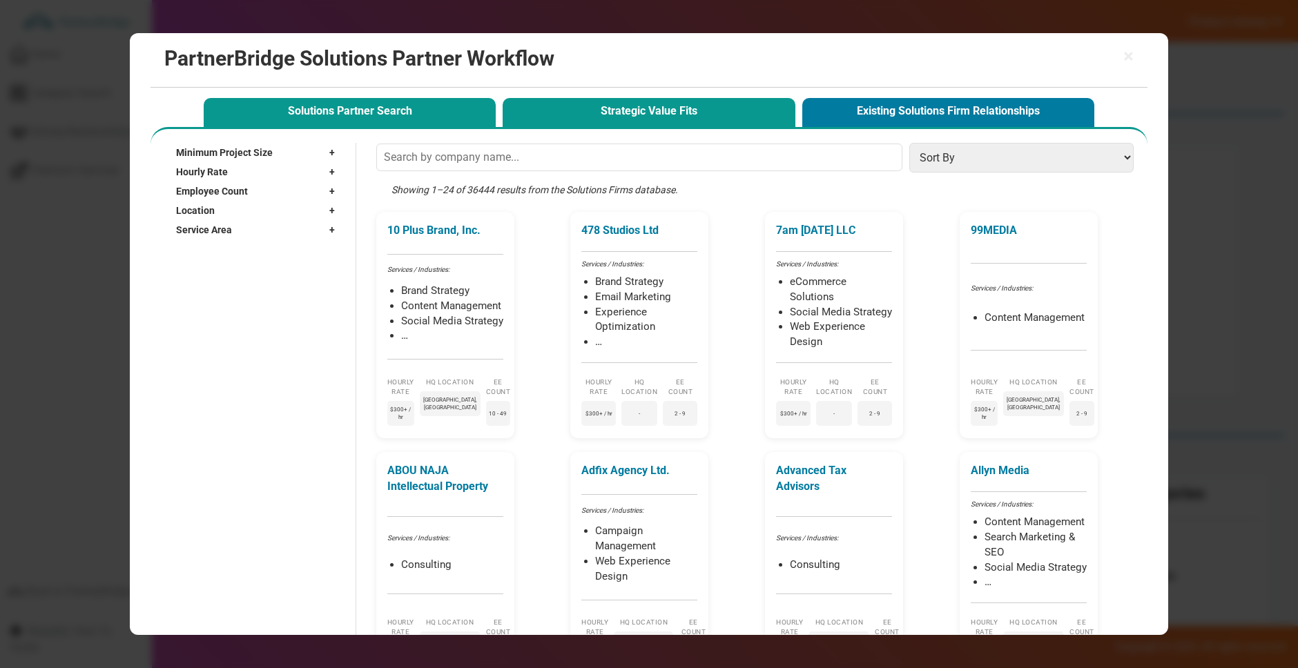
click at [583, 99] on button "Strategic Value Fits" at bounding box center [649, 112] width 292 height 28
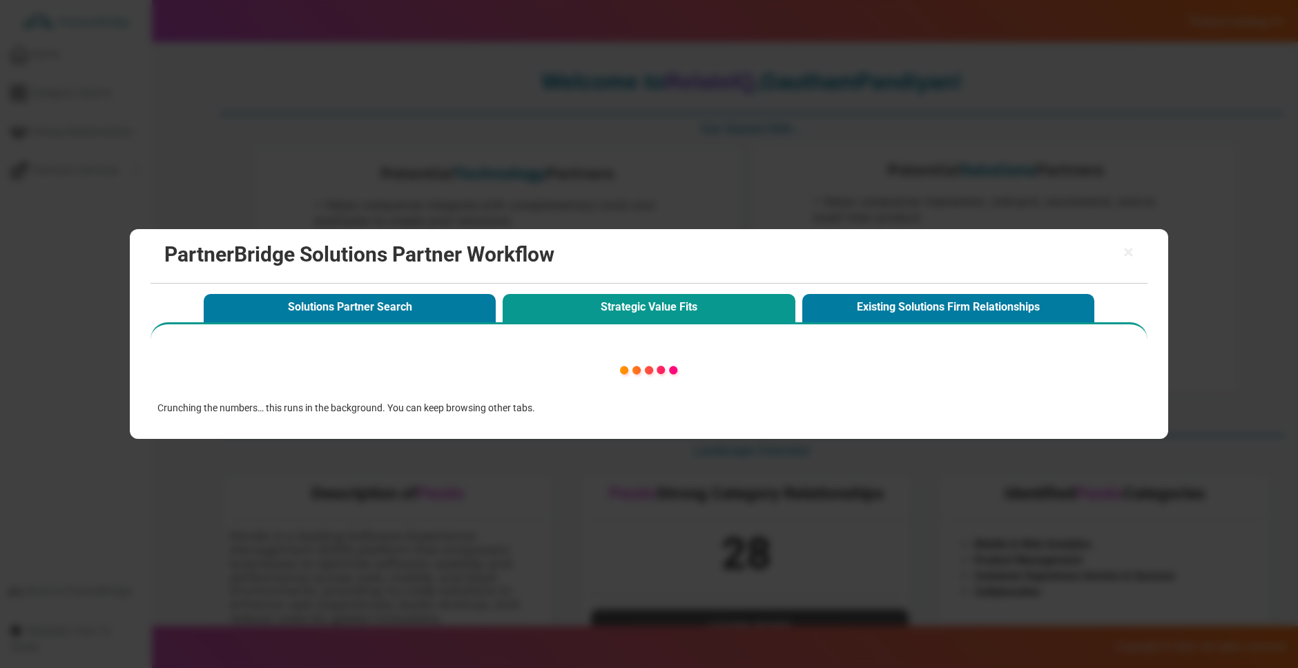
click at [1125, 248] on span "×" at bounding box center [1128, 252] width 10 height 19
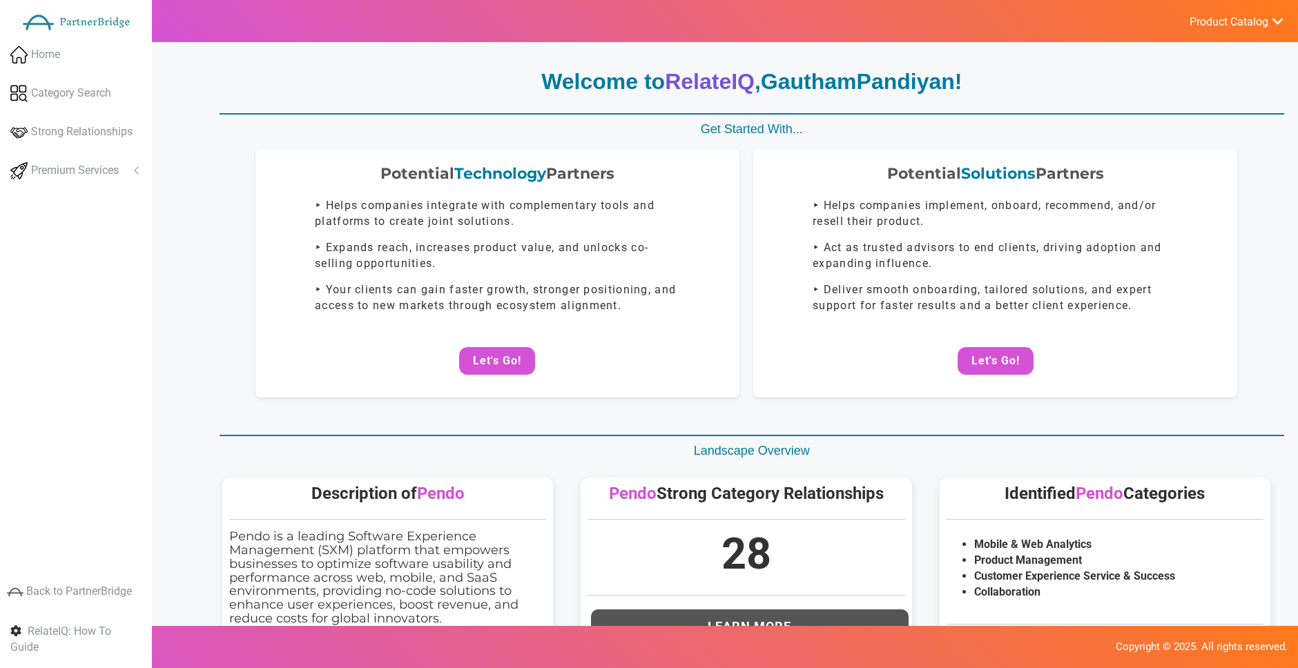
click at [1016, 360] on button "Let's Go!" at bounding box center [996, 361] width 76 height 28
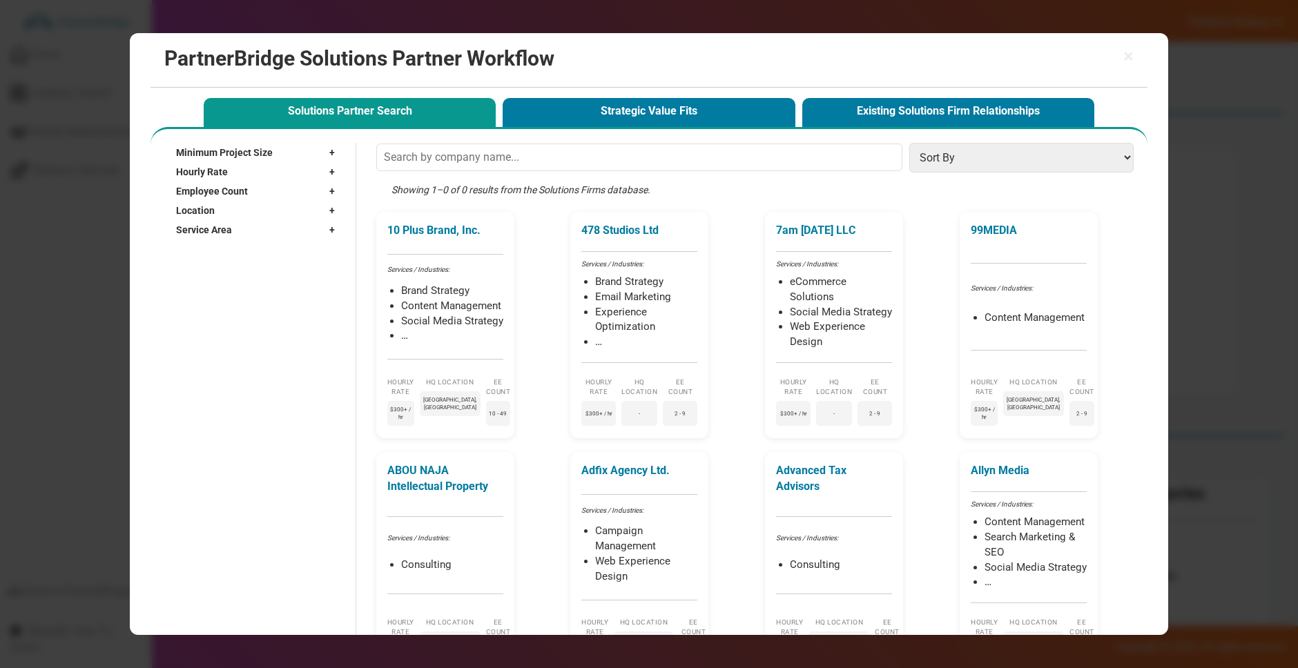
click at [616, 95] on div "Solutions Partner Search Strategic Value Fits Existing Solutions Firm Relations…" at bounding box center [649, 111] width 898 height 32
click at [633, 107] on button "Strategic Value Fits" at bounding box center [649, 112] width 292 height 28
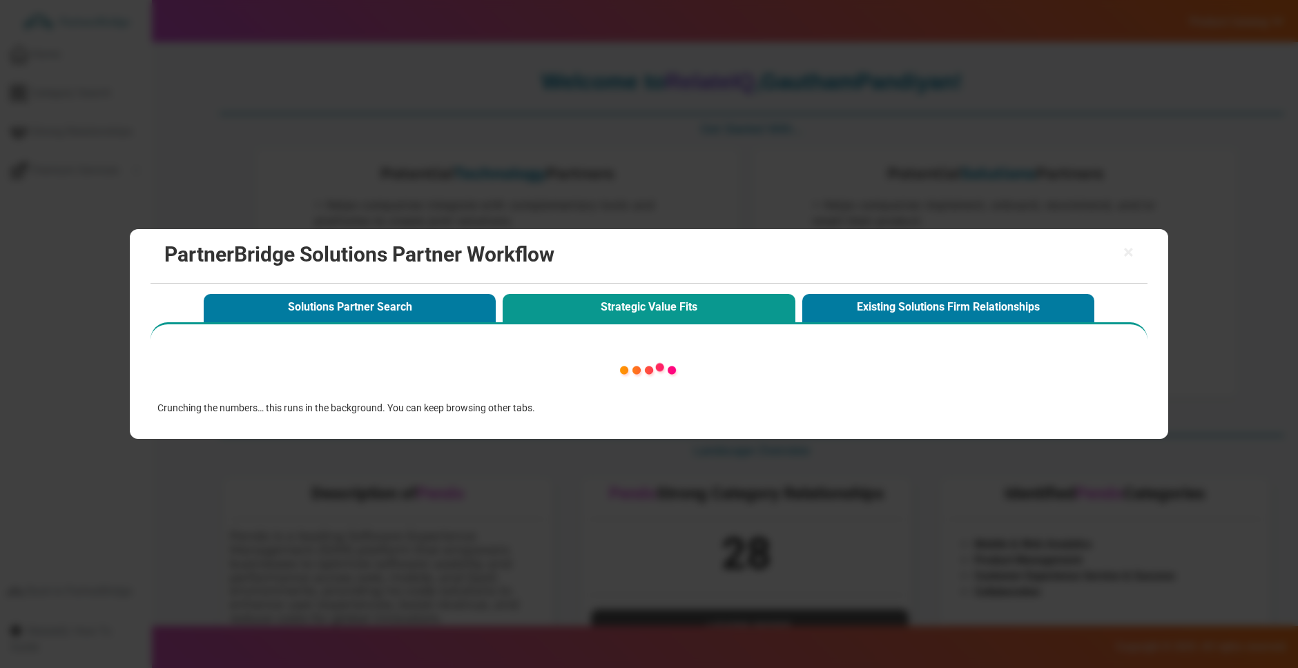
click at [1157, 260] on div "× PartnerBridge Solutions Partner Workflow Solutions Partner Search Strategic V…" at bounding box center [649, 334] width 1039 height 210
click at [1151, 256] on div "× PartnerBridge Solutions Partner Workflow Solutions Partner Search Strategic V…" at bounding box center [649, 334] width 1039 height 210
click at [1148, 255] on div "× PartnerBridge Solutions Partner Workflow Solutions Partner Search Strategic V…" at bounding box center [649, 334] width 1039 height 210
click at [1142, 254] on div "× PartnerBridge Solutions Partner Workflow" at bounding box center [649, 256] width 997 height 55
click at [1143, 254] on div "× PartnerBridge Solutions Partner Workflow" at bounding box center [649, 256] width 997 height 55
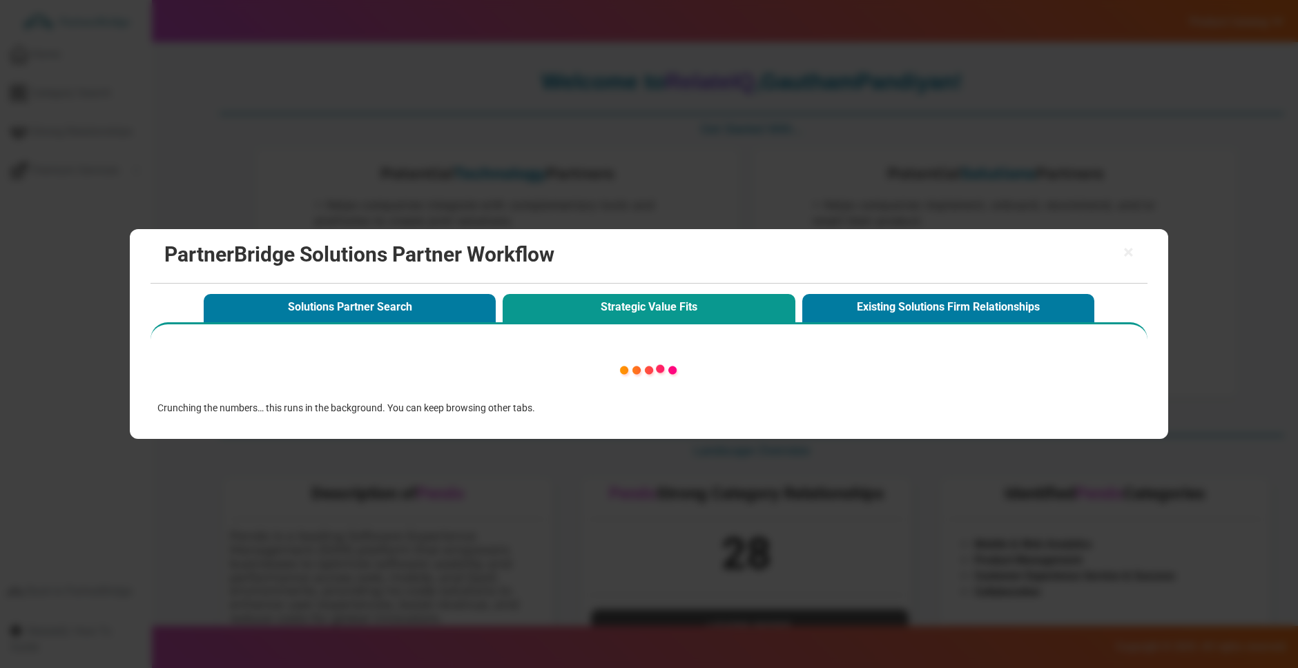
click at [1138, 254] on div "× PartnerBridge Solutions Partner Workflow" at bounding box center [649, 256] width 997 height 55
click at [1135, 254] on div "× PartnerBridge Solutions Partner Workflow" at bounding box center [649, 256] width 997 height 55
click at [1126, 254] on span "×" at bounding box center [1128, 252] width 10 height 19
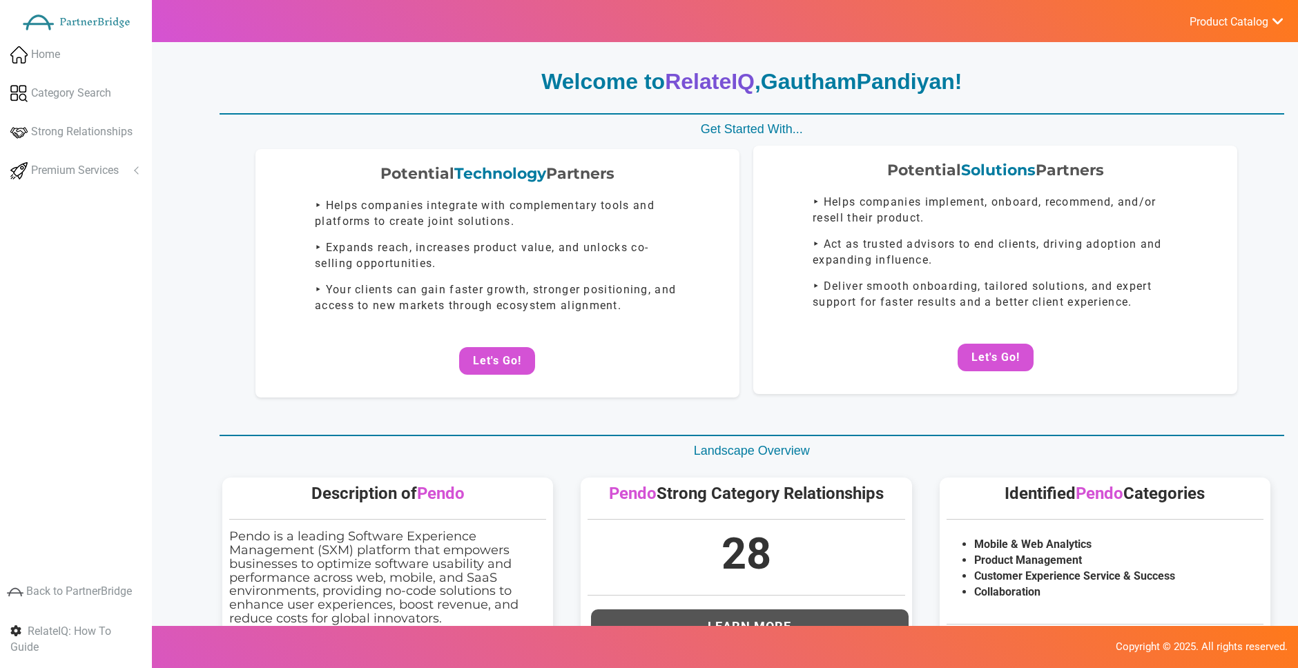
click at [1023, 341] on div "Potential Solutions Partners ‣ Helps companies implement, onboard, recommend, a…" at bounding box center [995, 270] width 484 height 249
click at [1014, 356] on button "Let's Go!" at bounding box center [996, 358] width 76 height 28
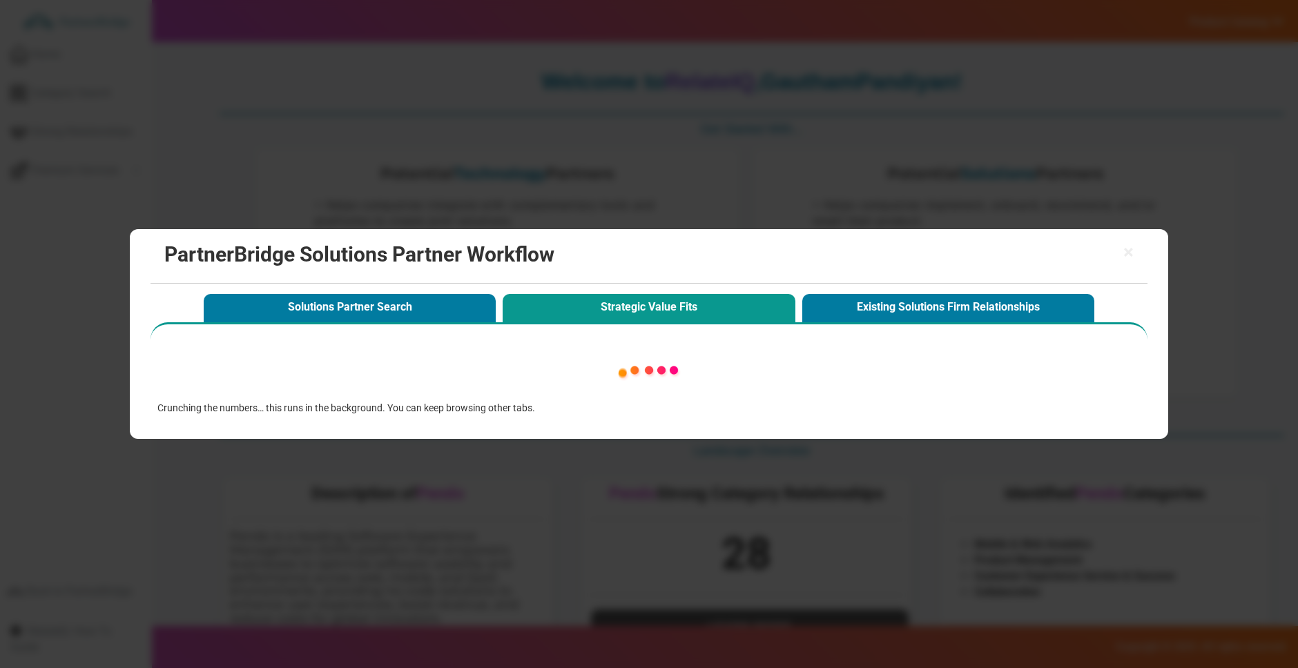
click at [423, 296] on button "Solutions Partner Search" at bounding box center [350, 308] width 292 height 28
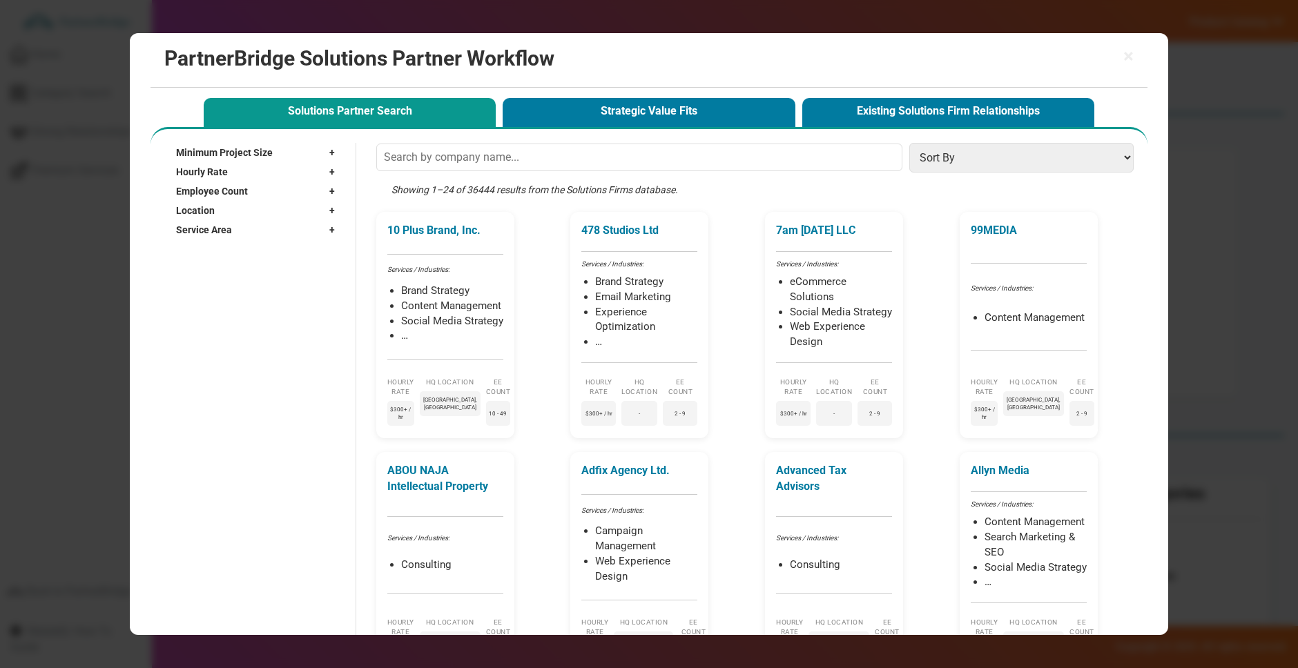
click at [1131, 53] on span "×" at bounding box center [1128, 56] width 10 height 19
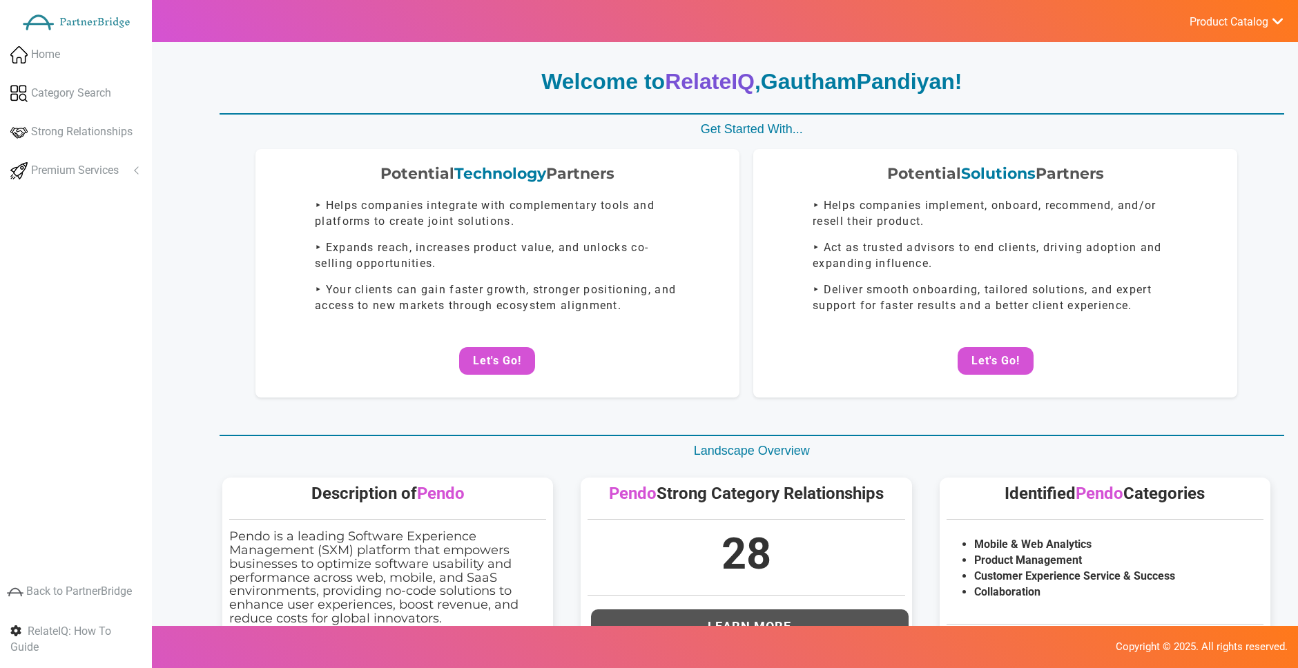
click at [1238, 24] on span "Product Catalog" at bounding box center [1229, 22] width 79 height 14
click at [1185, 140] on link "Log Out" at bounding box center [1203, 147] width 162 height 28
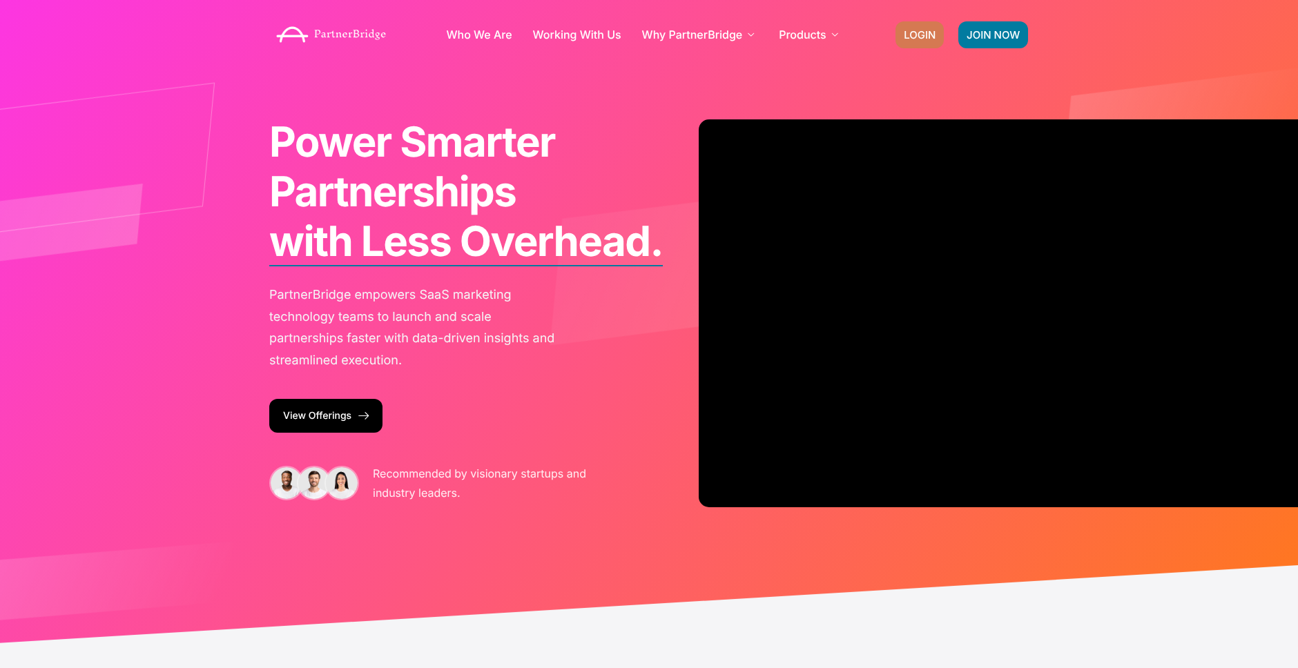
click at [917, 30] on span "LOGIN" at bounding box center [920, 35] width 32 height 10
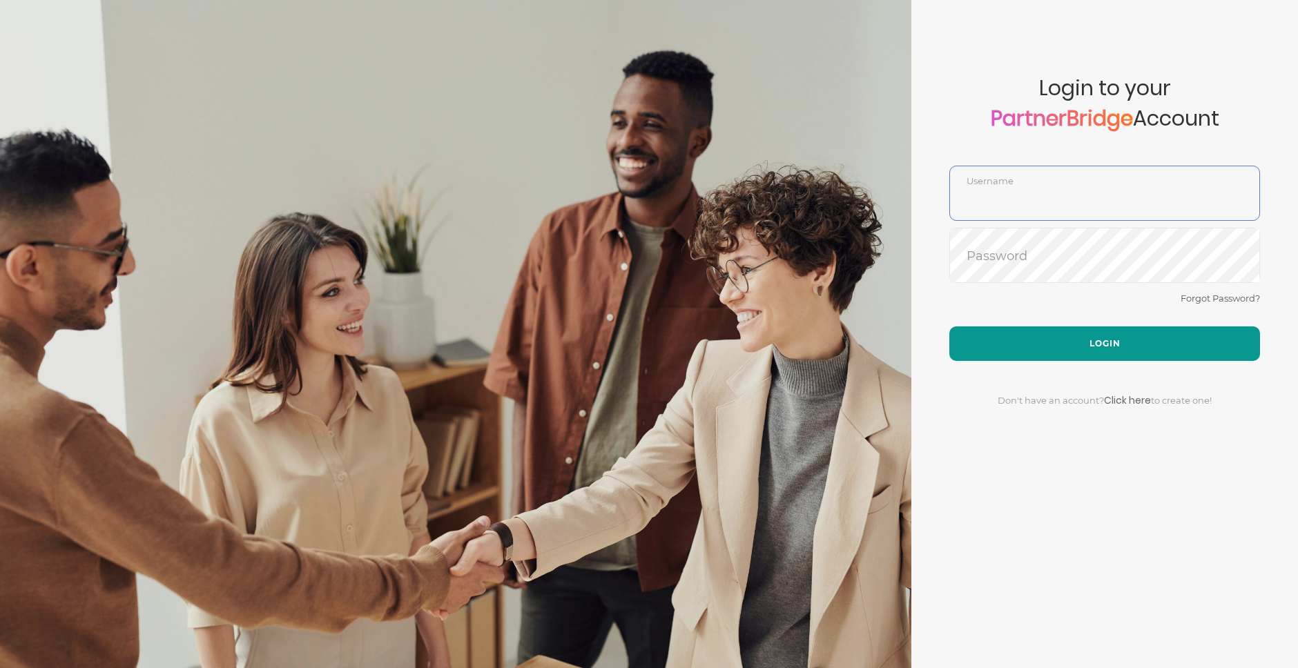
type input "GauthamPandiyan"
click at [1084, 342] on button "Login" at bounding box center [1104, 344] width 311 height 35
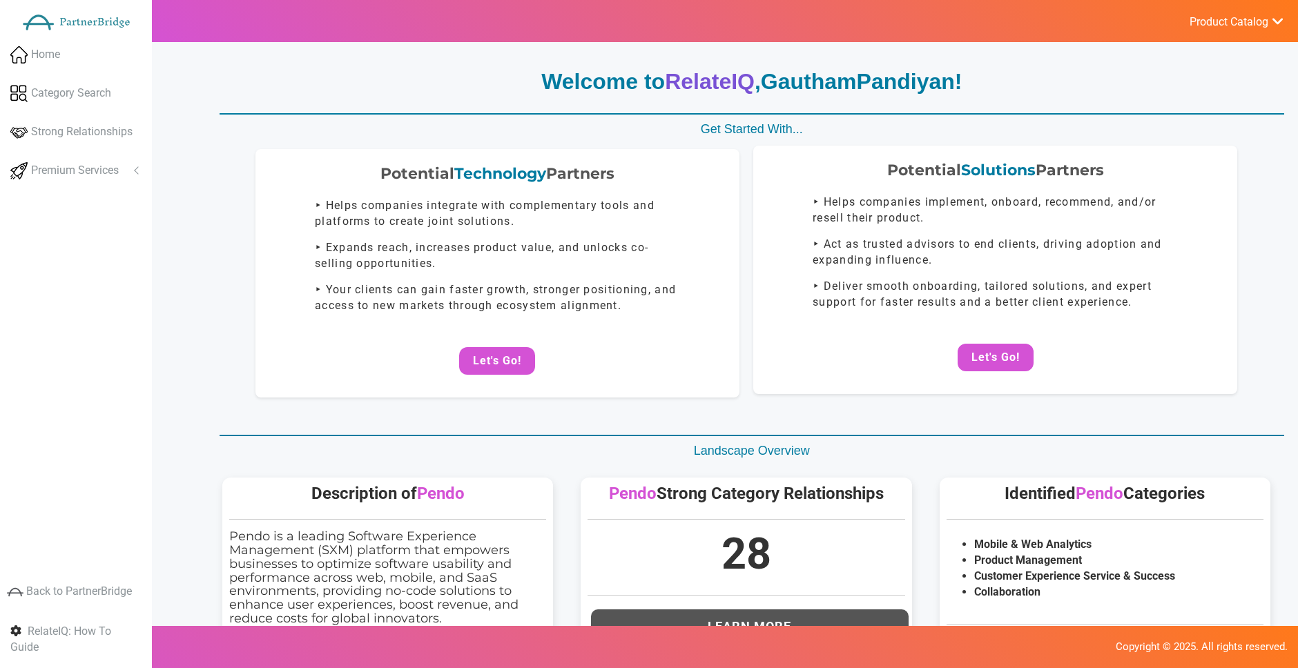
drag, startPoint x: 1031, startPoint y: 313, endPoint x: 1001, endPoint y: 353, distance: 50.3
click at [1030, 313] on div "Potential Solutions Partners ‣ Helps companies implement, onboard, recommend, a…" at bounding box center [995, 270] width 484 height 249
click at [979, 370] on button "Let's Go!" at bounding box center [996, 361] width 76 height 28
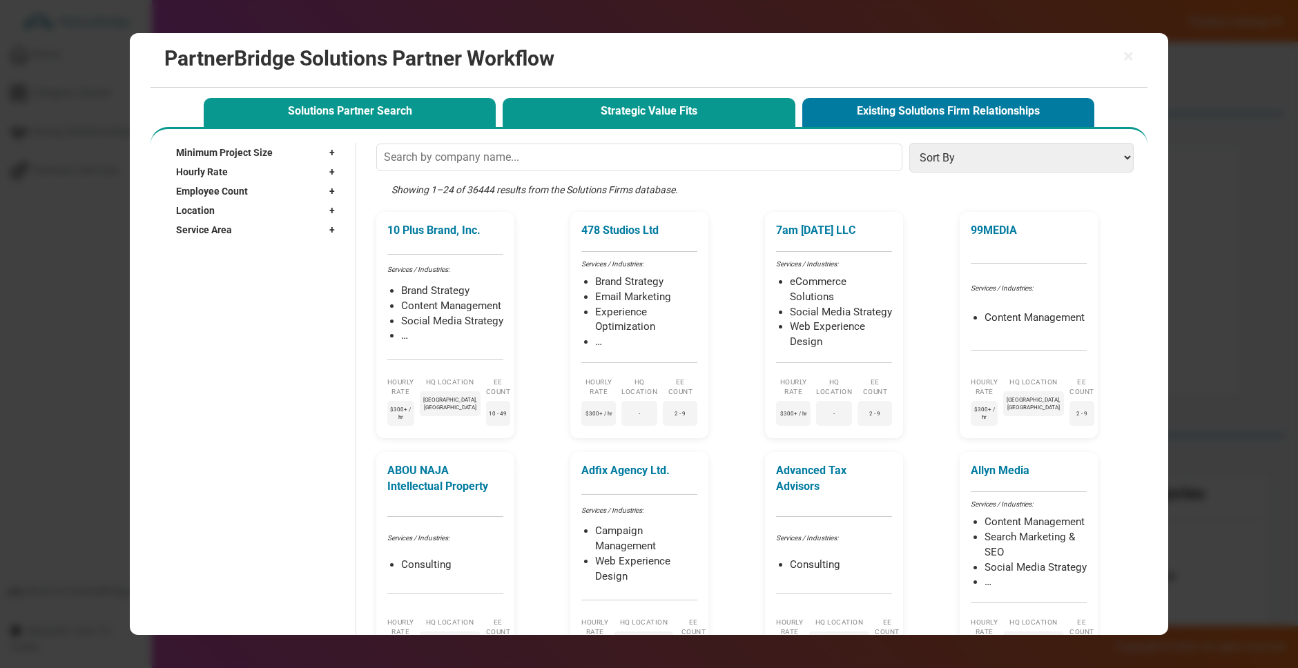
click at [594, 118] on button "Strategic Value Fits" at bounding box center [649, 112] width 292 height 28
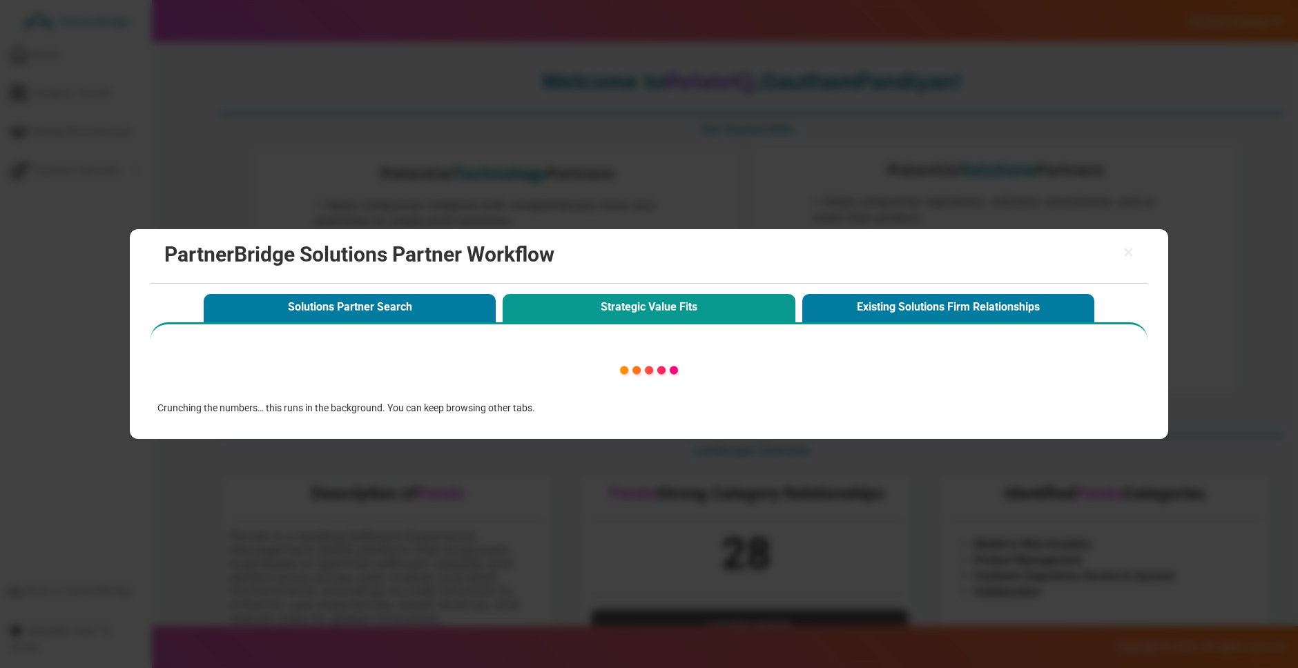
drag, startPoint x: 1125, startPoint y: 247, endPoint x: 1192, endPoint y: 255, distance: 67.6
click at [1128, 246] on span "×" at bounding box center [1128, 252] width 10 height 19
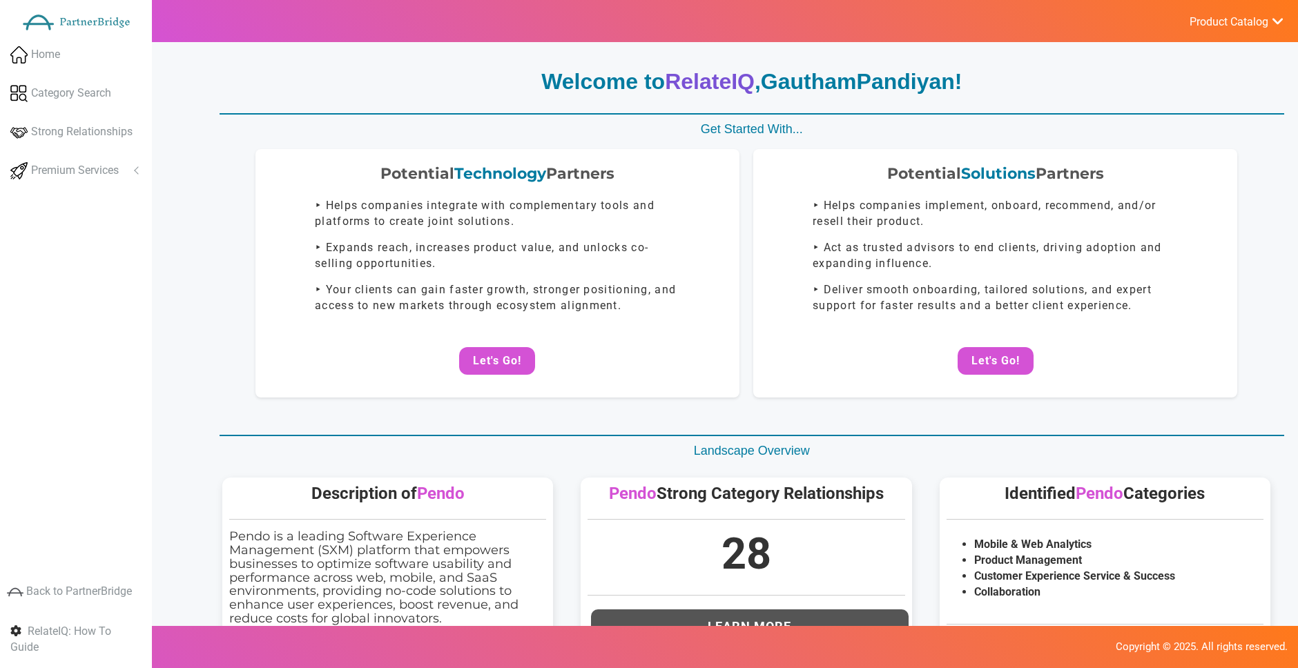
click at [1244, 23] on span "Product Catalog" at bounding box center [1229, 22] width 79 height 14
drag, startPoint x: 909, startPoint y: 30, endPoint x: 891, endPoint y: 29, distance: 17.3
click at [908, 30] on div "Product Catalog RelateIQ - Premium Precision Insights - Upgrade? DataStream - U…" at bounding box center [718, 21] width 1160 height 42
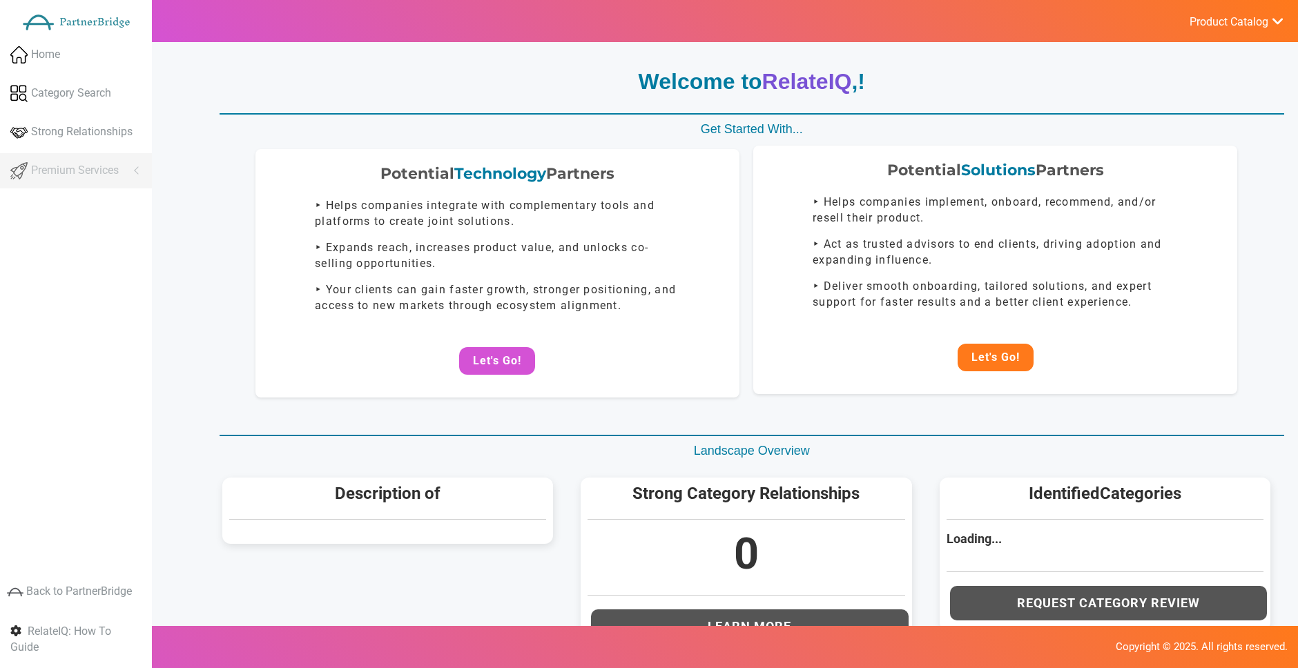
click at [1024, 363] on button "Let's Go!" at bounding box center [996, 358] width 76 height 28
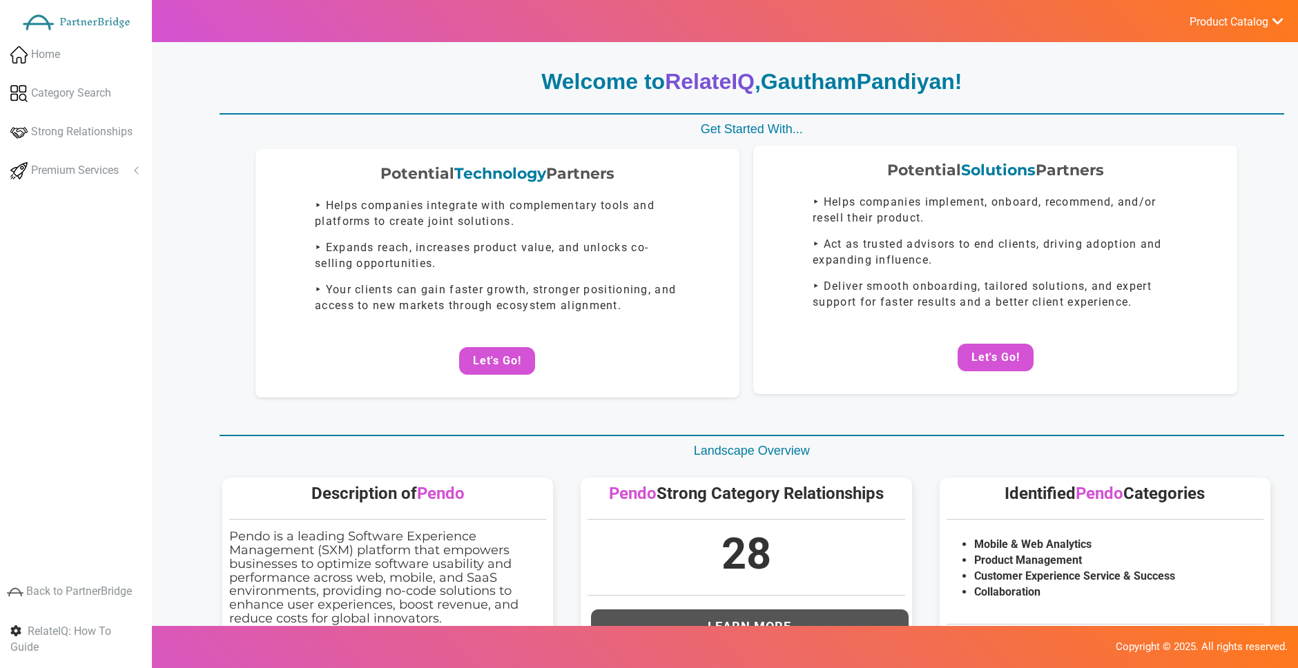
click at [1022, 372] on div "Potential Solutions Partners ‣ Helps companies implement, onboard, recommend, a…" at bounding box center [995, 270] width 484 height 249
click at [1021, 366] on button "Let's Go!" at bounding box center [996, 358] width 76 height 28
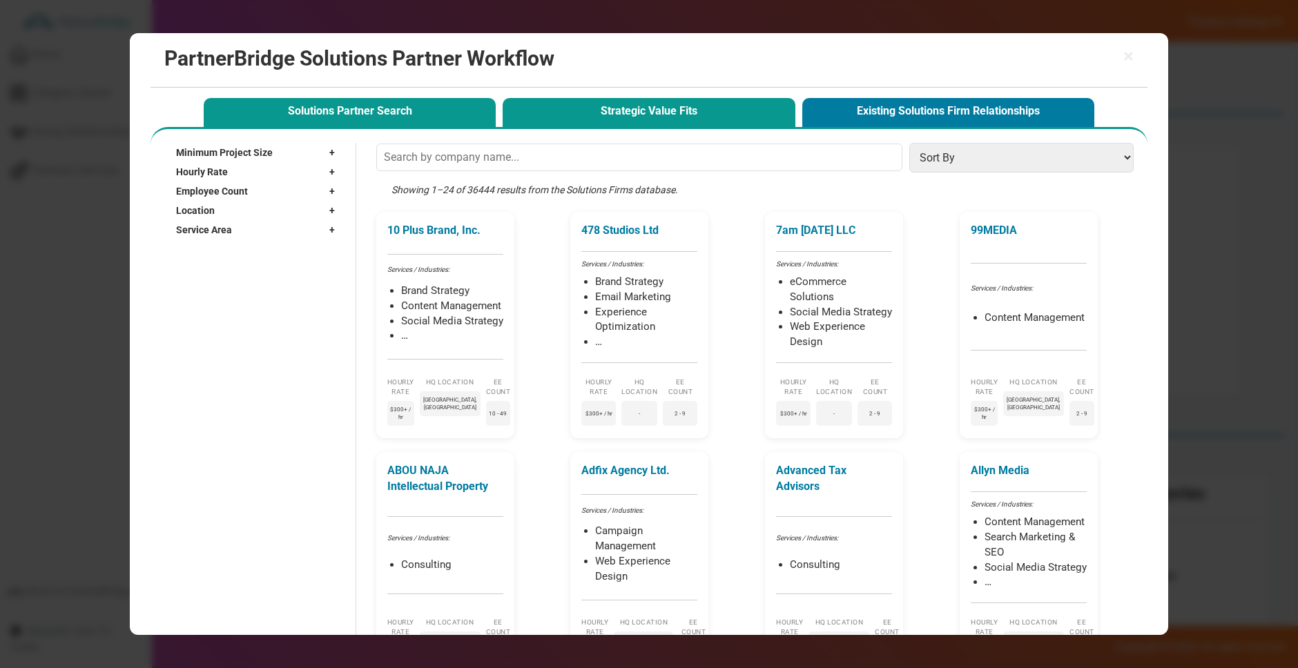
click at [746, 120] on button "Strategic Value Fits" at bounding box center [649, 112] width 292 height 28
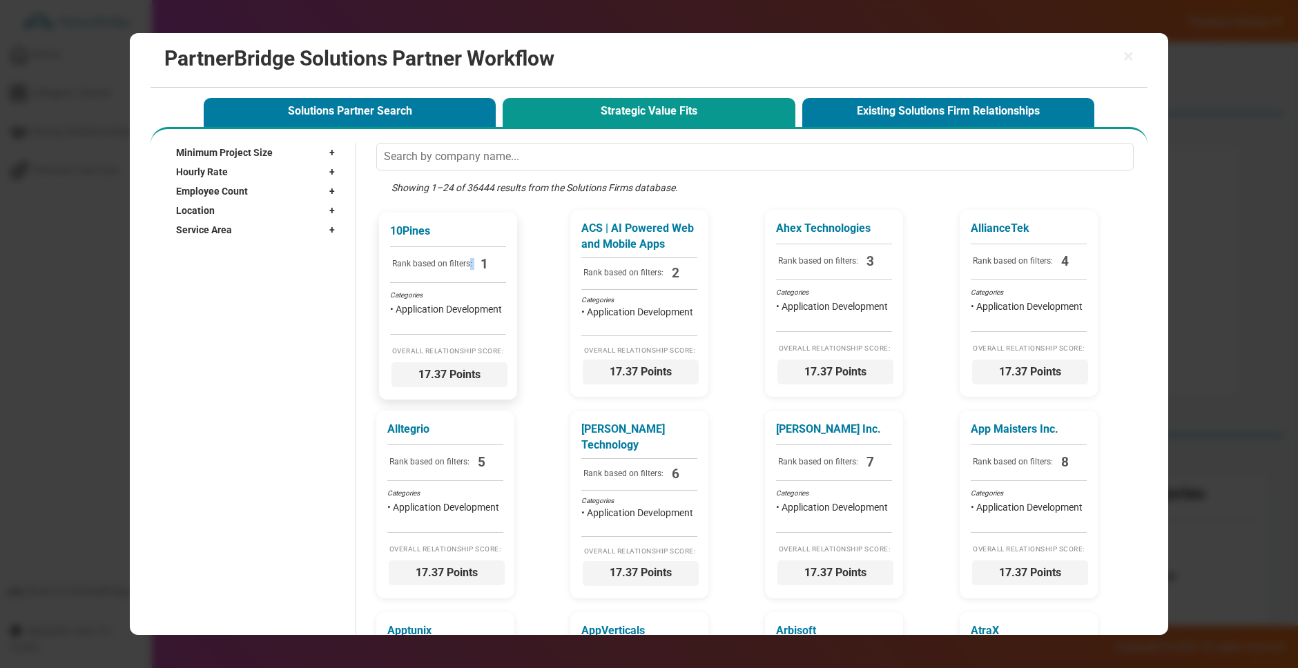
click at [479, 260] on span "Rank based on filters: 1" at bounding box center [448, 265] width 116 height 21
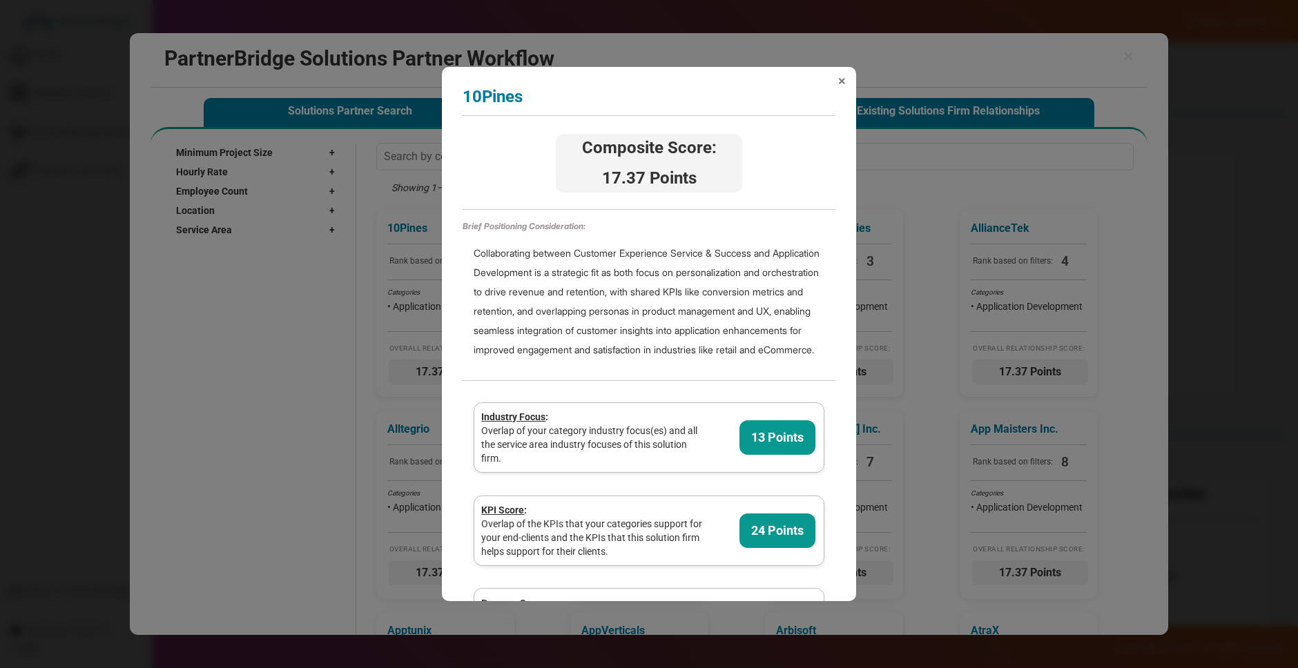
click at [845, 84] on span "×" at bounding box center [842, 81] width 8 height 14
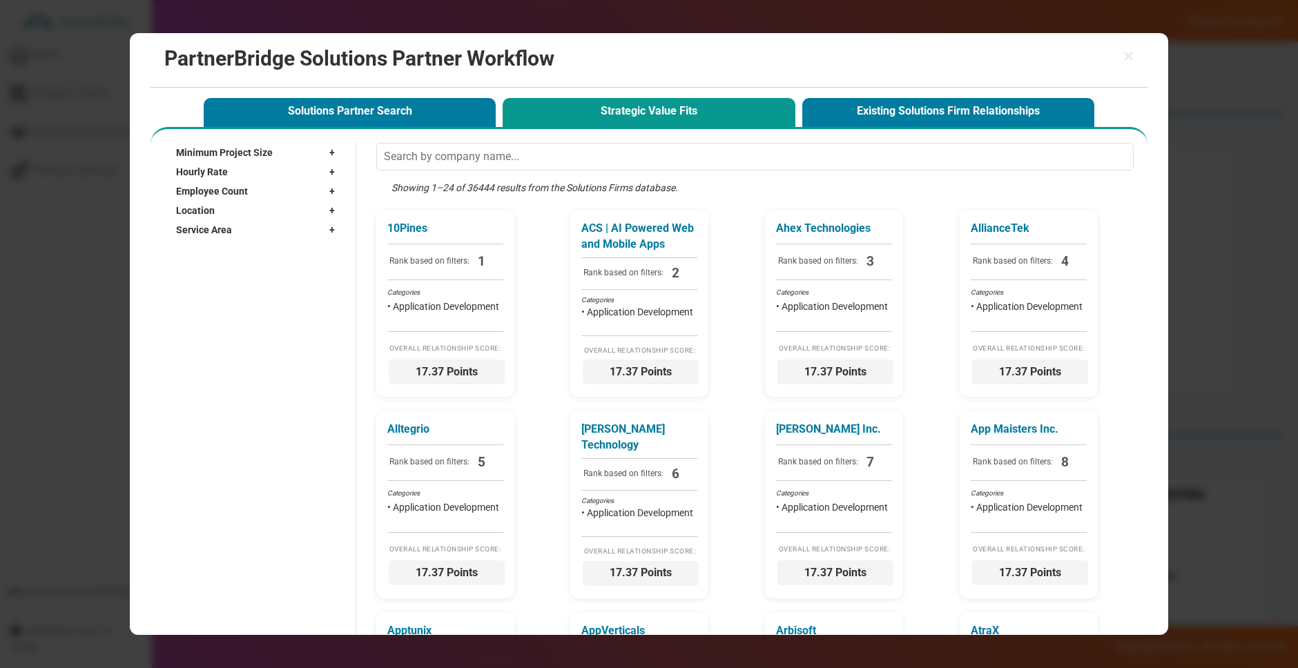
click at [1135, 54] on div "× PartnerBridge Solutions Partner Workflow" at bounding box center [649, 60] width 997 height 55
click at [1132, 54] on span "×" at bounding box center [1128, 56] width 10 height 19
